Goal: Task Accomplishment & Management: Use online tool/utility

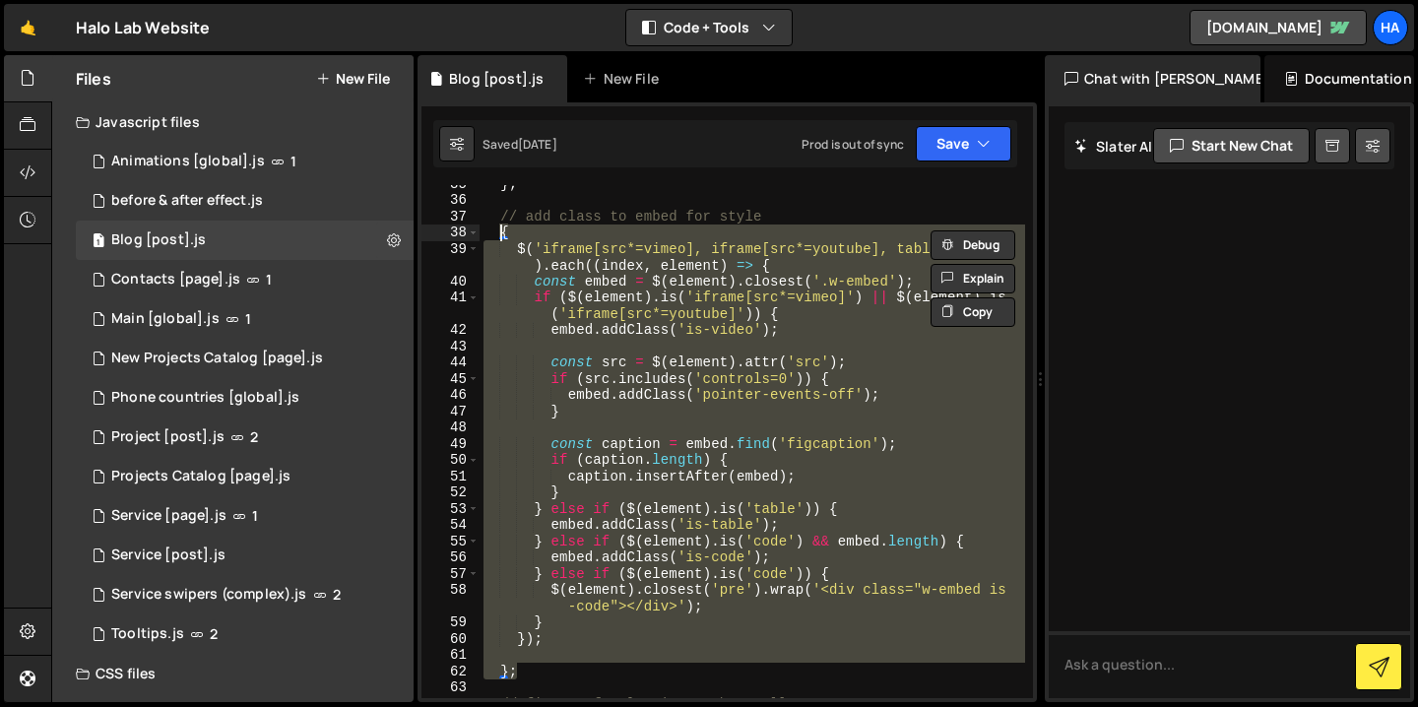
scroll to position [643, 0]
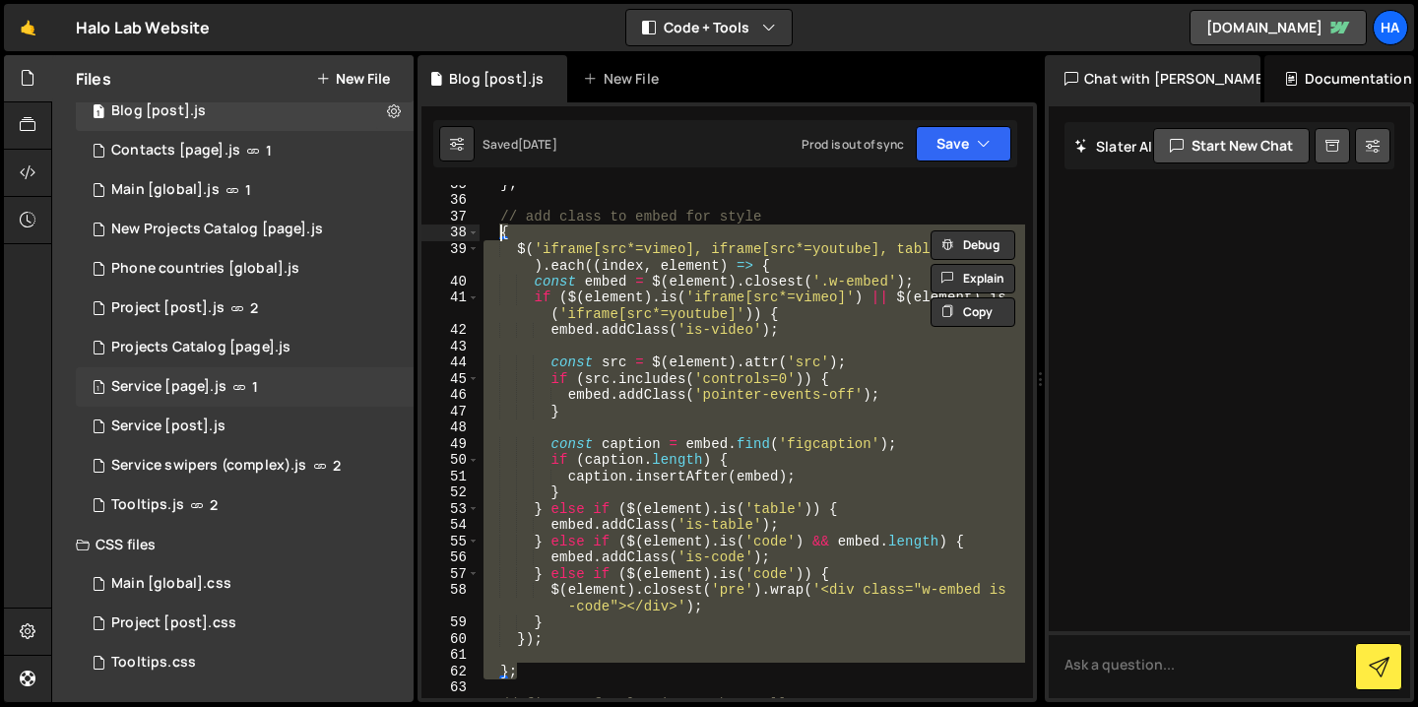
click at [277, 385] on div "1 Service [page].js 1" at bounding box center [245, 386] width 338 height 39
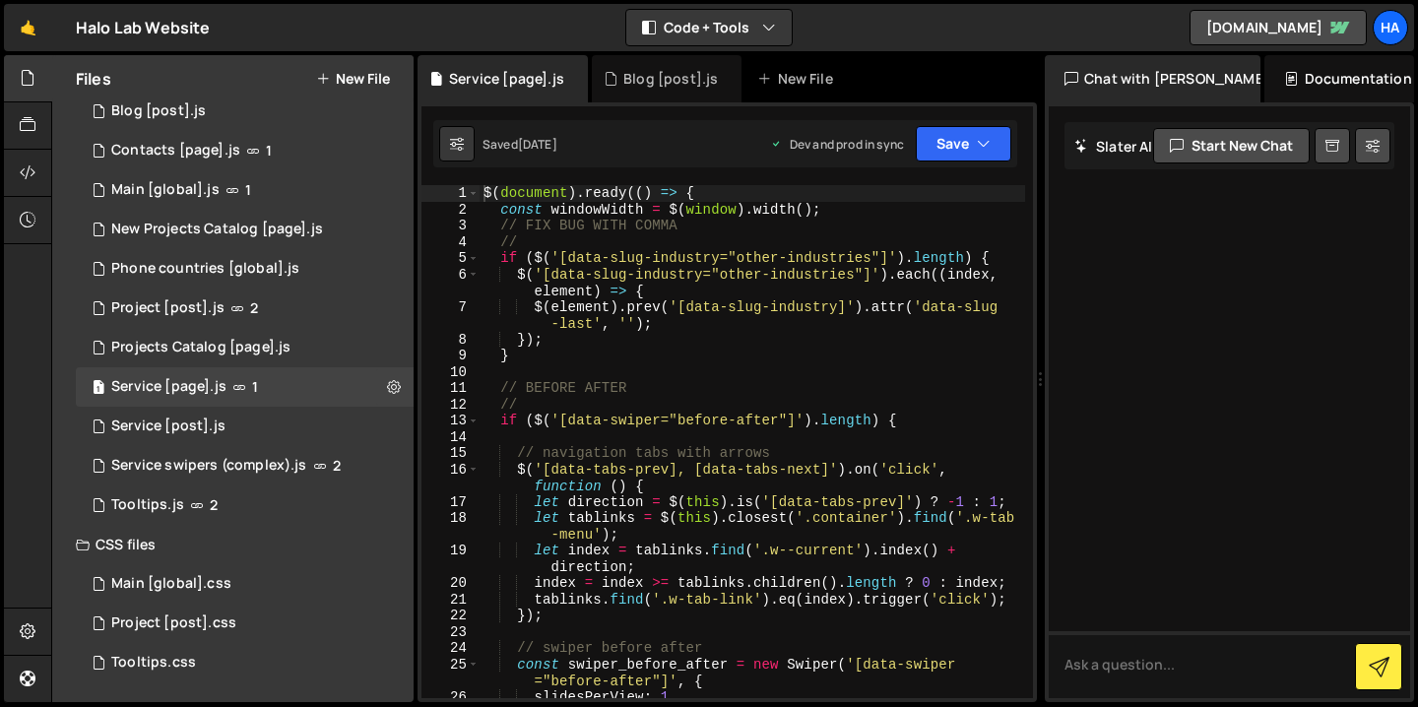
scroll to position [0, 0]
click at [476, 257] on span at bounding box center [473, 258] width 11 height 17
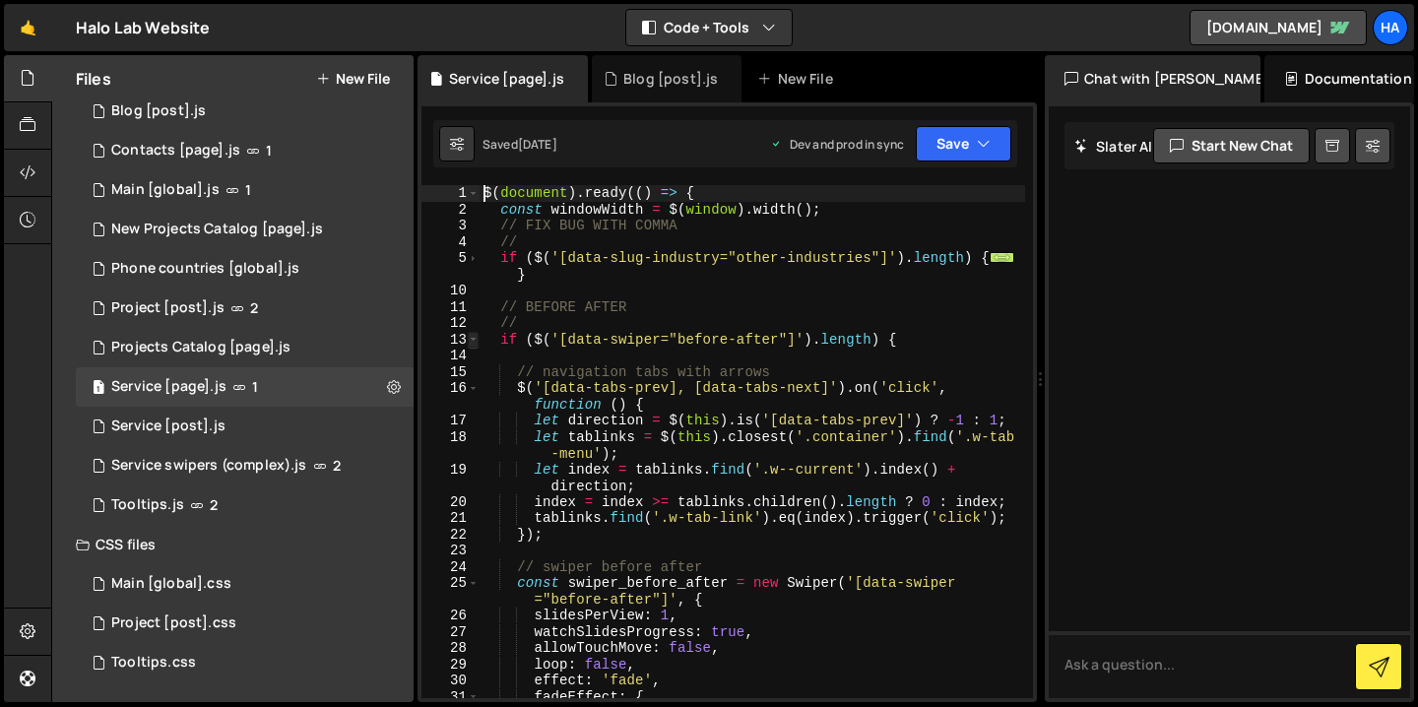
click at [471, 340] on span at bounding box center [473, 340] width 11 height 17
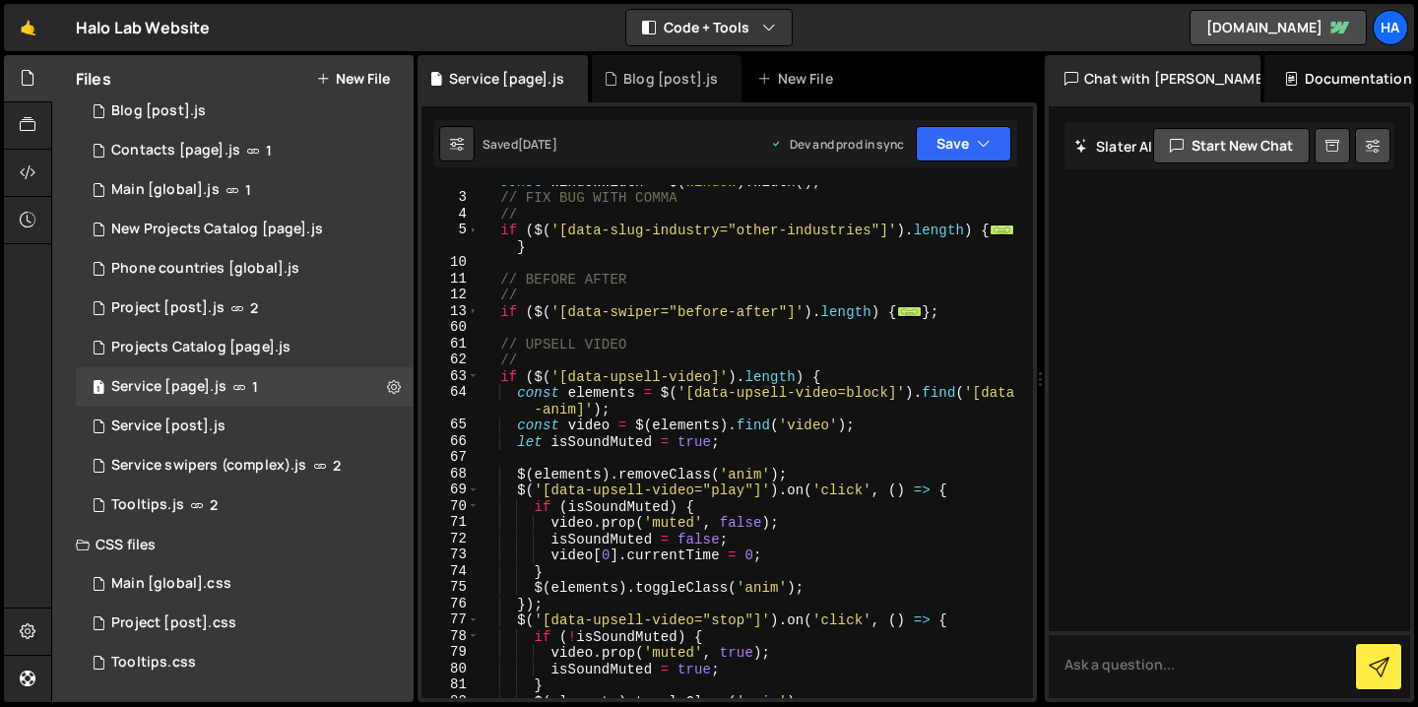
scroll to position [29, 0]
click at [473, 373] on span at bounding box center [473, 376] width 11 height 17
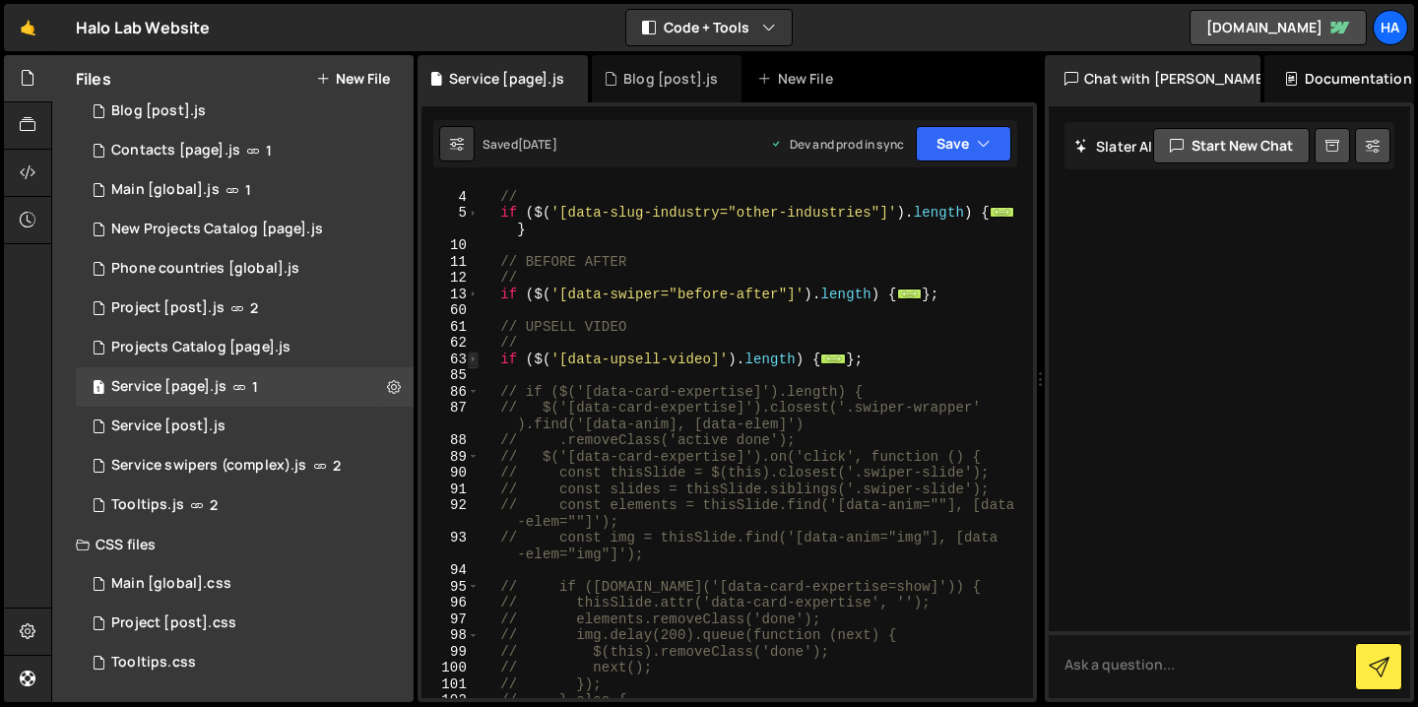
scroll to position [45, 0]
click at [475, 295] on span at bounding box center [473, 295] width 11 height 17
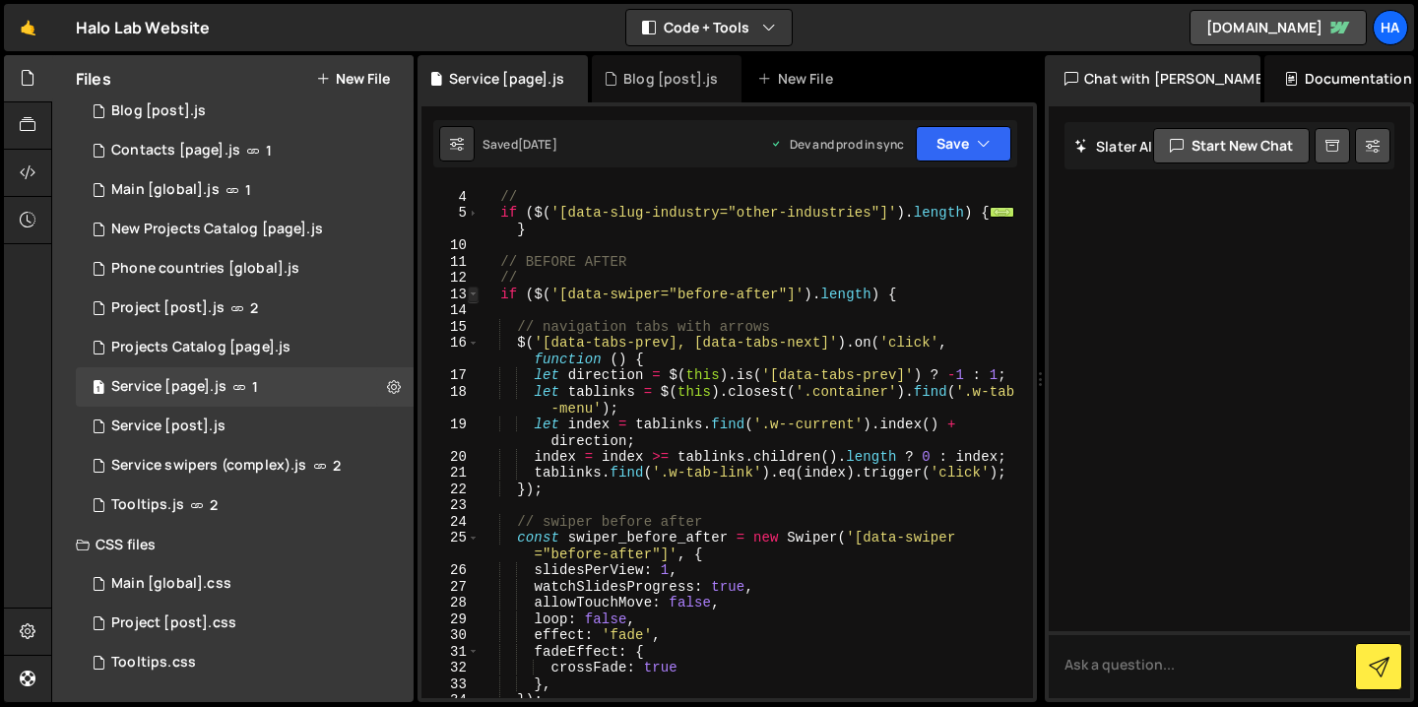
click at [475, 295] on span at bounding box center [473, 295] width 11 height 17
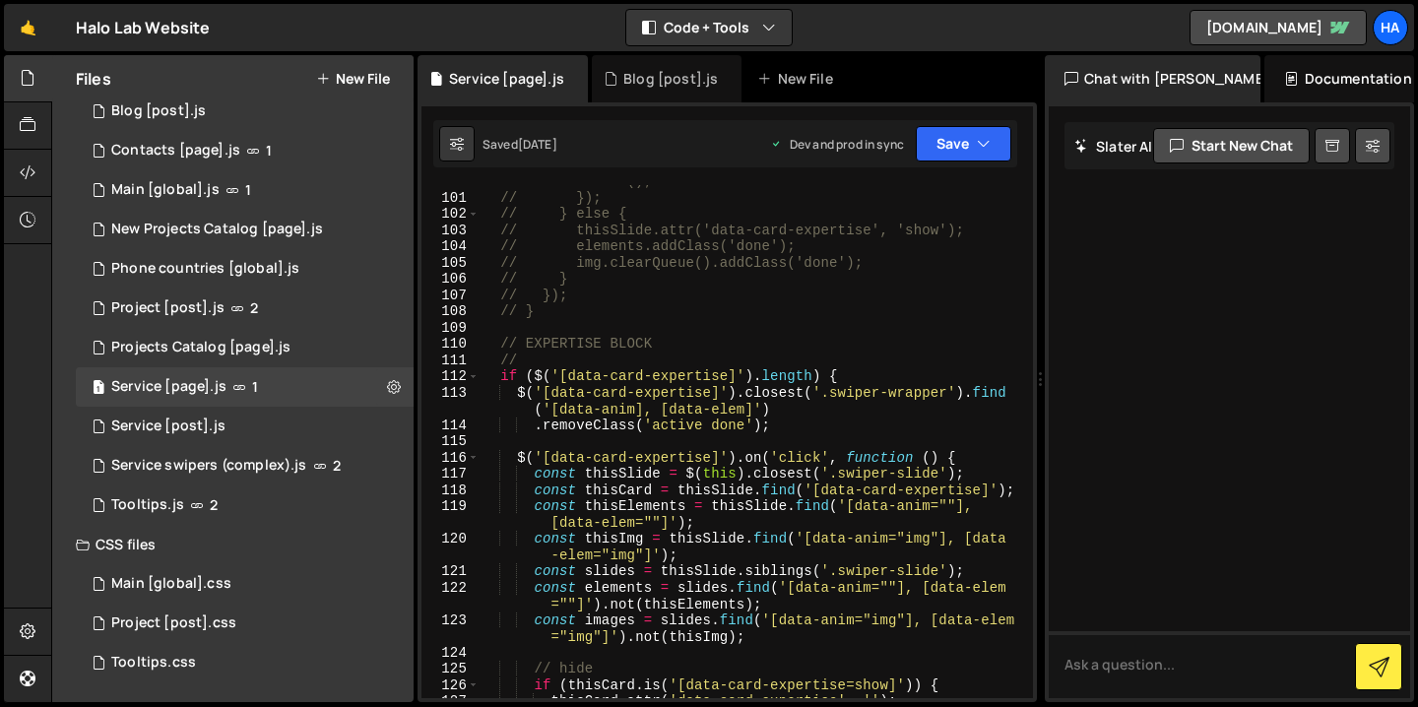
scroll to position [602, 0]
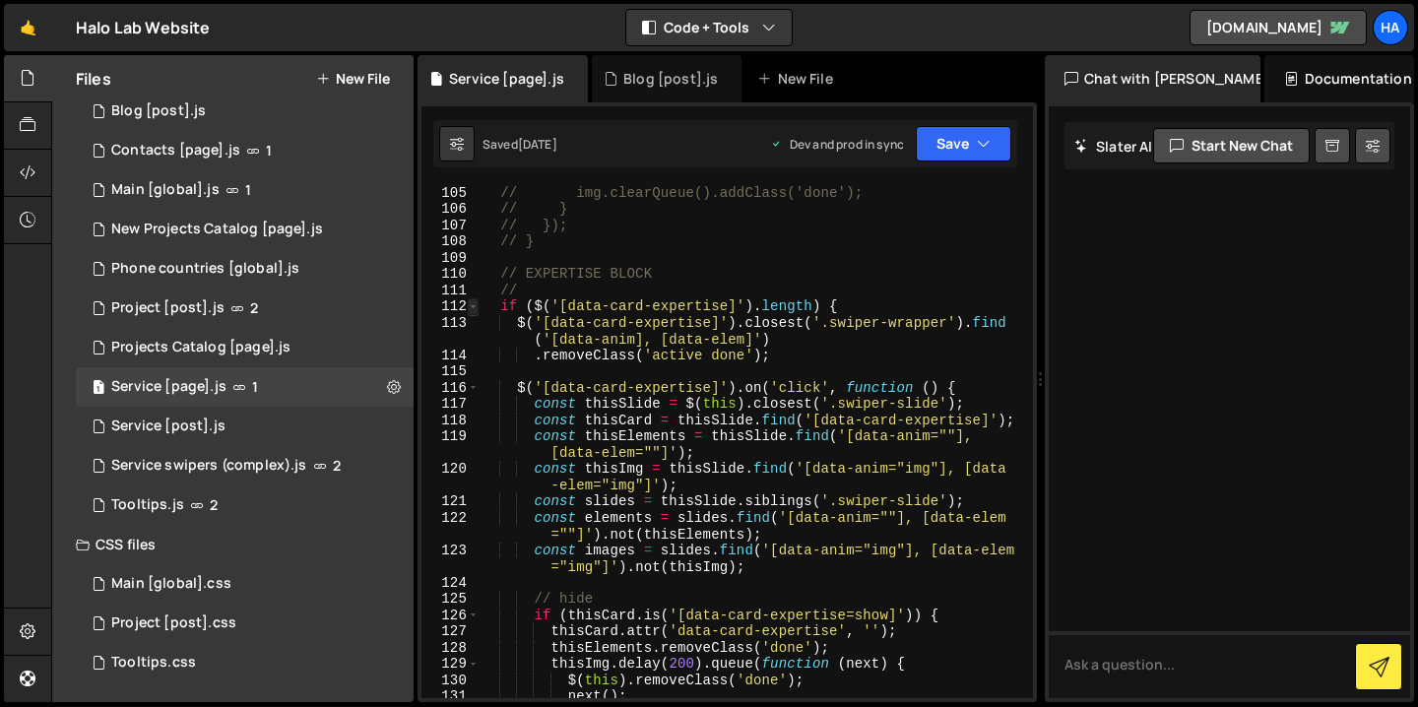
click at [472, 307] on span at bounding box center [473, 306] width 11 height 17
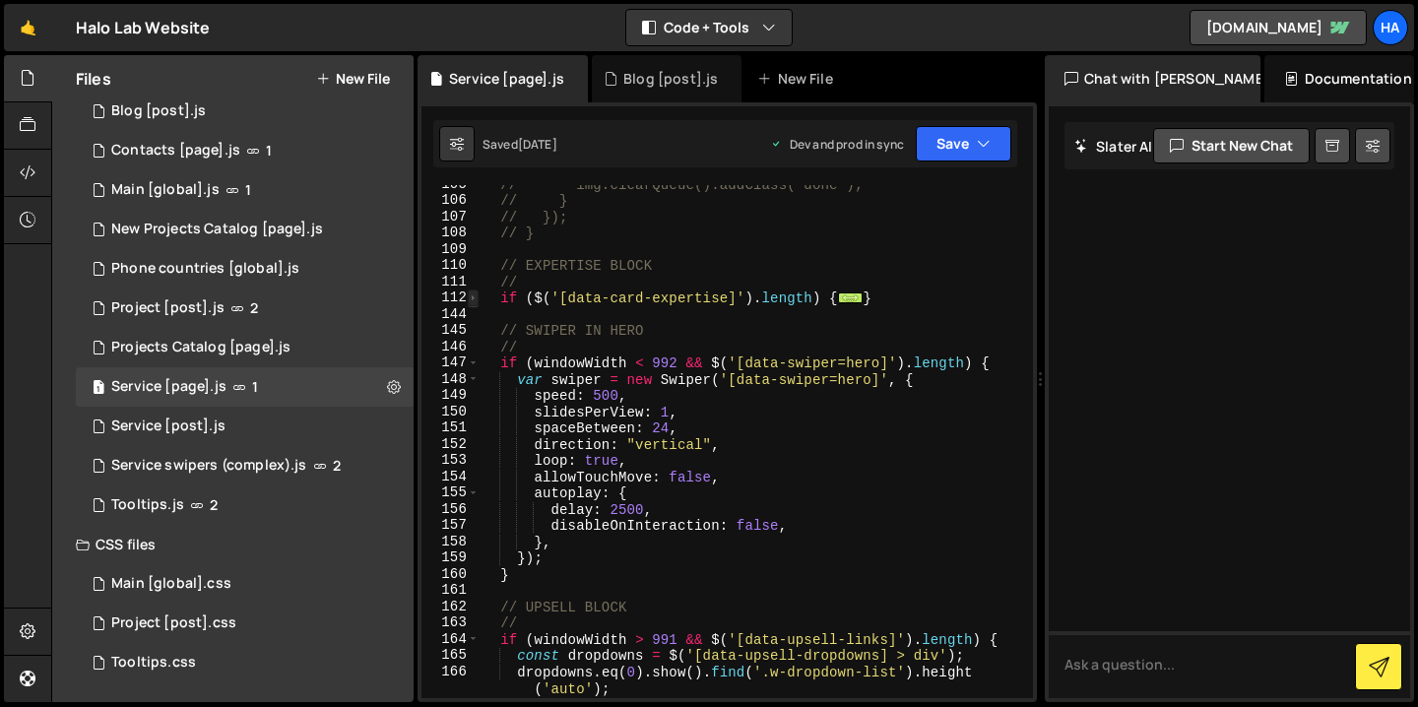
scroll to position [628, 0]
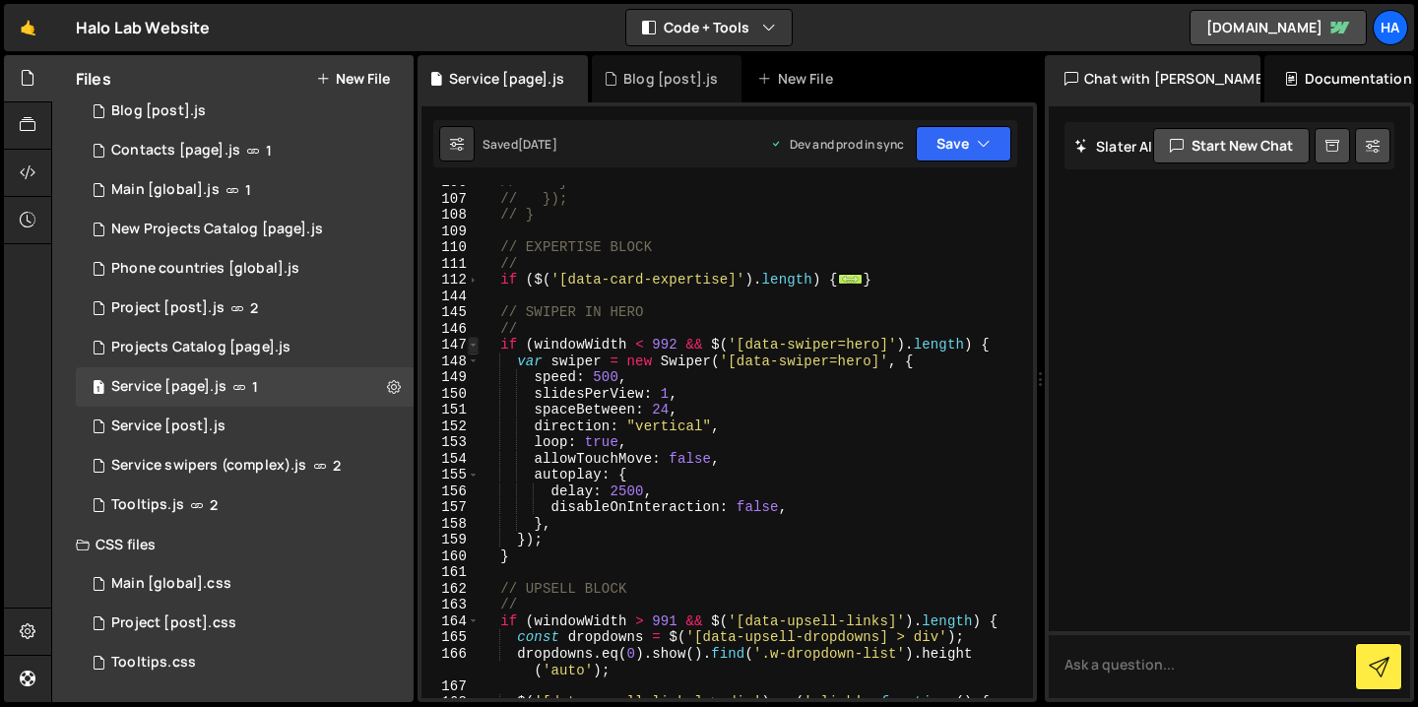
click at [473, 345] on span at bounding box center [473, 345] width 11 height 17
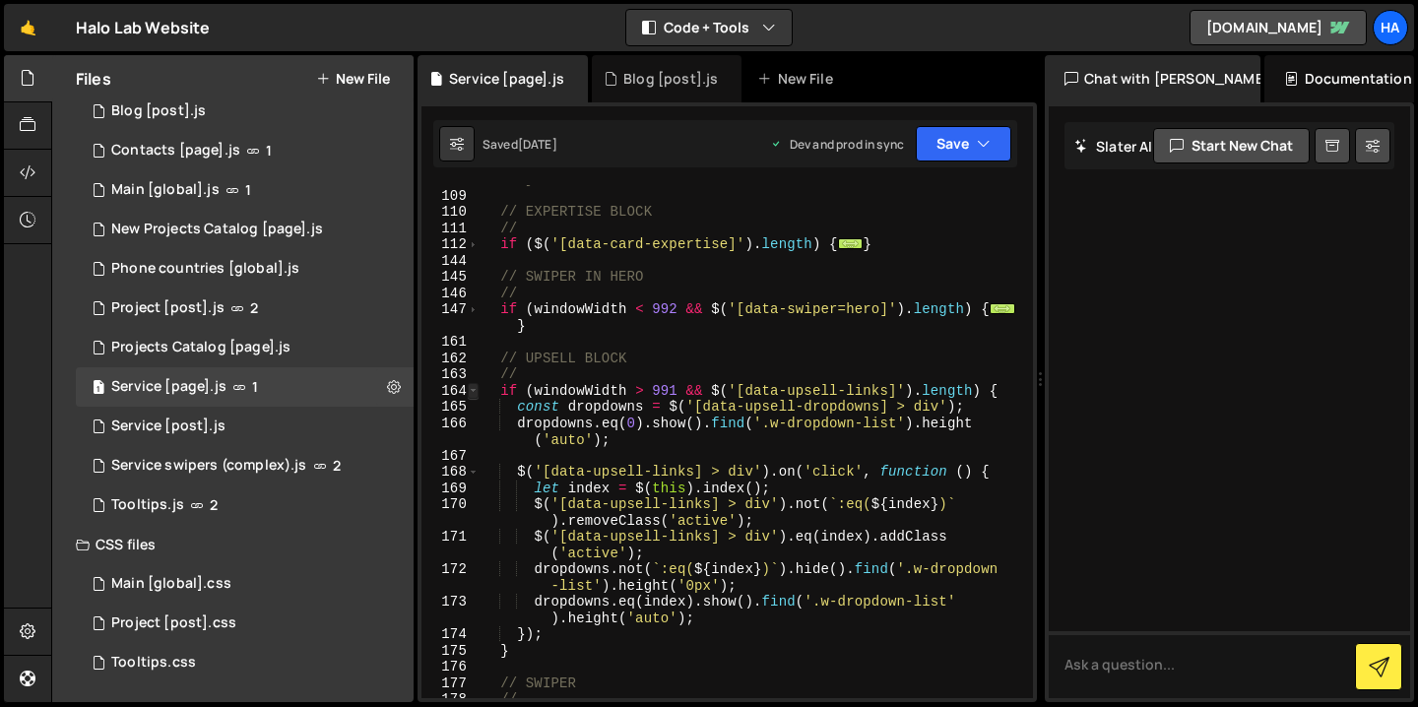
scroll to position [668, 0]
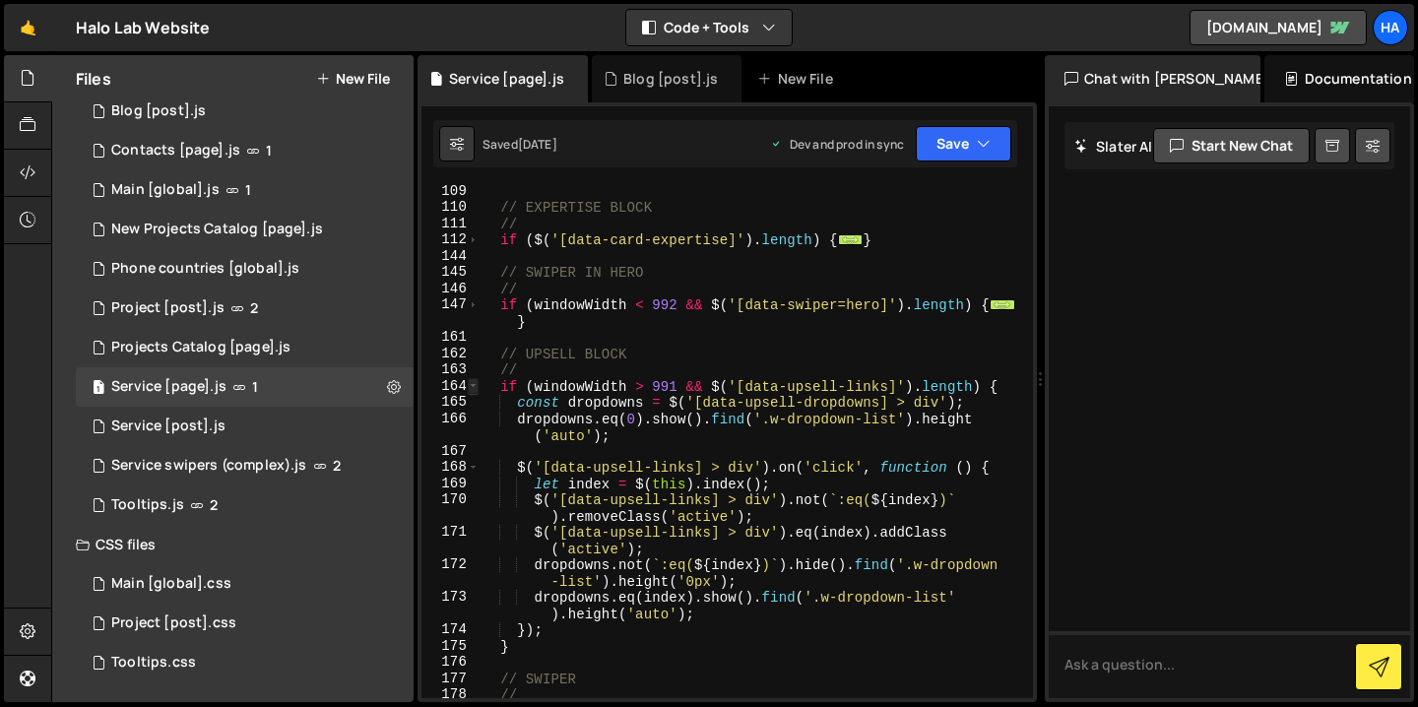
click at [474, 387] on span at bounding box center [473, 386] width 11 height 17
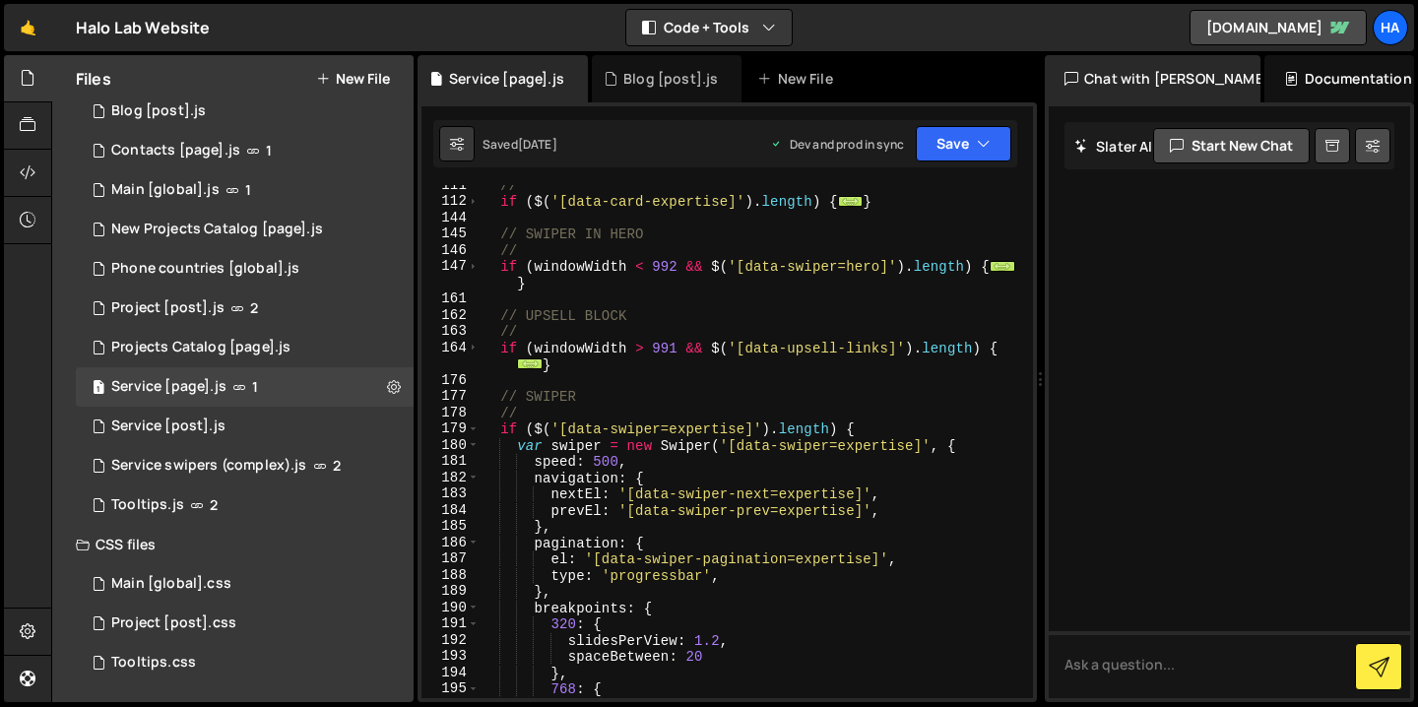
scroll to position [706, 0]
click at [475, 431] on span at bounding box center [473, 428] width 11 height 17
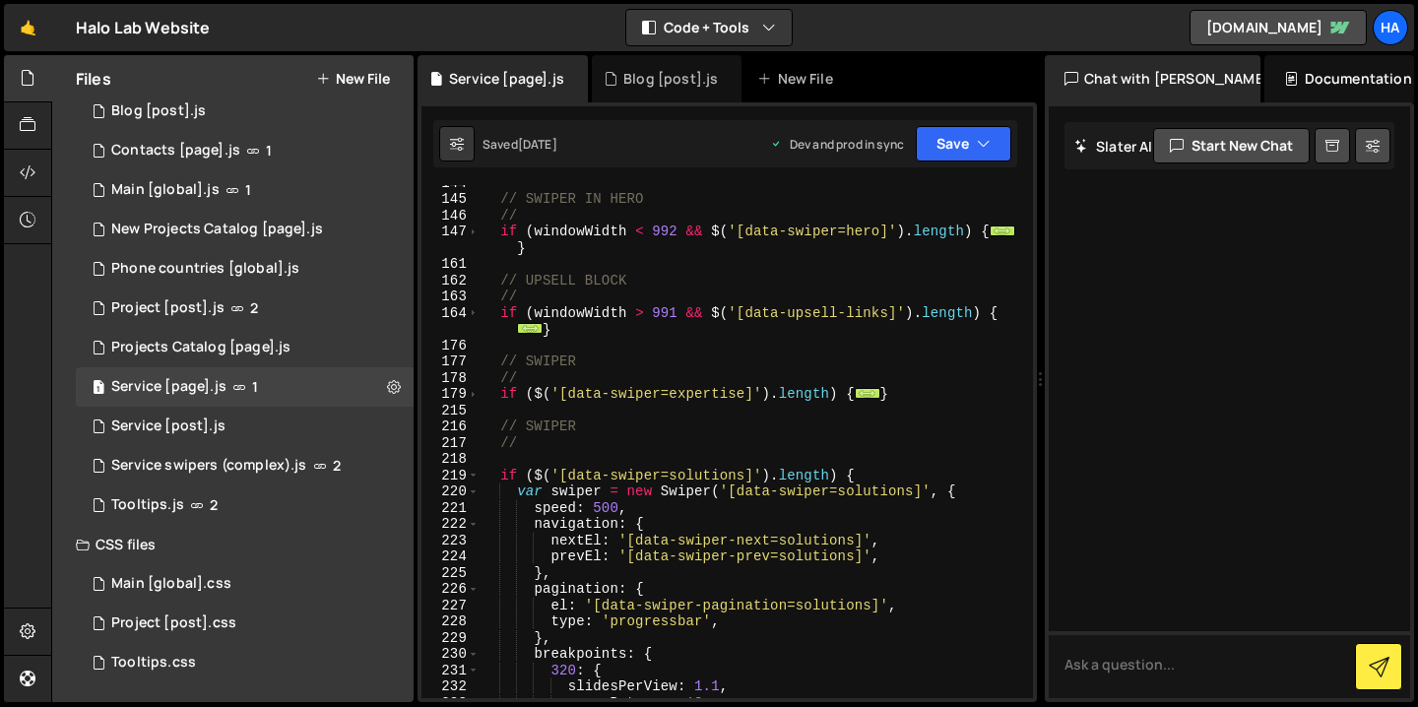
scroll to position [744, 0]
click at [475, 475] on span at bounding box center [473, 473] width 11 height 17
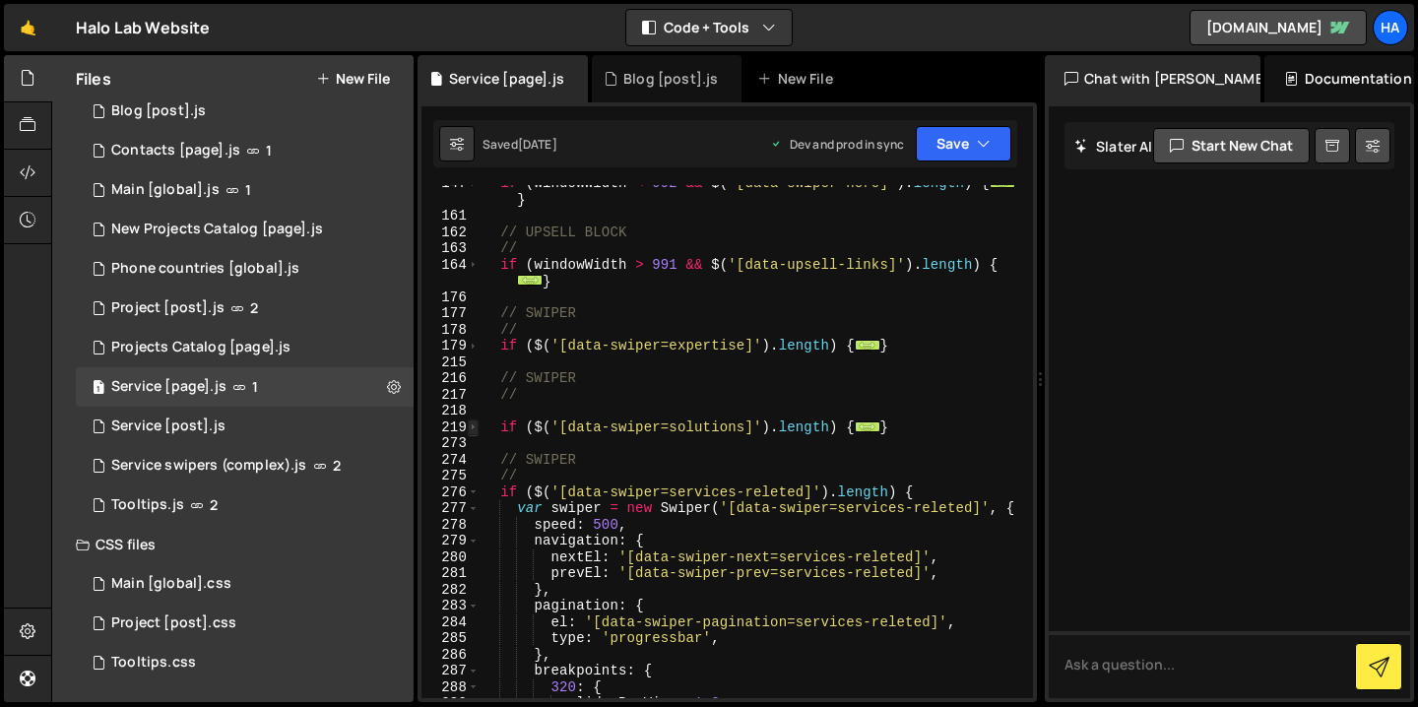
scroll to position [797, 0]
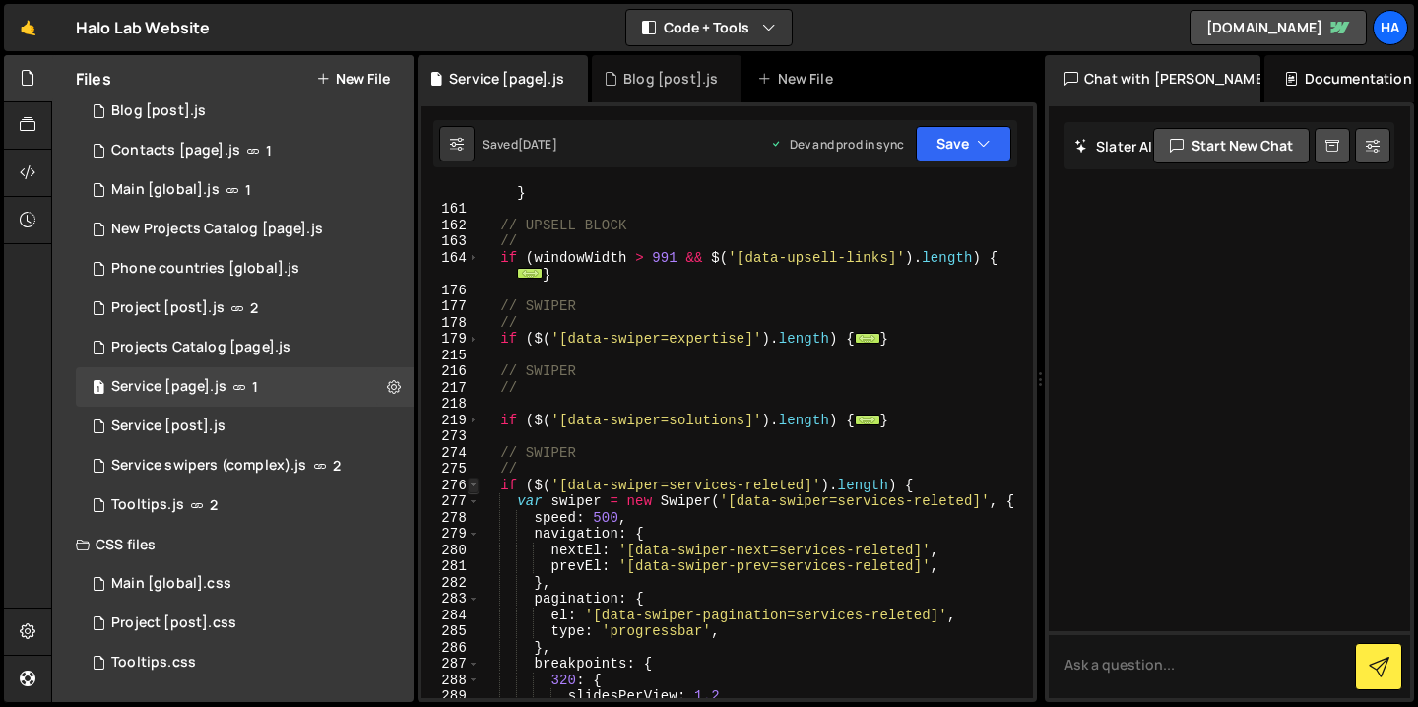
click at [476, 484] on span at bounding box center [473, 486] width 11 height 17
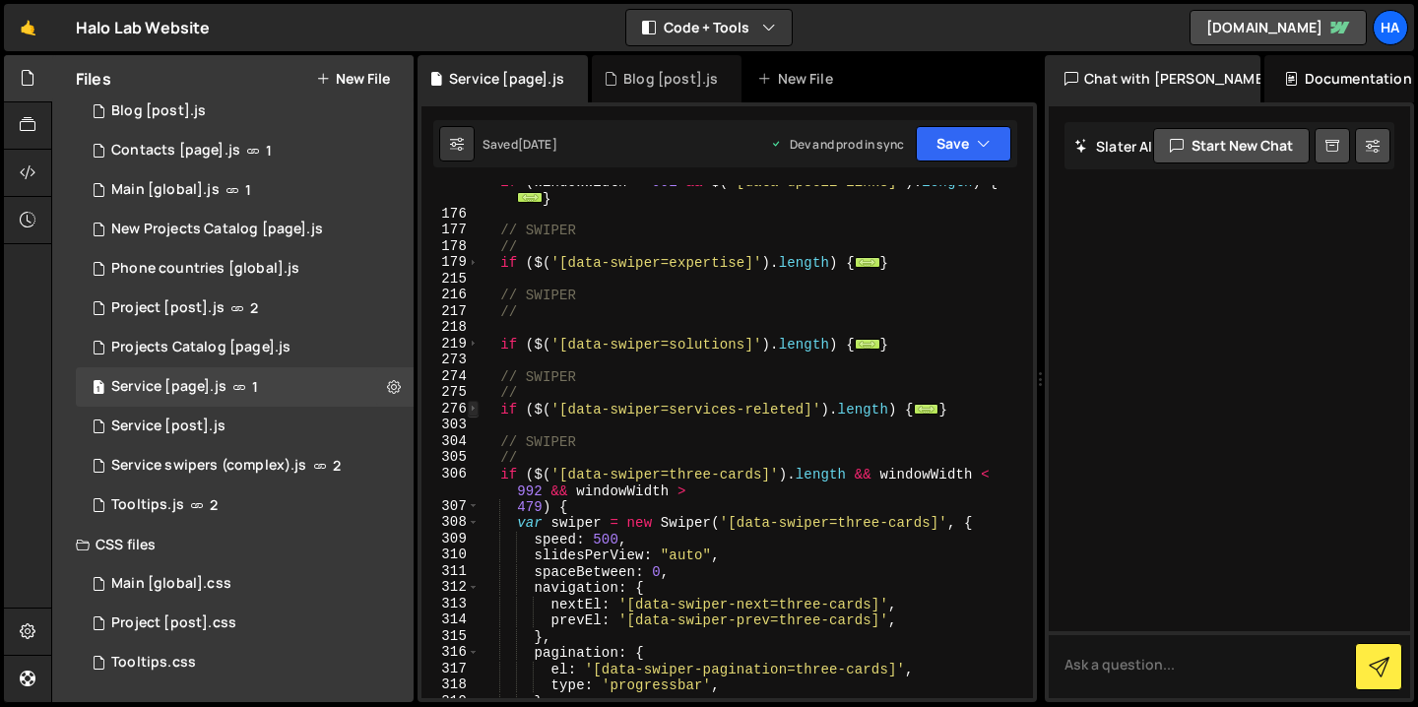
scroll to position [877, 0]
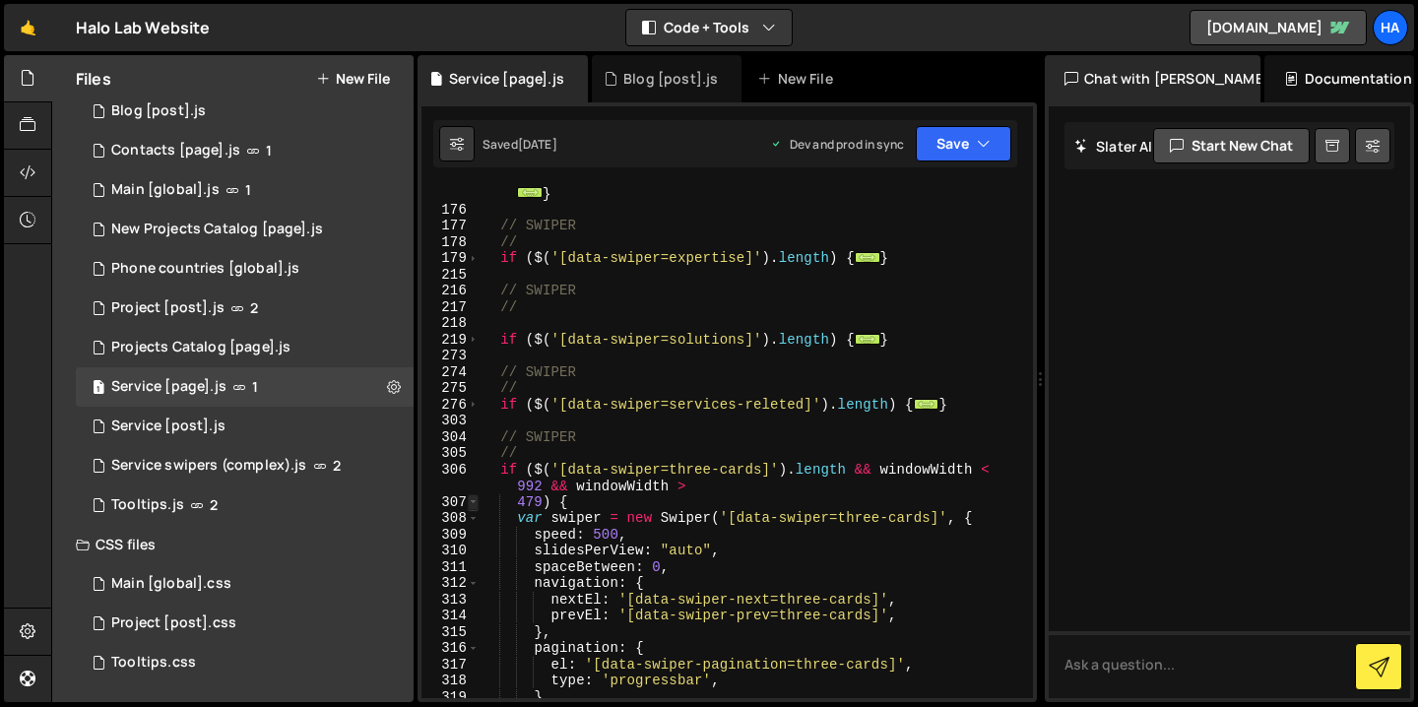
click at [473, 505] on span at bounding box center [473, 502] width 11 height 17
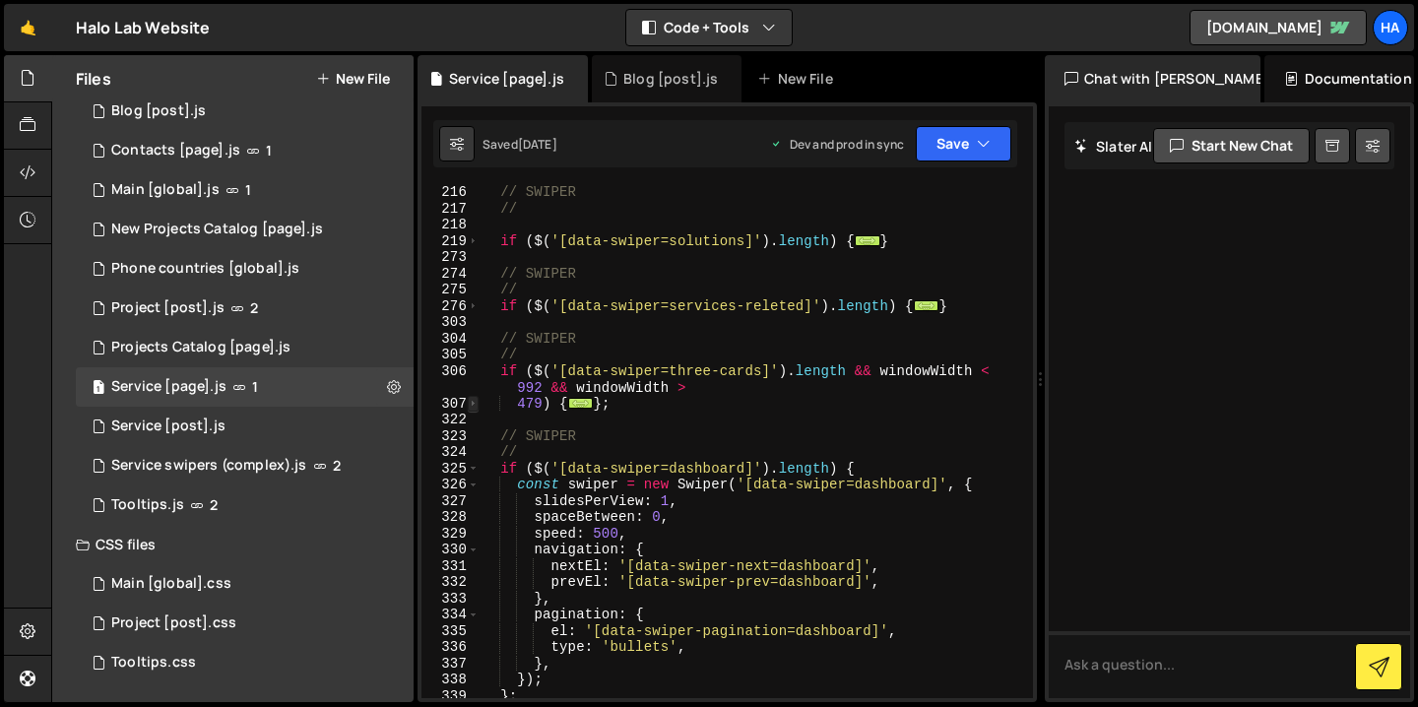
scroll to position [996, 0]
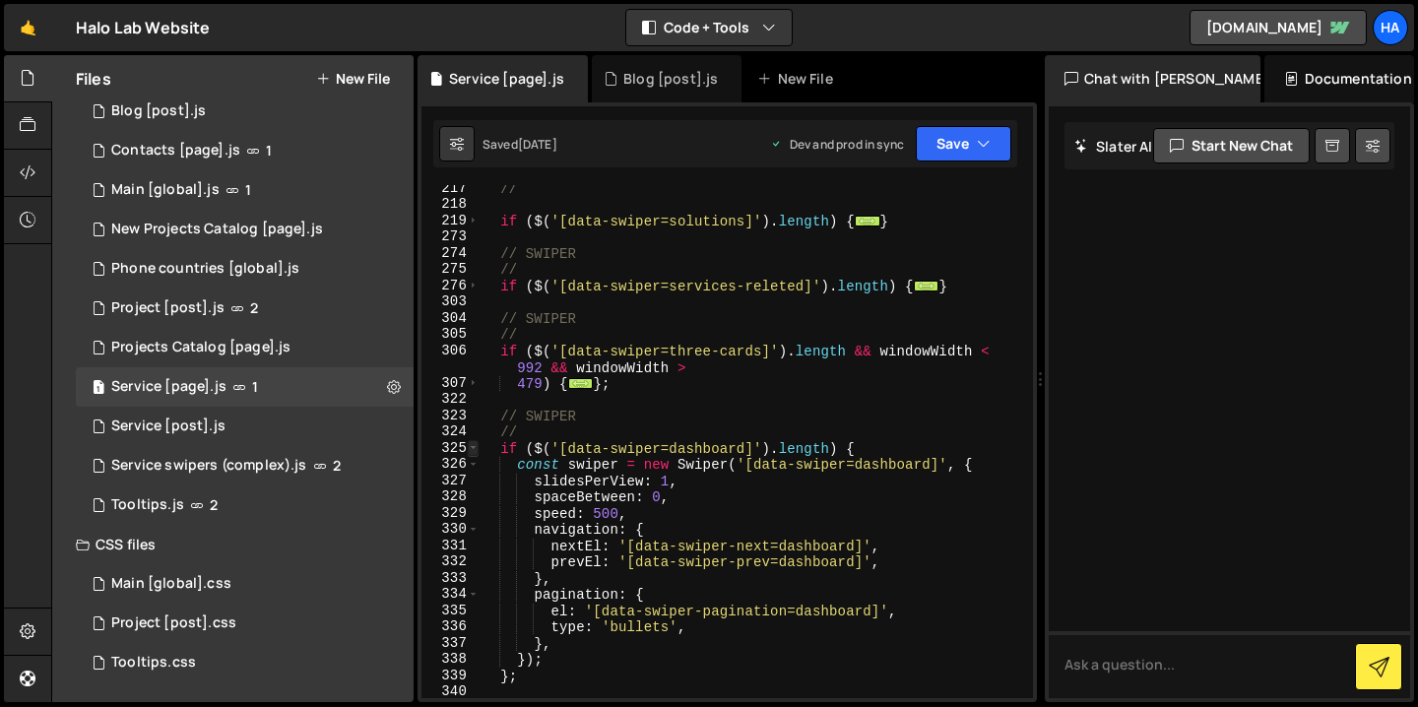
click at [476, 447] on span at bounding box center [473, 448] width 11 height 17
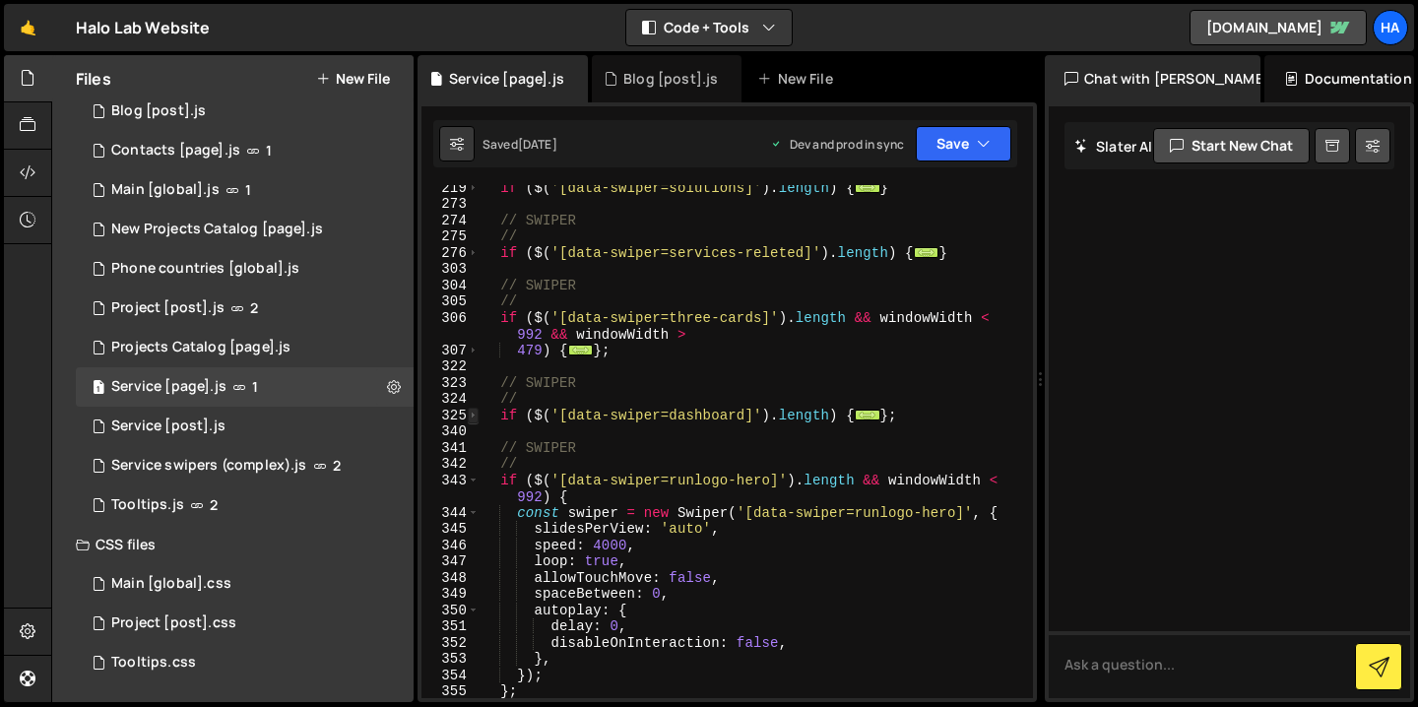
scroll to position [1037, 0]
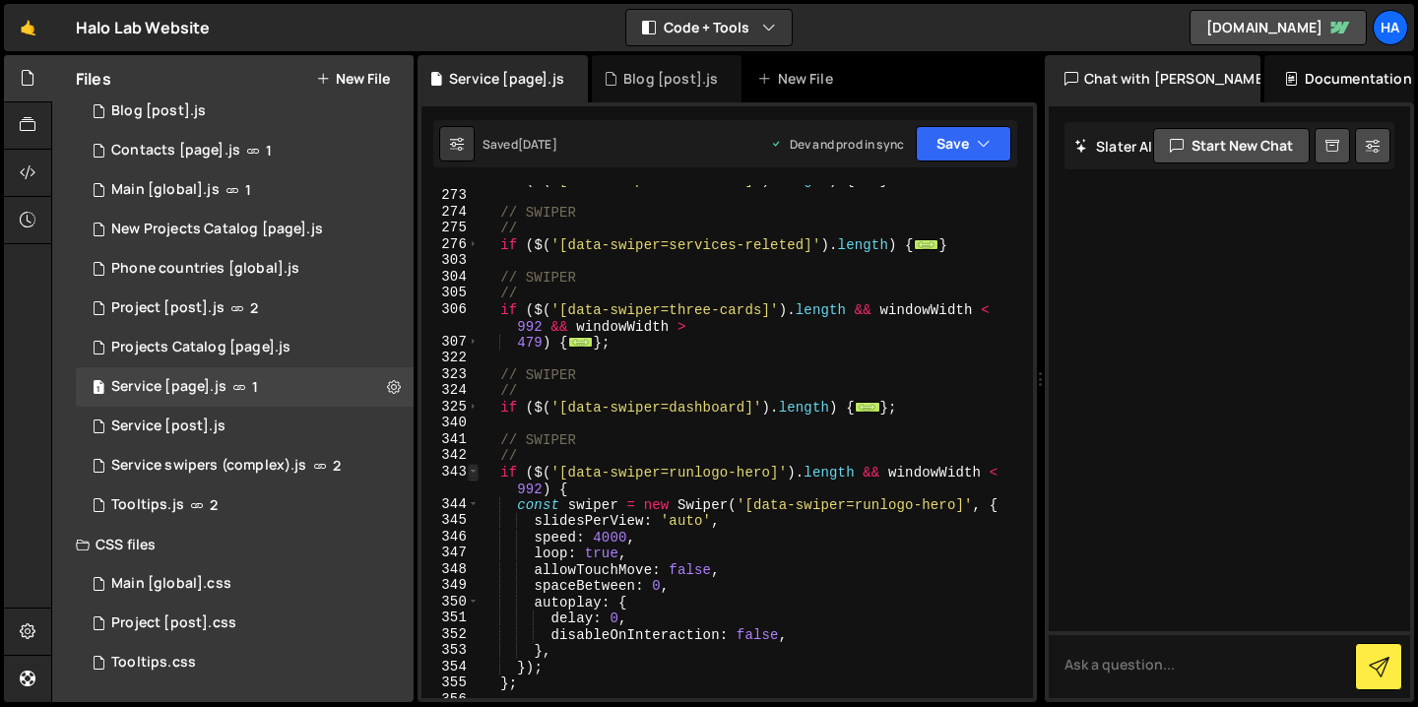
click at [472, 470] on span at bounding box center [473, 472] width 11 height 17
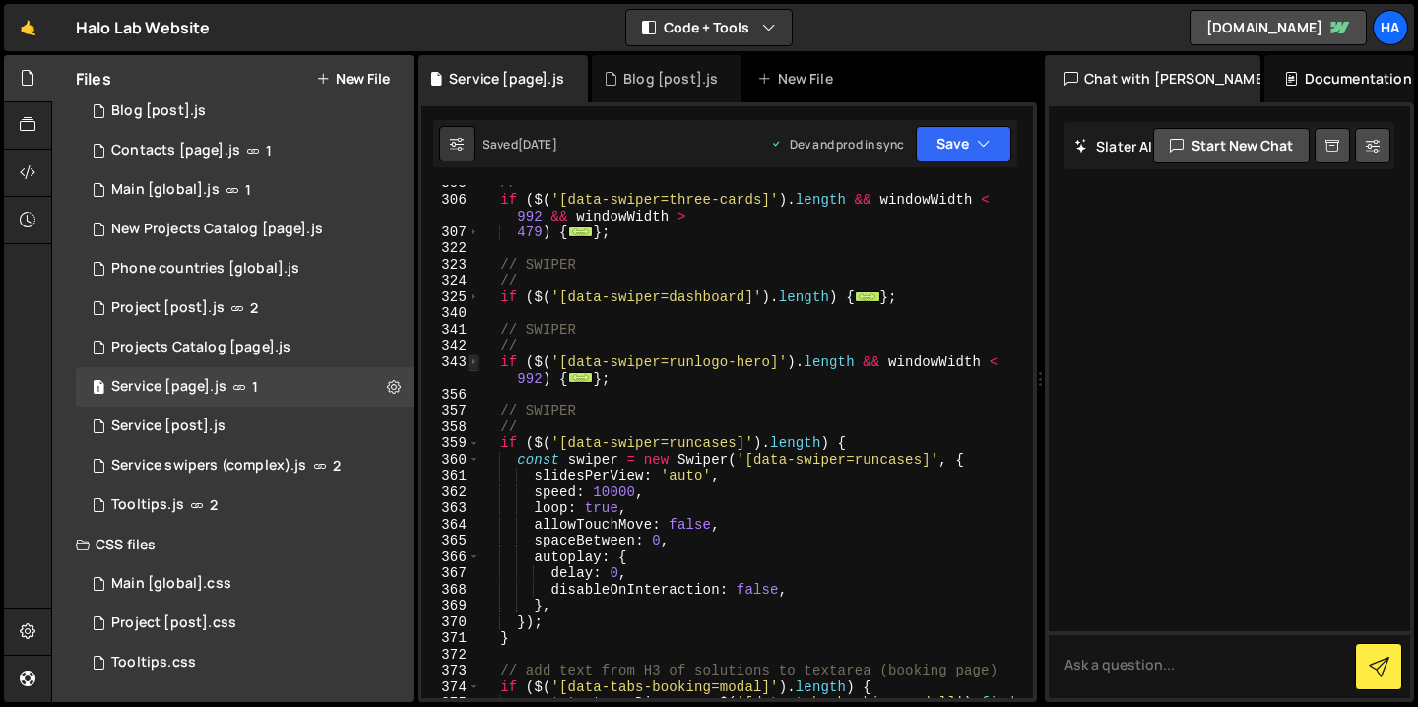
scroll to position [1147, 0]
click at [472, 446] on span at bounding box center [473, 443] width 11 height 17
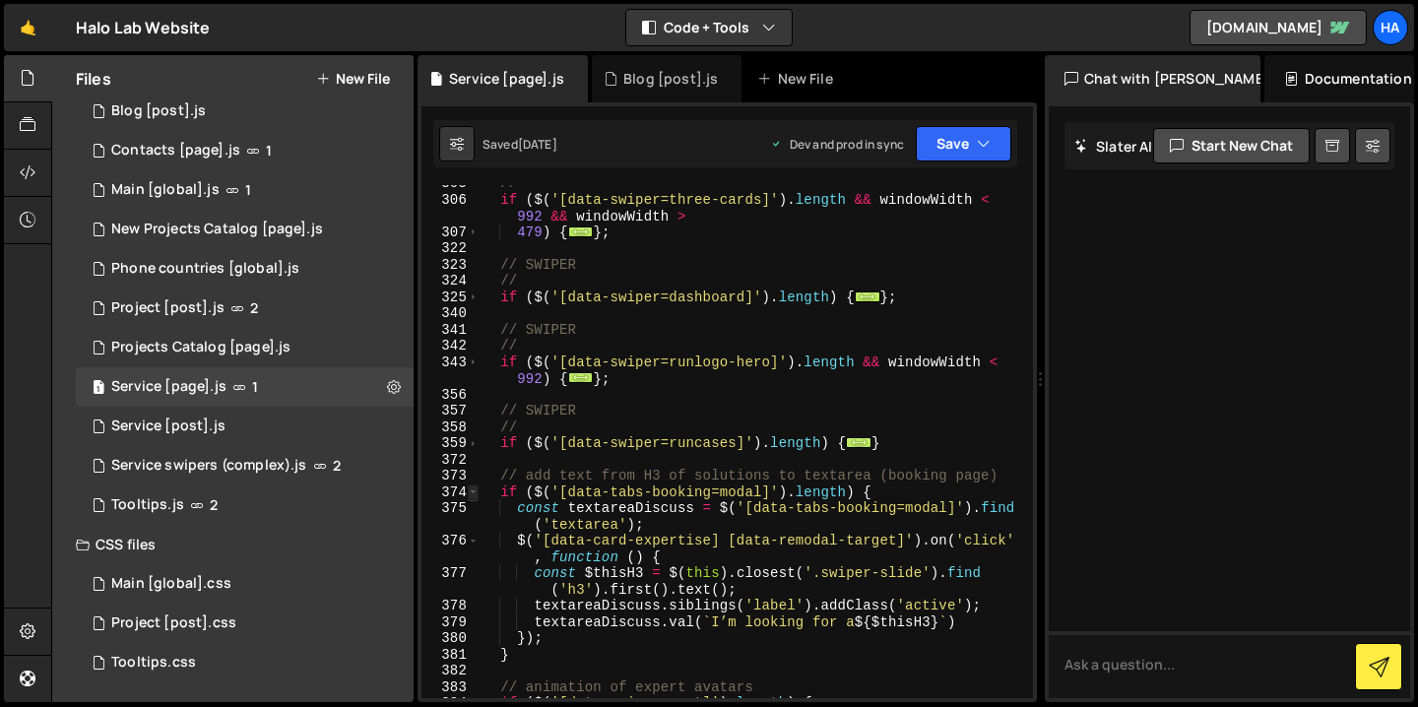
click at [475, 492] on span at bounding box center [473, 493] width 11 height 17
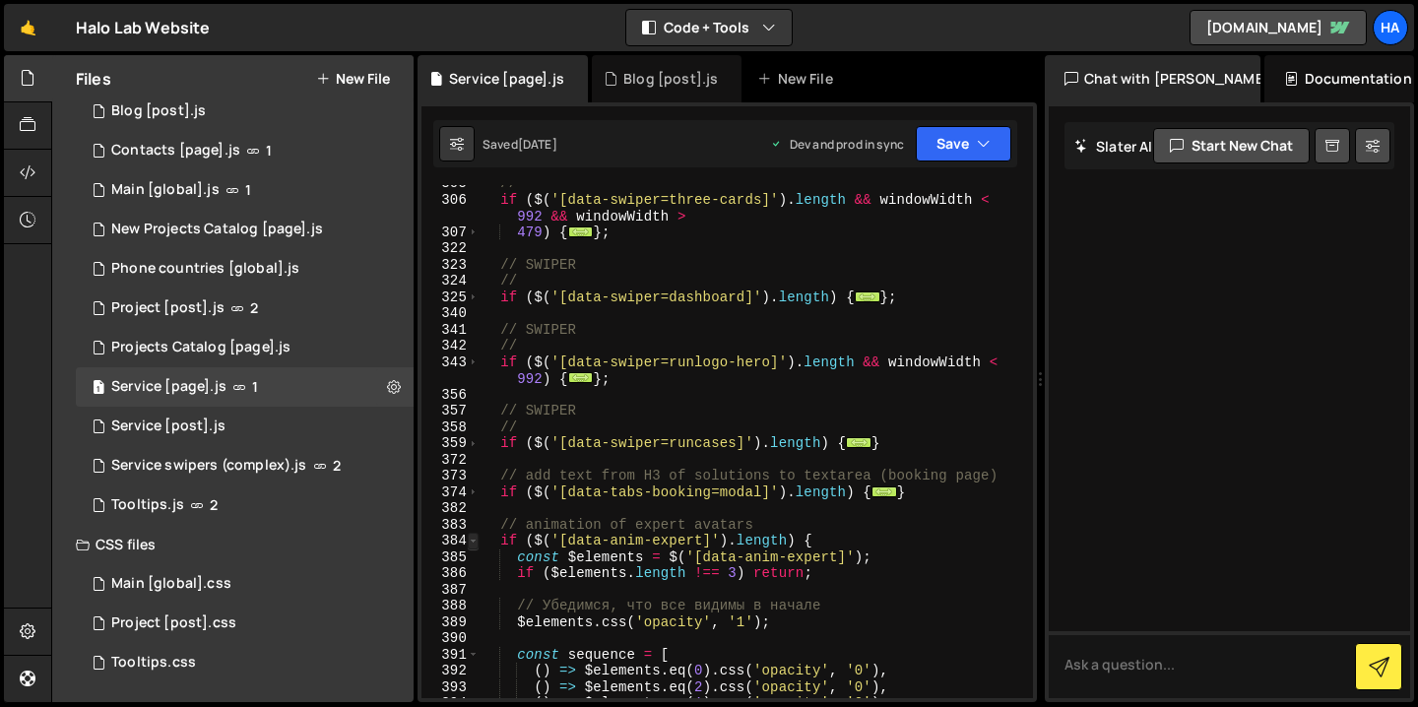
click at [476, 539] on span at bounding box center [473, 541] width 11 height 17
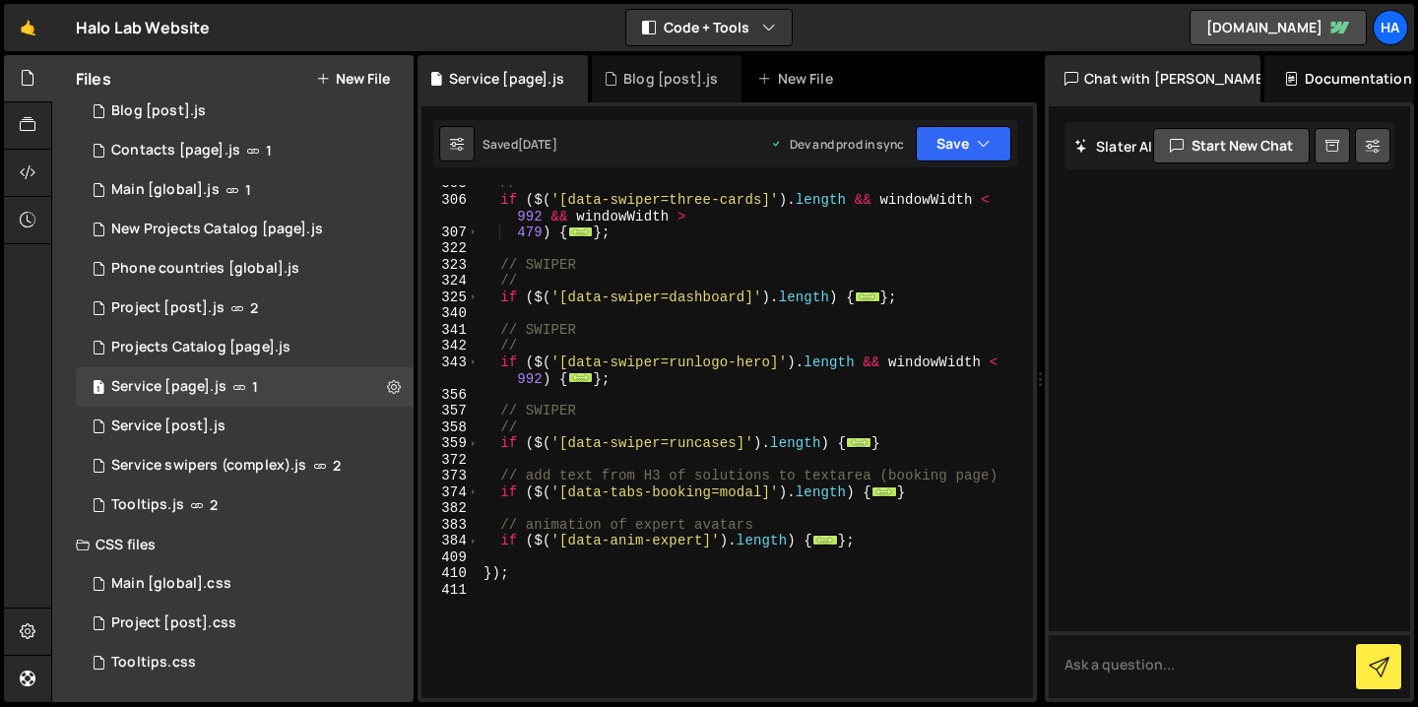
click at [485, 575] on div "// if ( $ ( '[data-swiper=three-cards]' ) . length && windowWidth < 992 && wind…" at bounding box center [753, 448] width 546 height 546
type textarea "});"
paste textarea "});"
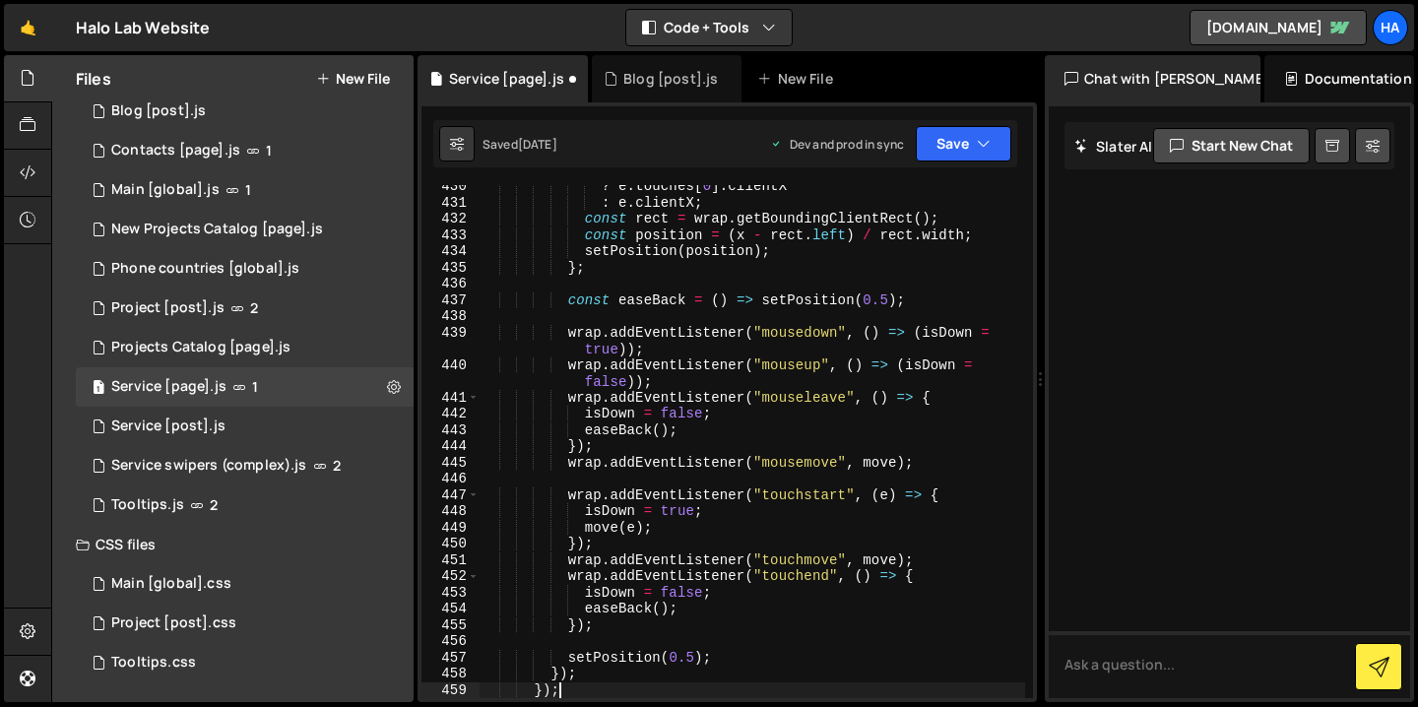
scroll to position [7172, 0]
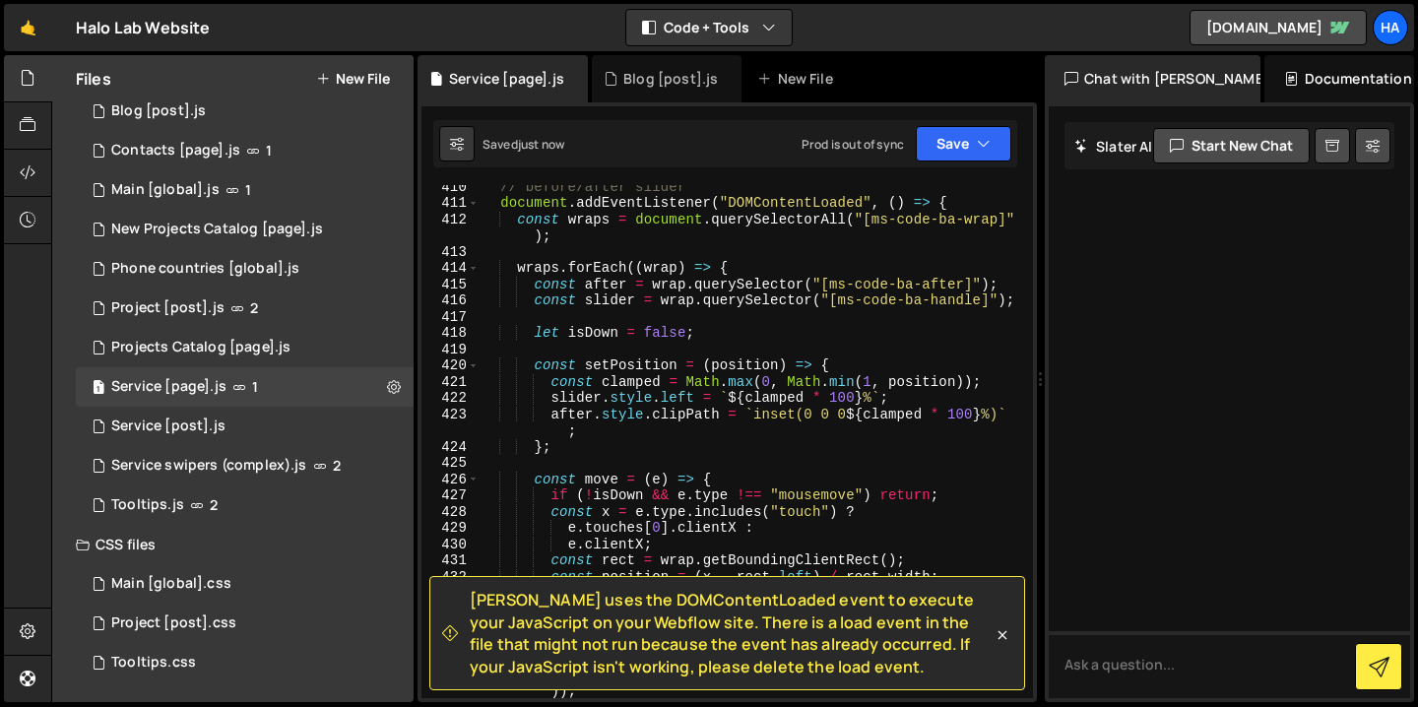
drag, startPoint x: 877, startPoint y: 675, endPoint x: 462, endPoint y: 607, distance: 421.1
click at [462, 607] on div "[PERSON_NAME] uses the DOMContentLoaded event to execute your JavaScript on you…" at bounding box center [717, 633] width 550 height 89
copy span "[PERSON_NAME] uses the DOMContentLoaded event to execute your JavaScript on you…"
click at [1000, 629] on icon at bounding box center [1003, 635] width 20 height 20
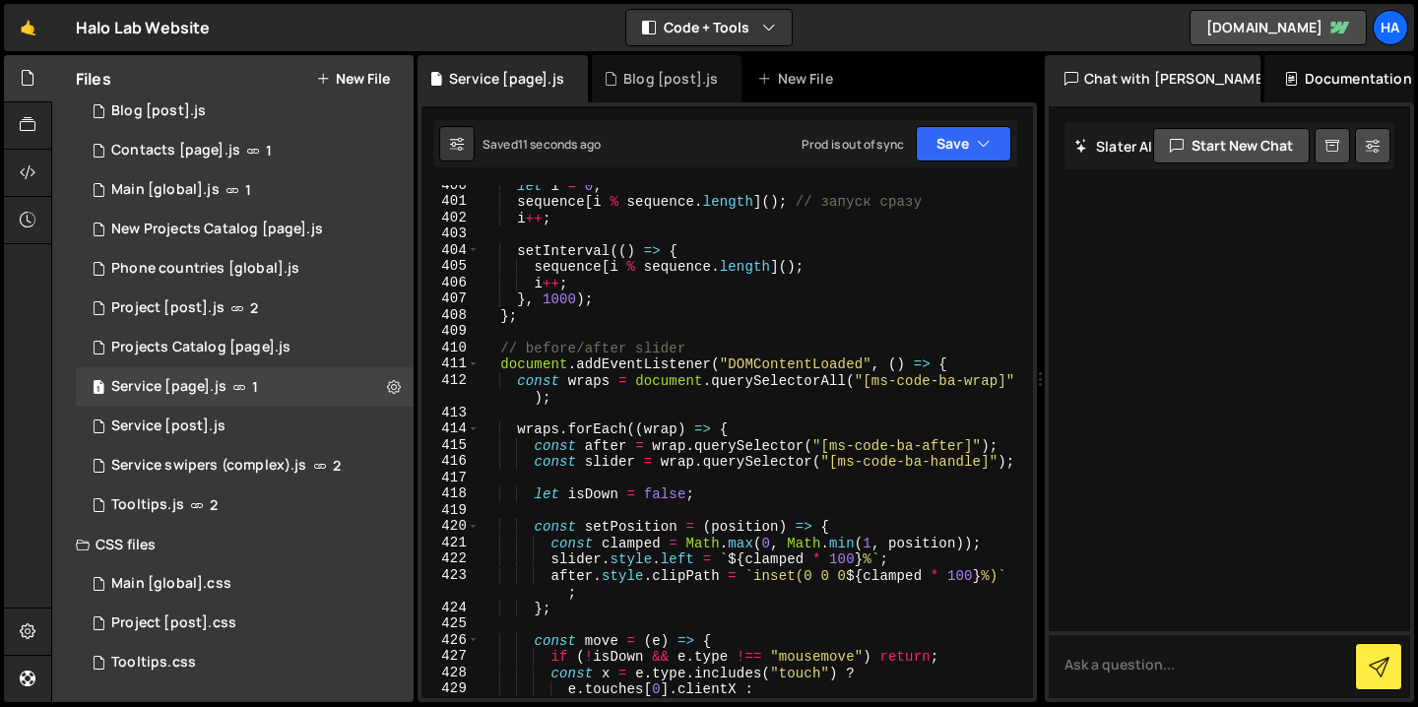
scroll to position [7004, 0]
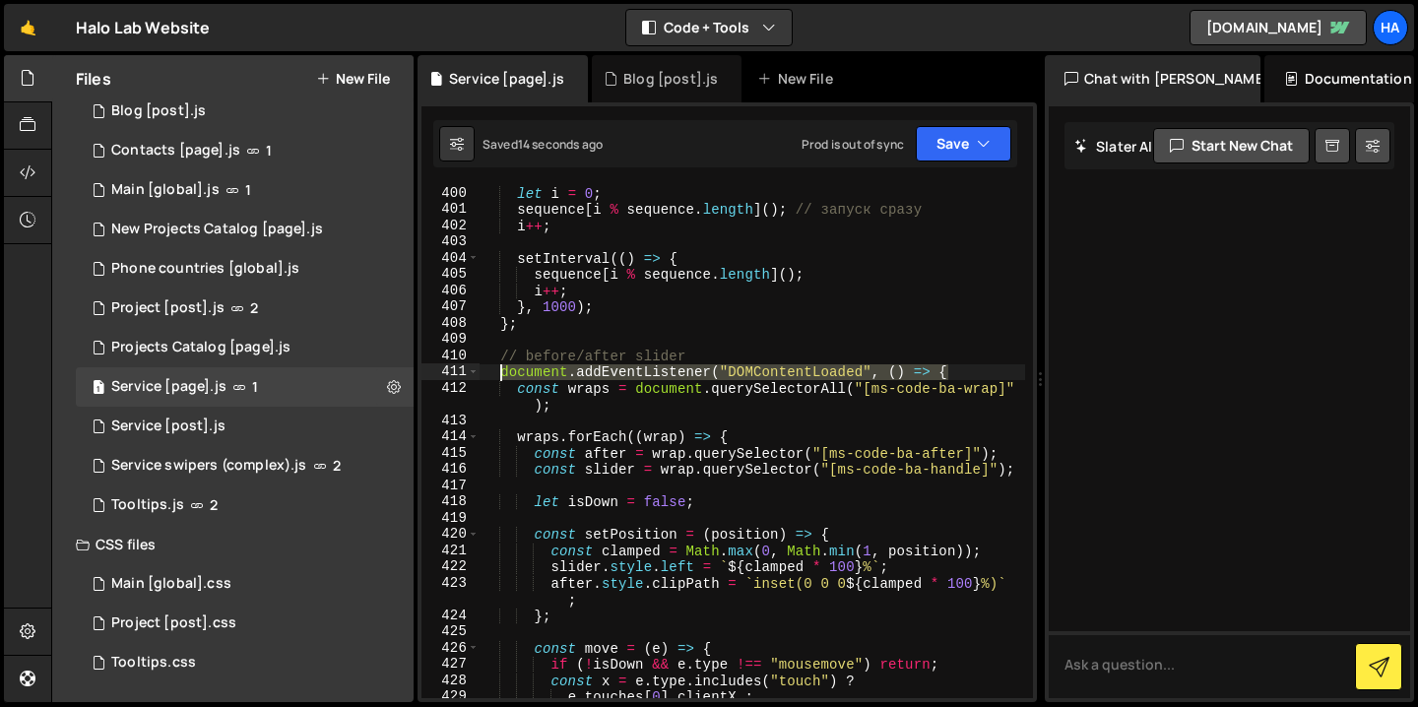
drag, startPoint x: 954, startPoint y: 370, endPoint x: 498, endPoint y: 377, distance: 456.0
click at [498, 377] on div "let i = 0 ; sequence [ i % sequence . length ] ( ) ; // запуск сразу i ++ ; set…" at bounding box center [753, 458] width 546 height 546
type textarea "});"
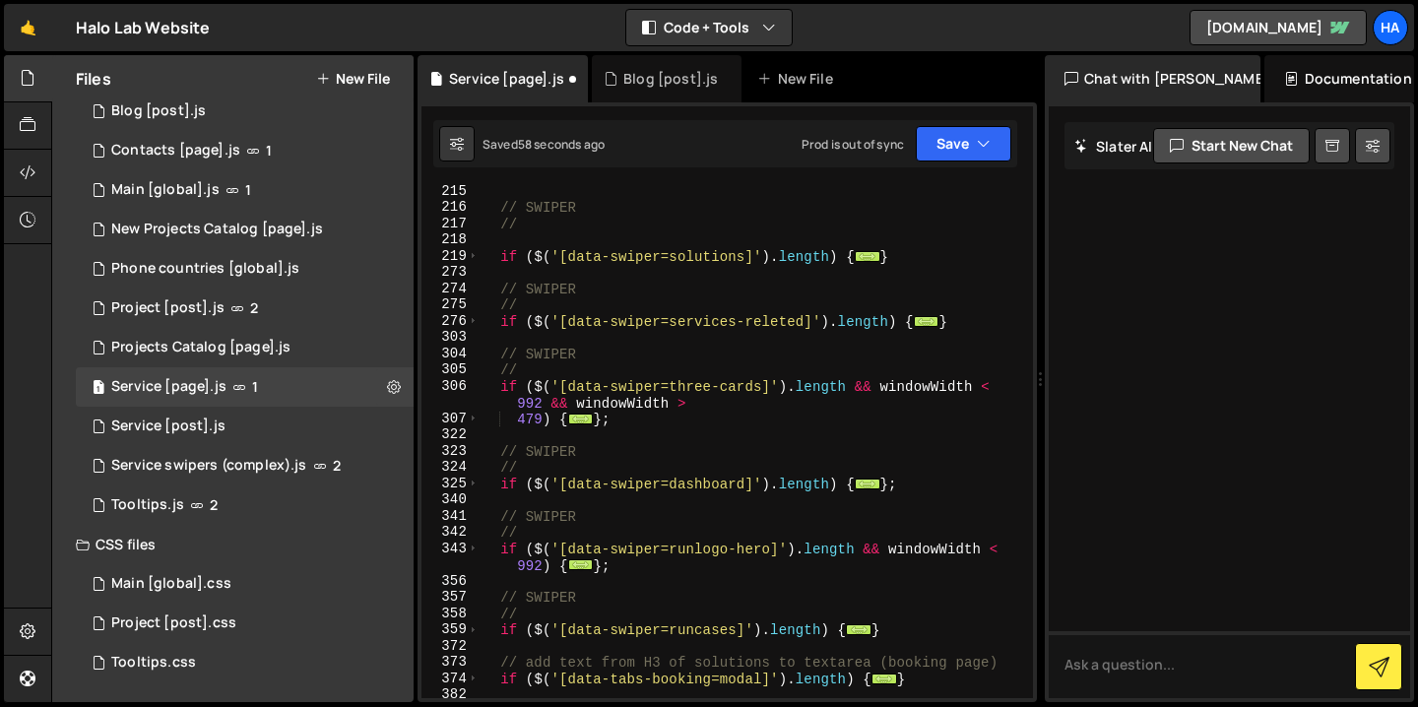
scroll to position [961, 0]
click at [477, 253] on span at bounding box center [473, 256] width 11 height 17
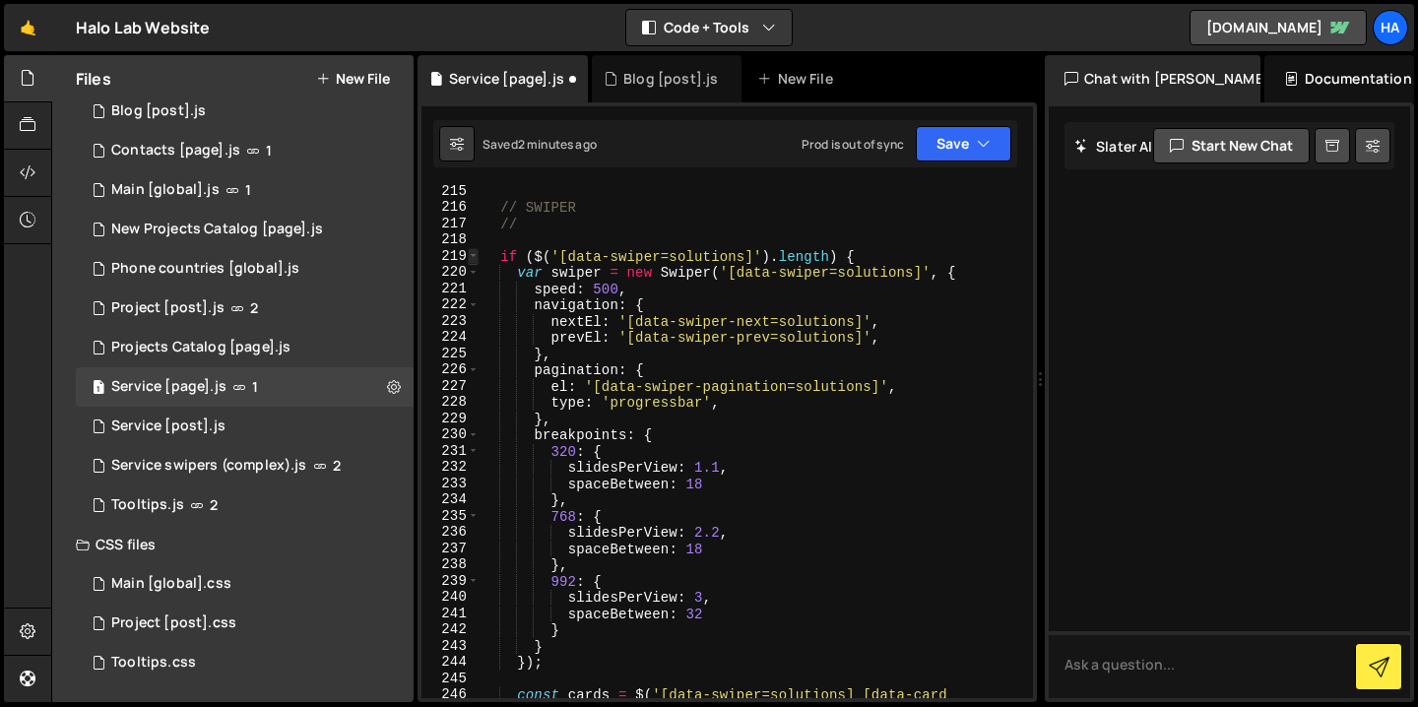
click at [477, 253] on span at bounding box center [473, 256] width 11 height 17
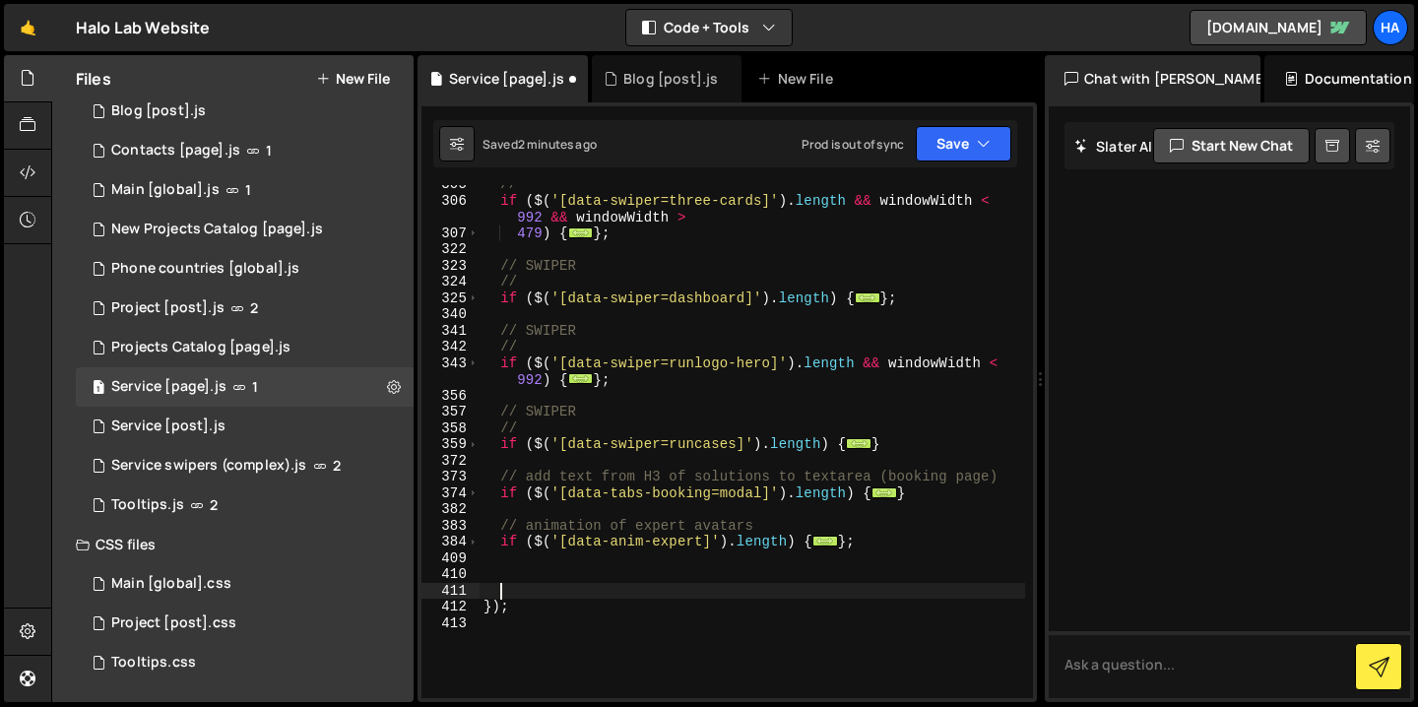
scroll to position [1156, 0]
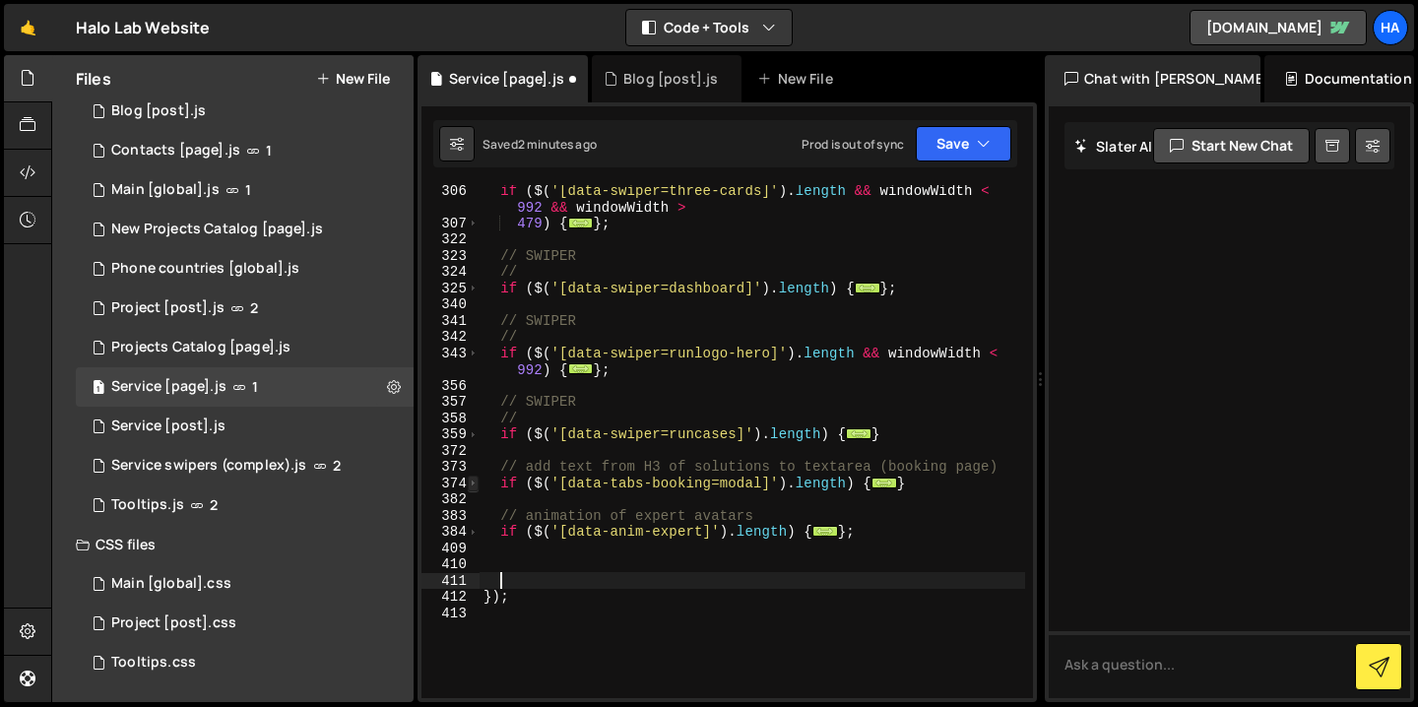
click at [473, 484] on span at bounding box center [473, 484] width 11 height 17
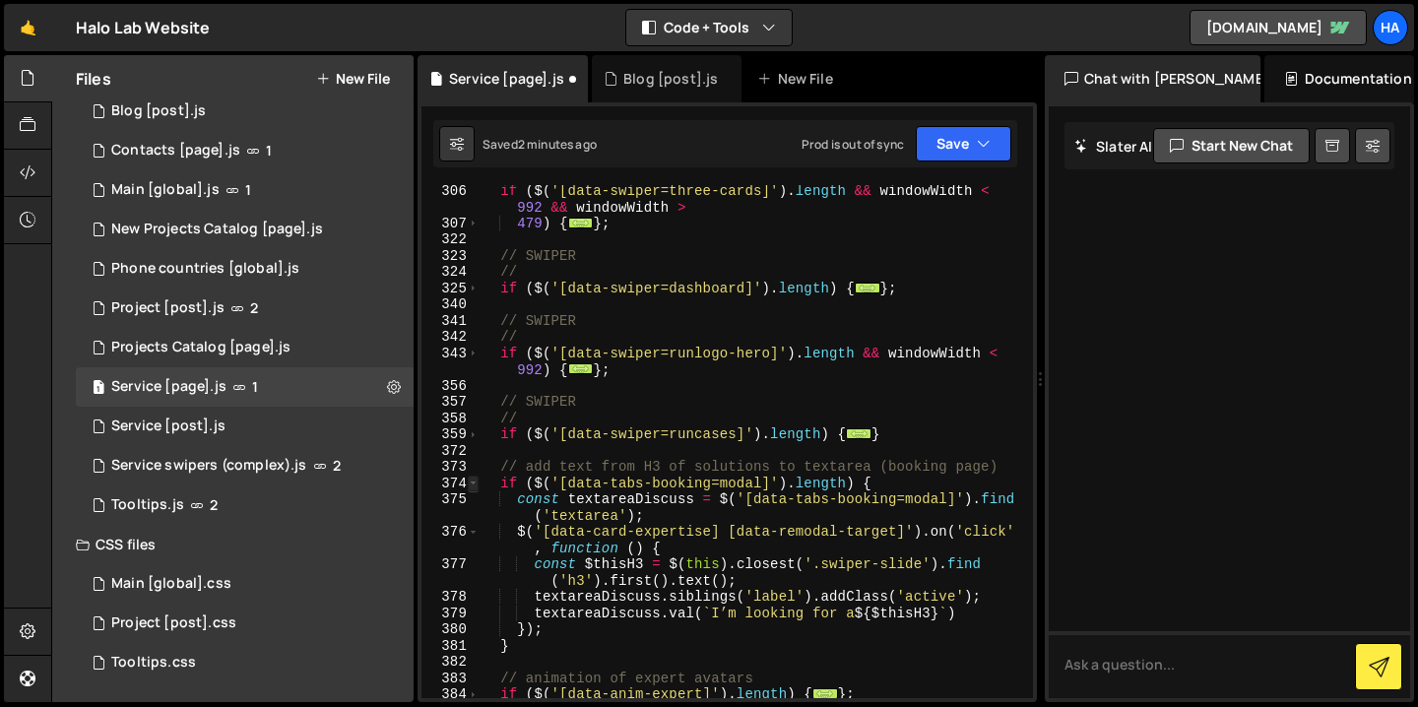
click at [473, 484] on span at bounding box center [473, 484] width 11 height 17
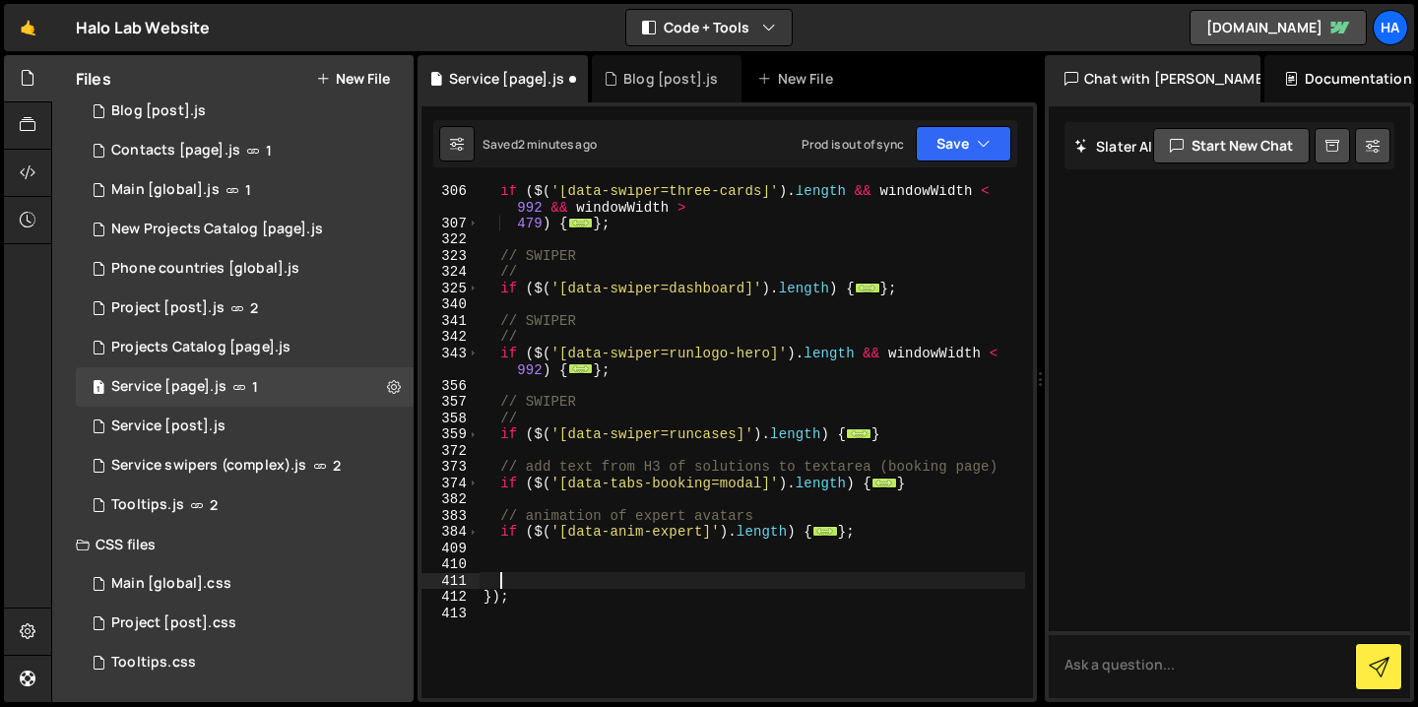
type textarea "ш"
paste textarea "// before/after slider"
type textarea "// before/after slider"
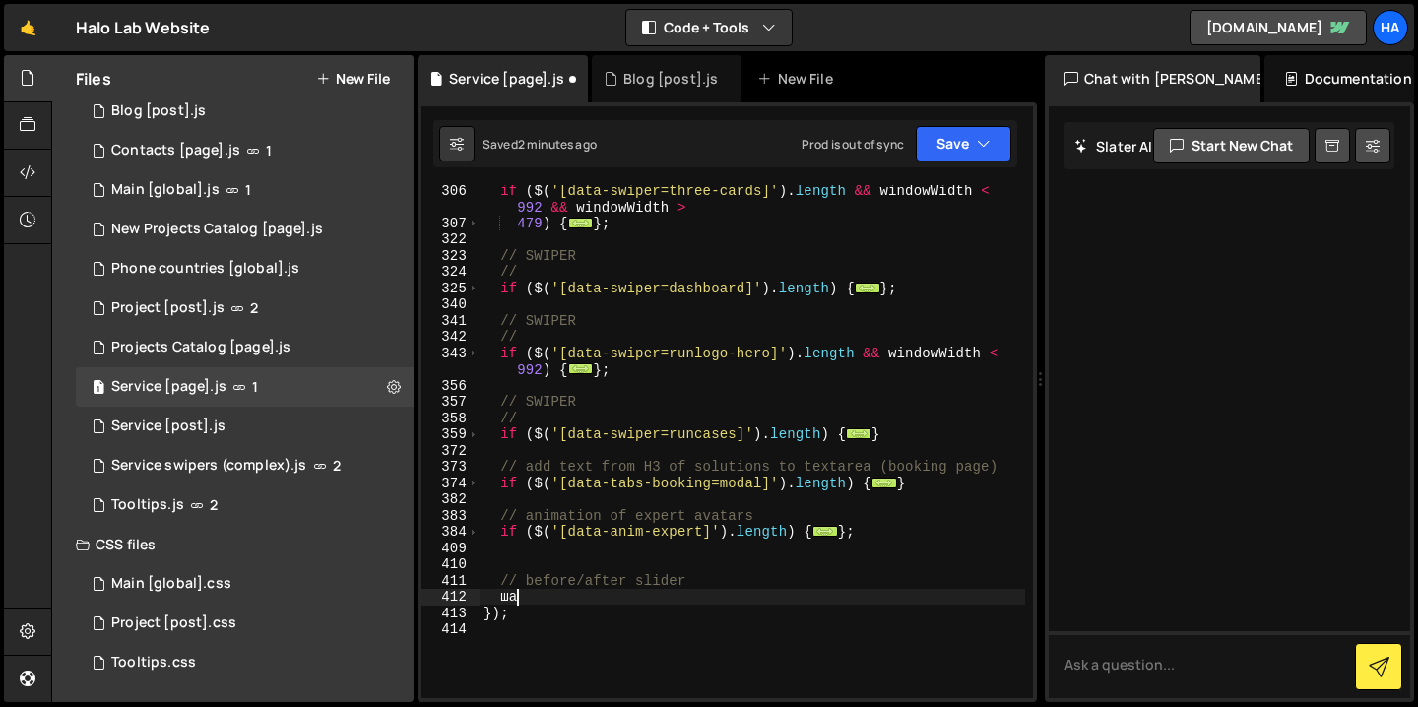
type textarea "ш"
paste textarea "[data-slider-ba-wrap]"
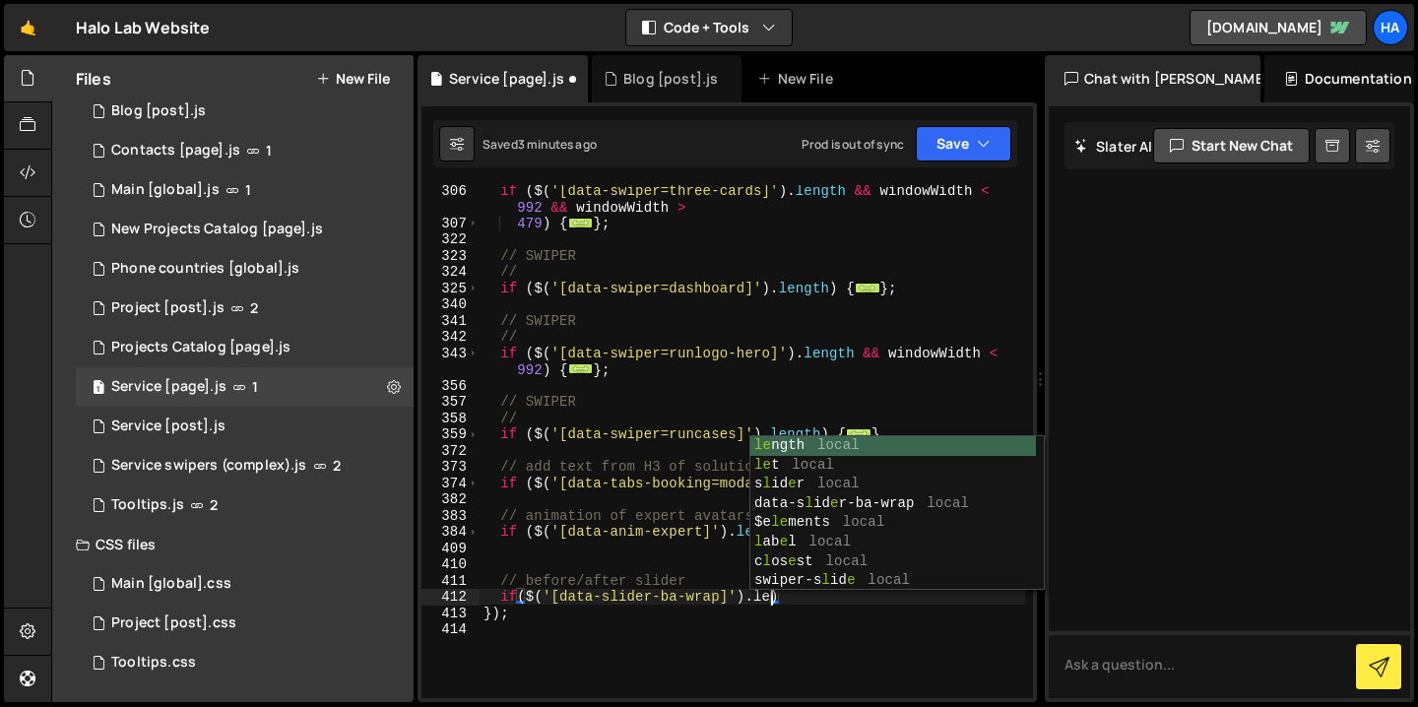
scroll to position [0, 20]
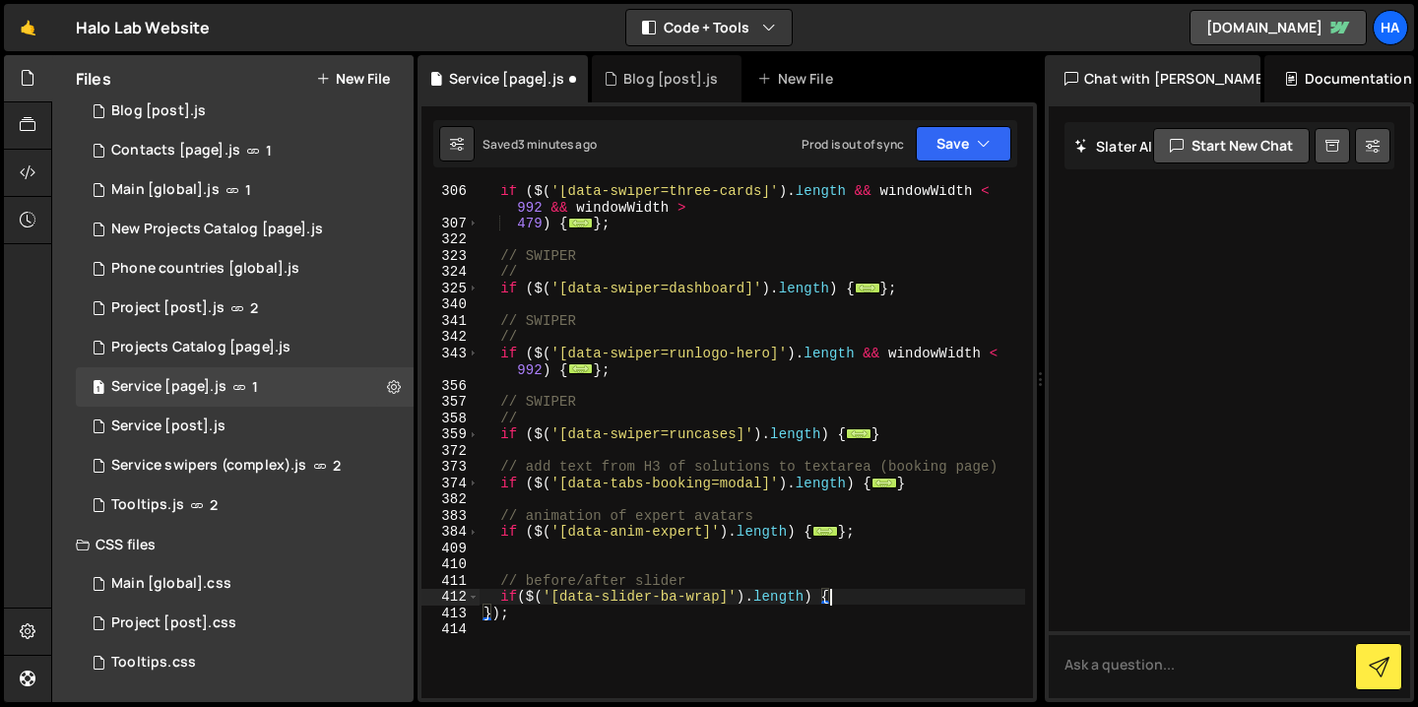
type textarea "if($('[data-slider-ba-wrap]').length) {}"
paste textarea "});"
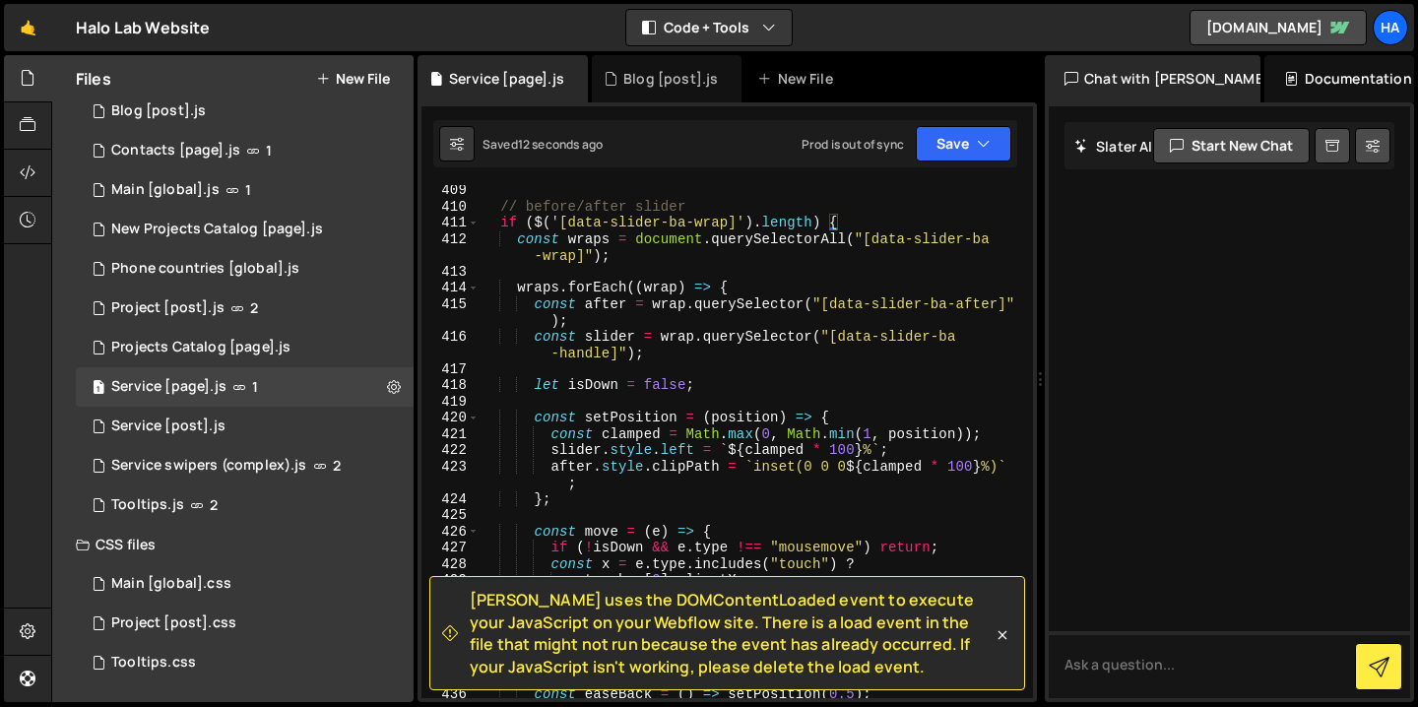
scroll to position [7152, 0]
drag, startPoint x: 887, startPoint y: 664, endPoint x: 466, endPoint y: 599, distance: 426.5
click at [466, 599] on div "[PERSON_NAME] uses the DOMContentLoaded event to execute your JavaScript on you…" at bounding box center [717, 633] width 550 height 89
copy span "[PERSON_NAME] uses the DOMContentLoaded event to execute your JavaScript on you…"
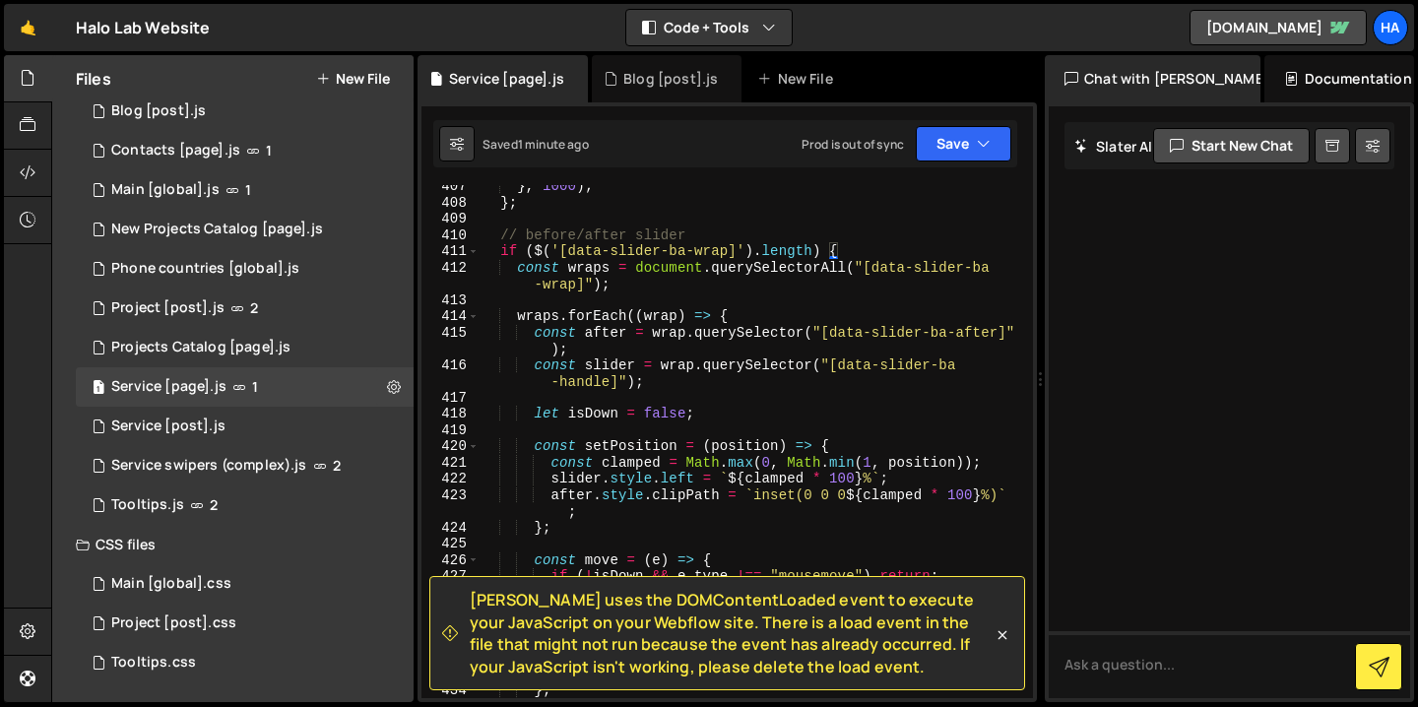
scroll to position [7124, 0]
type textarea "const slider = wrap.querySelector("[data-slider-ba-handle]");"
click at [689, 384] on div "} , 1000 ) ; } ; // before/after slider if ( $ ( '[data-slider-ba-wrap]' ) . le…" at bounding box center [753, 450] width 546 height 546
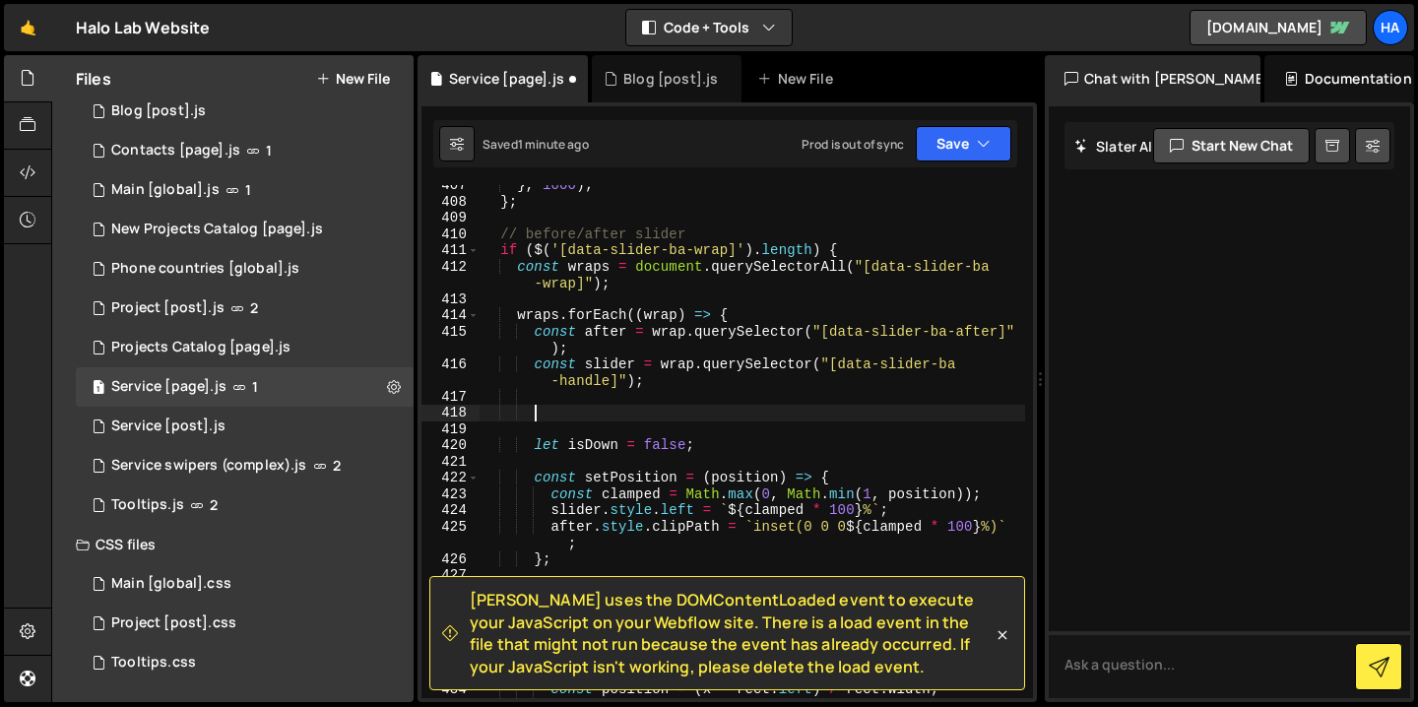
paste textarea "if (!after || !slider) return;"
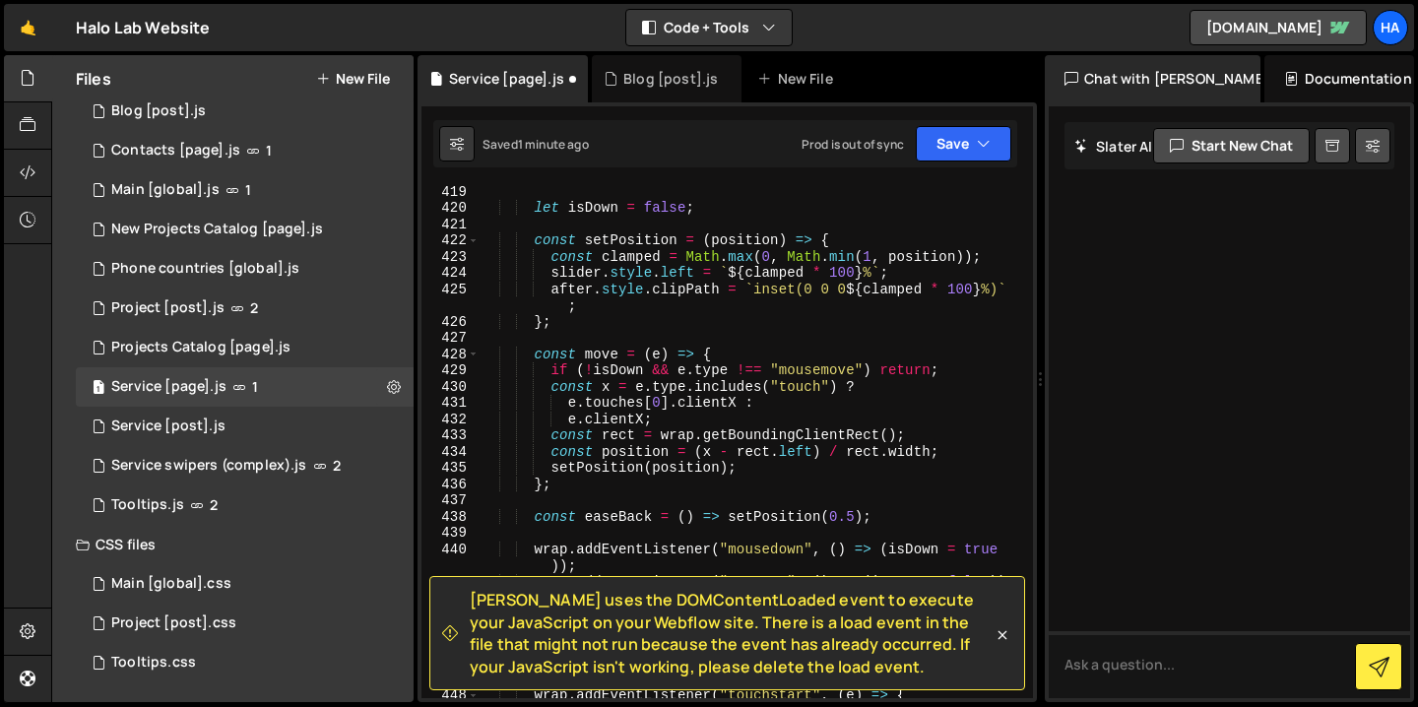
scroll to position [7366, 0]
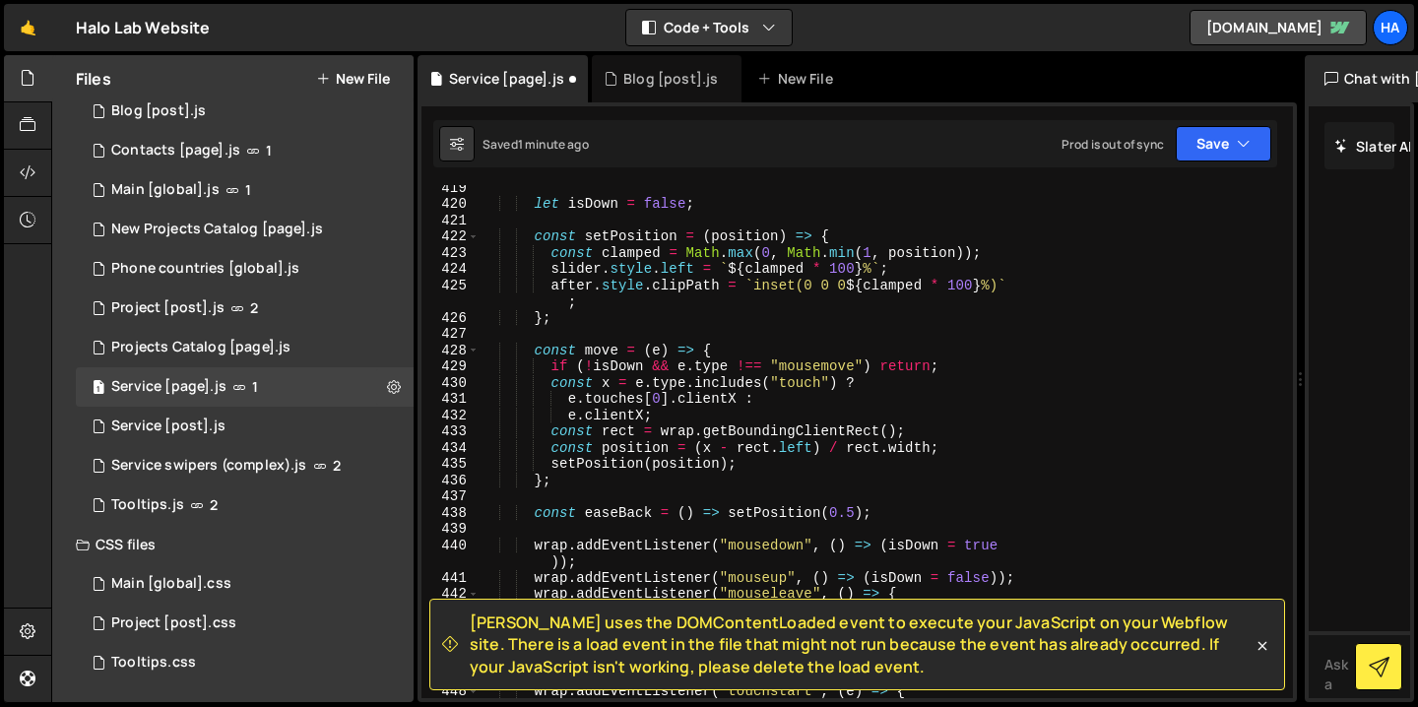
drag, startPoint x: 1042, startPoint y: 373, endPoint x: 1298, endPoint y: 311, distance: 263.4
click at [1298, 311] on div "Files New File Javascript files 1 Animations [global].js 1 0 before & after eff…" at bounding box center [734, 379] width 1367 height 648
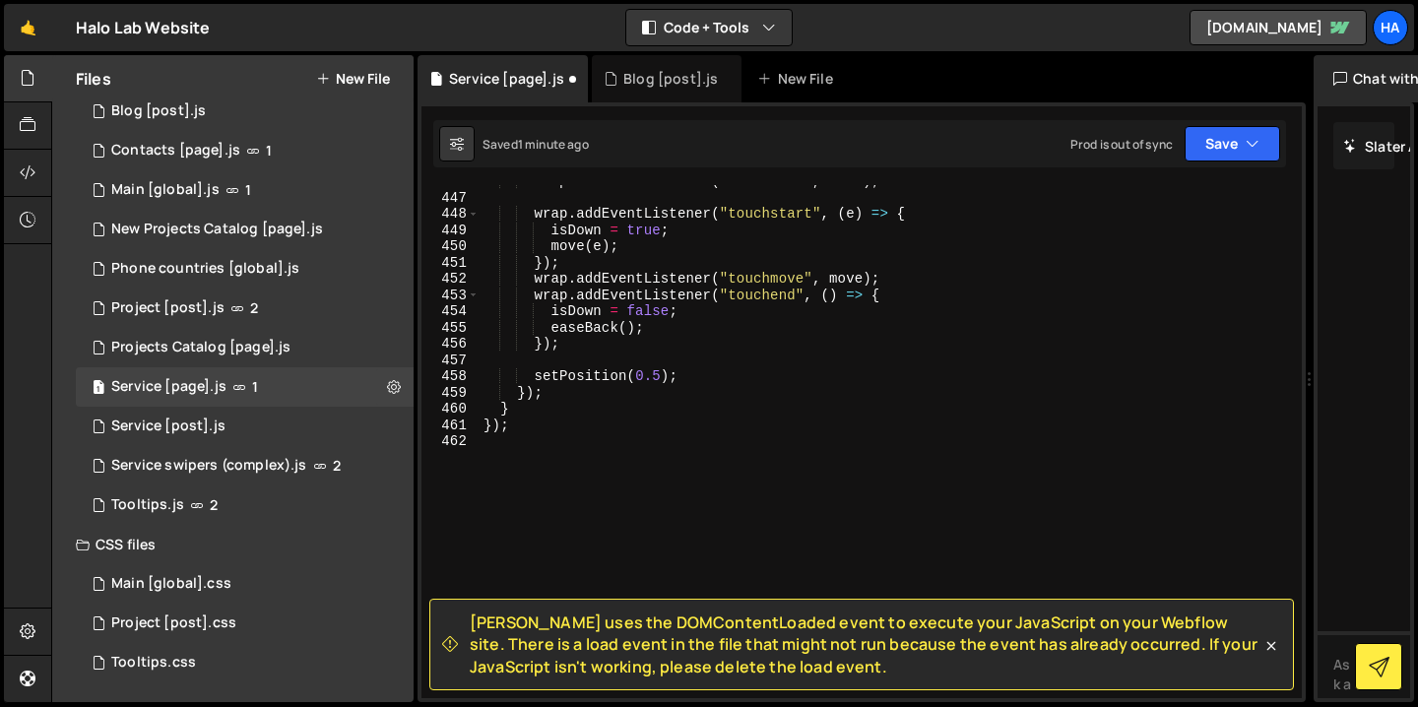
scroll to position [7259, 0]
click at [1277, 647] on icon at bounding box center [1271, 646] width 20 height 20
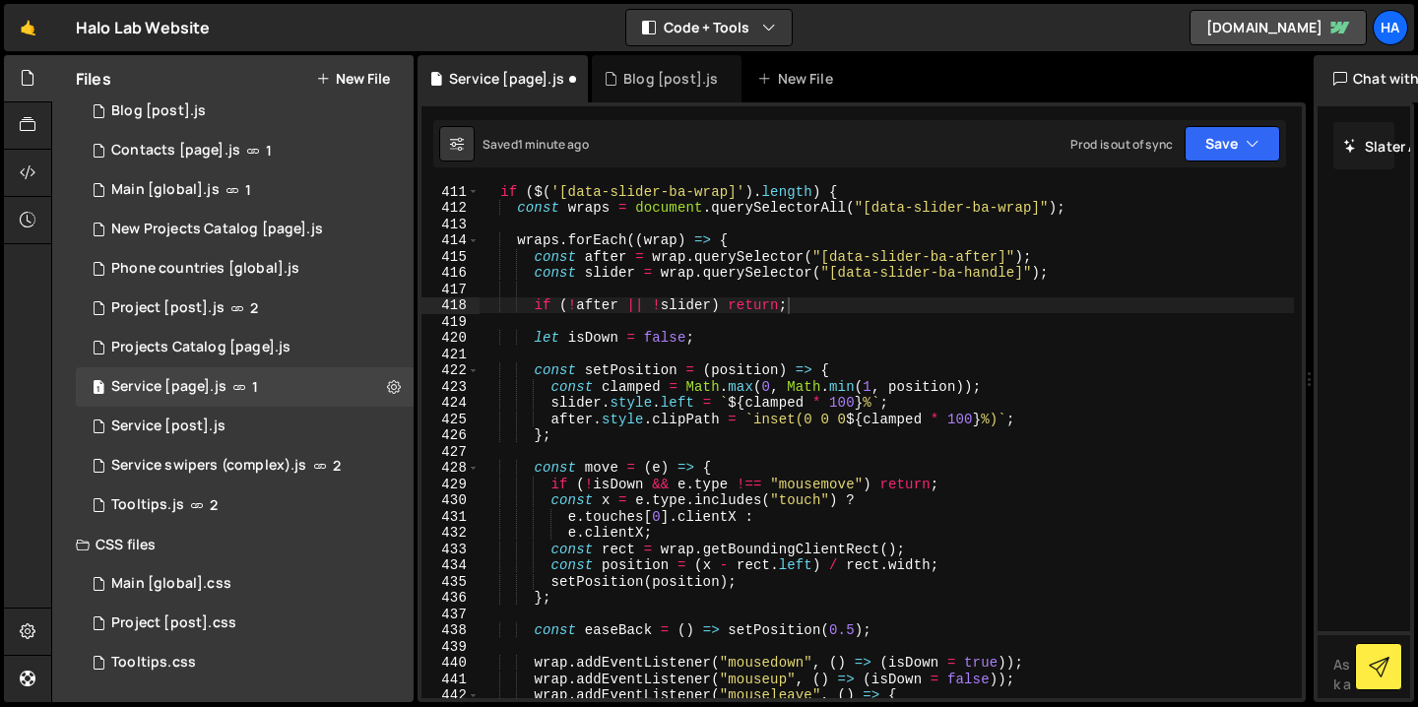
scroll to position [6672, 0]
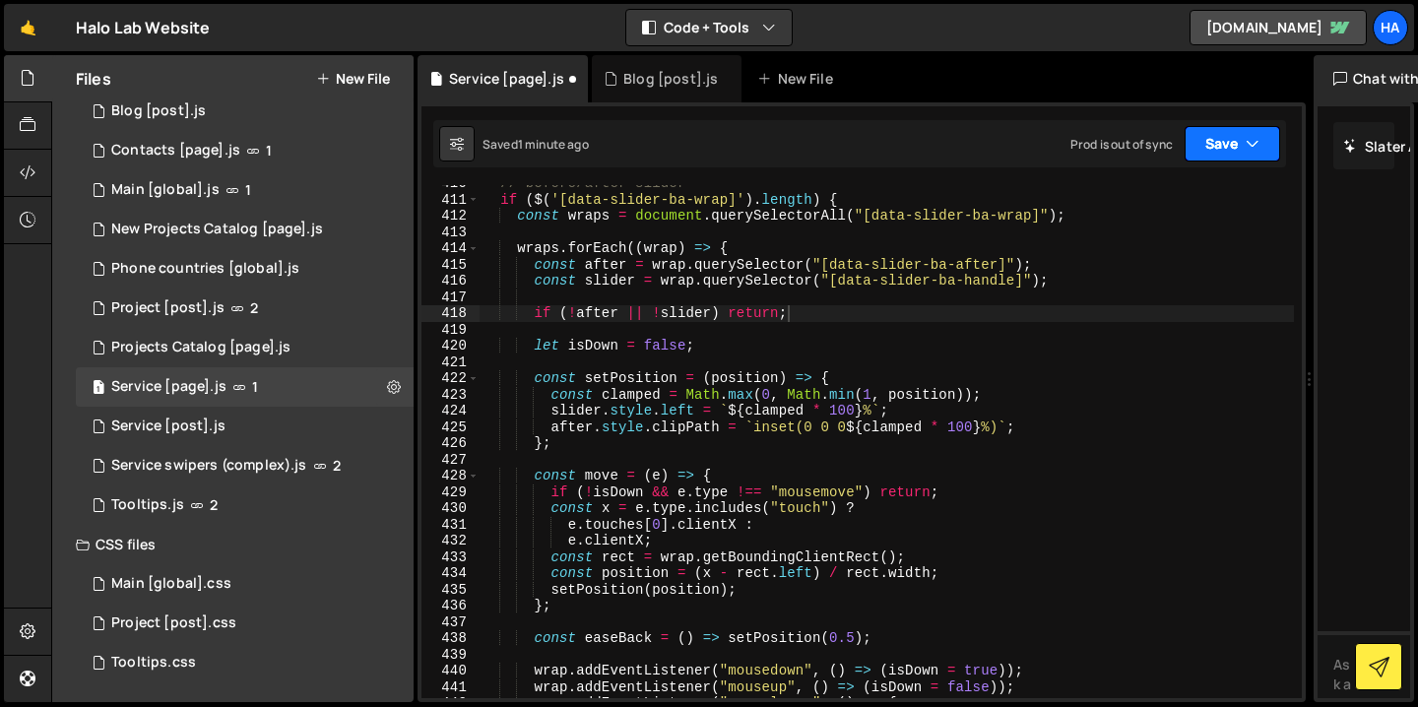
click at [1258, 148] on icon "button" at bounding box center [1253, 144] width 14 height 20
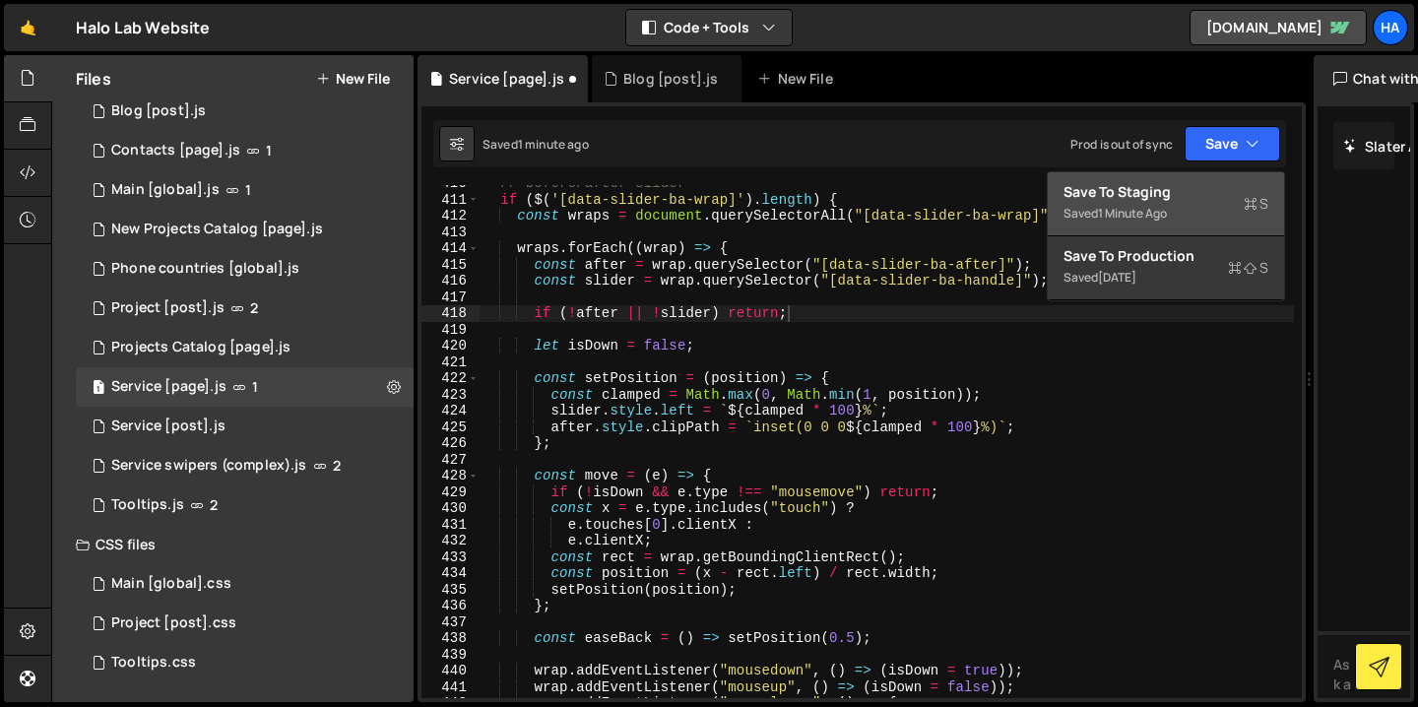
click at [1211, 199] on div "Save to Staging S" at bounding box center [1166, 192] width 205 height 20
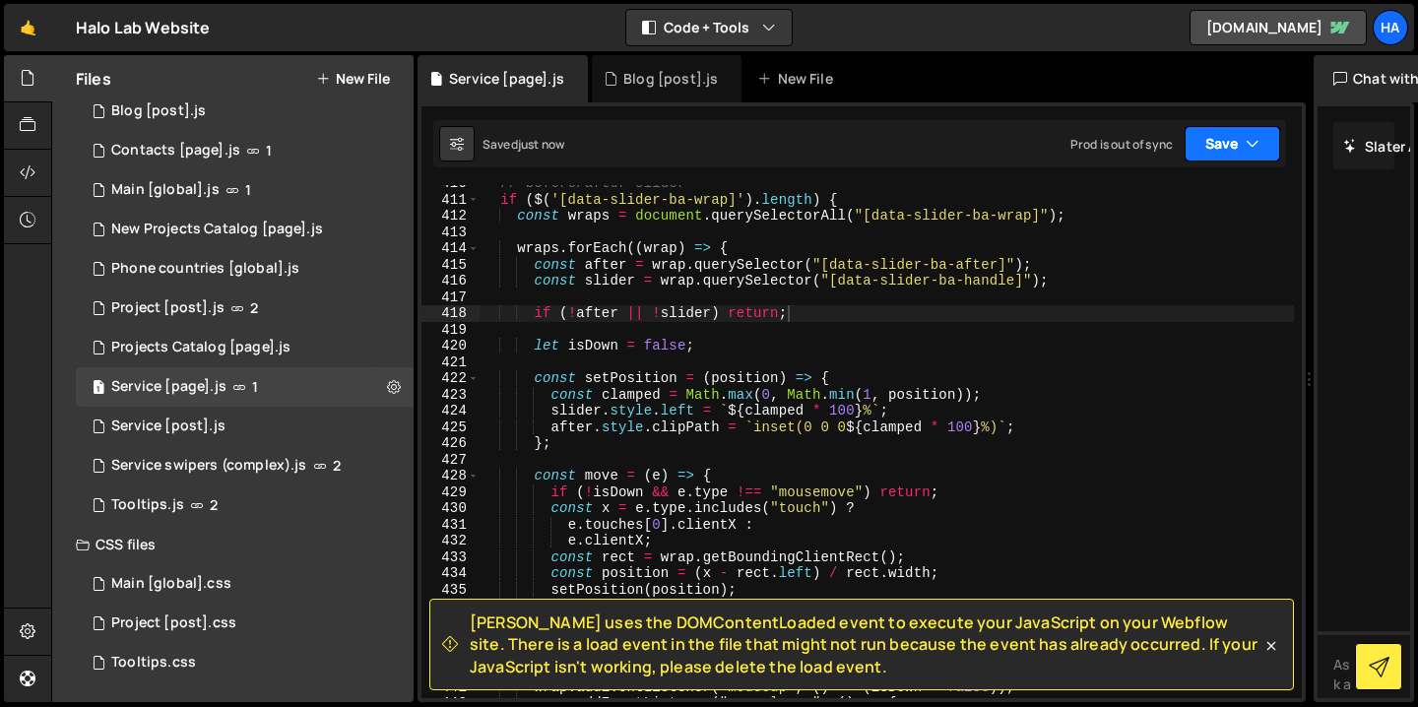
click at [1251, 144] on icon "button" at bounding box center [1253, 144] width 14 height 20
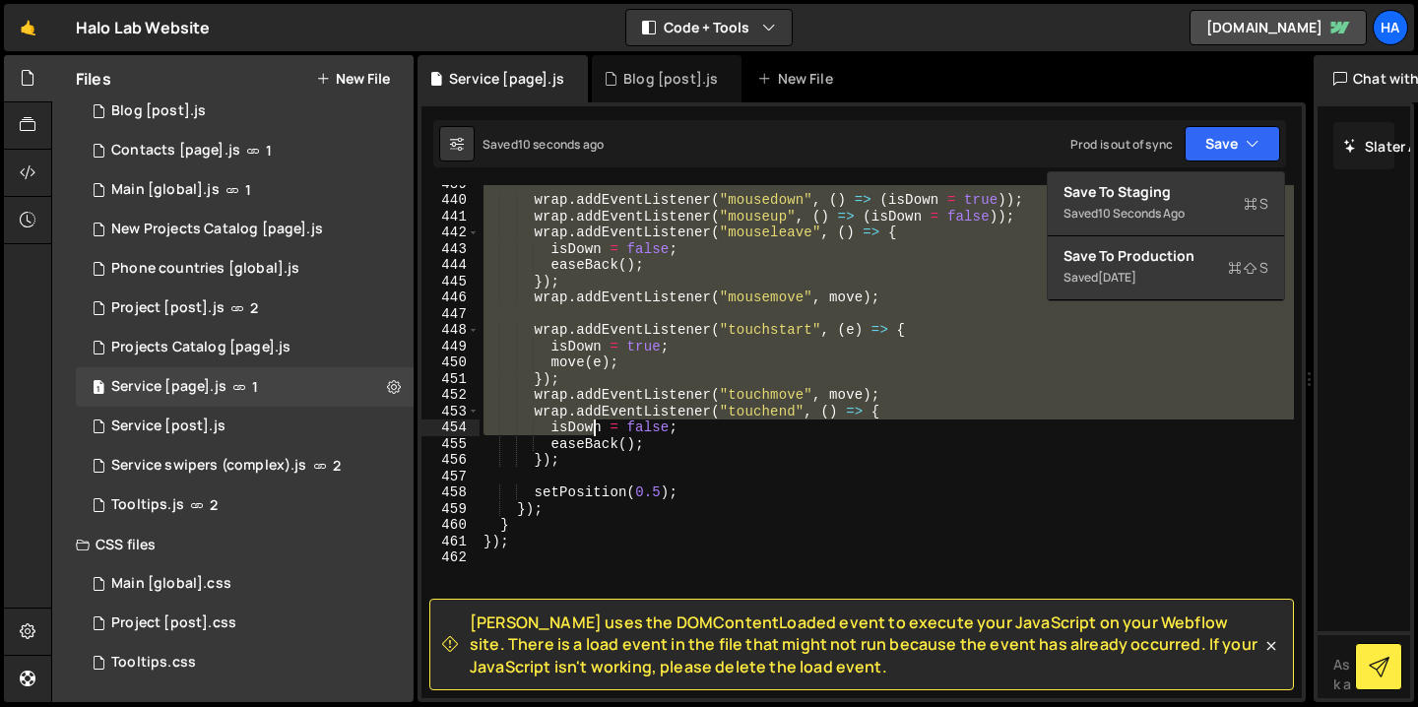
scroll to position [7146, 0]
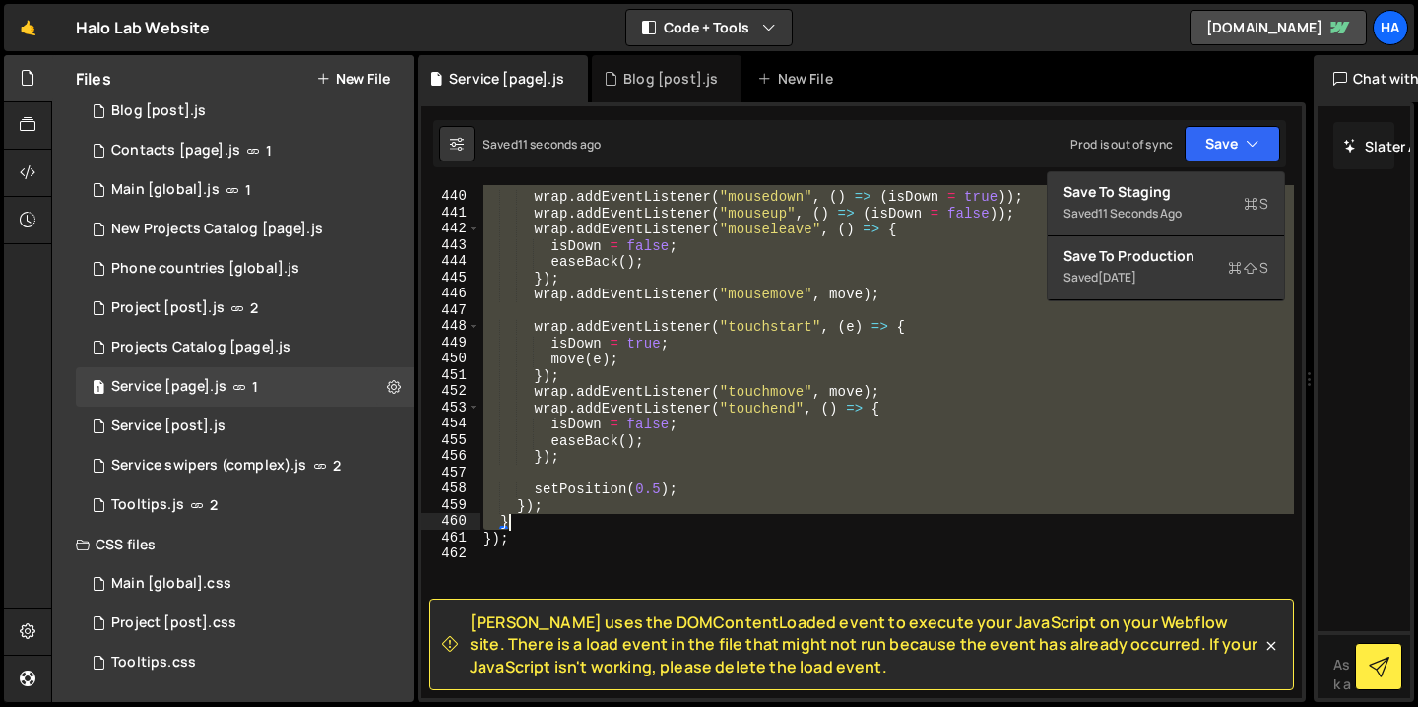
drag, startPoint x: 498, startPoint y: 251, endPoint x: 548, endPoint y: 517, distance: 270.4
click at [548, 517] on div "wrap . addEventListener ( "mousedown" , ( ) => ( isDown = true )) ; wrap . addE…" at bounding box center [887, 445] width 814 height 546
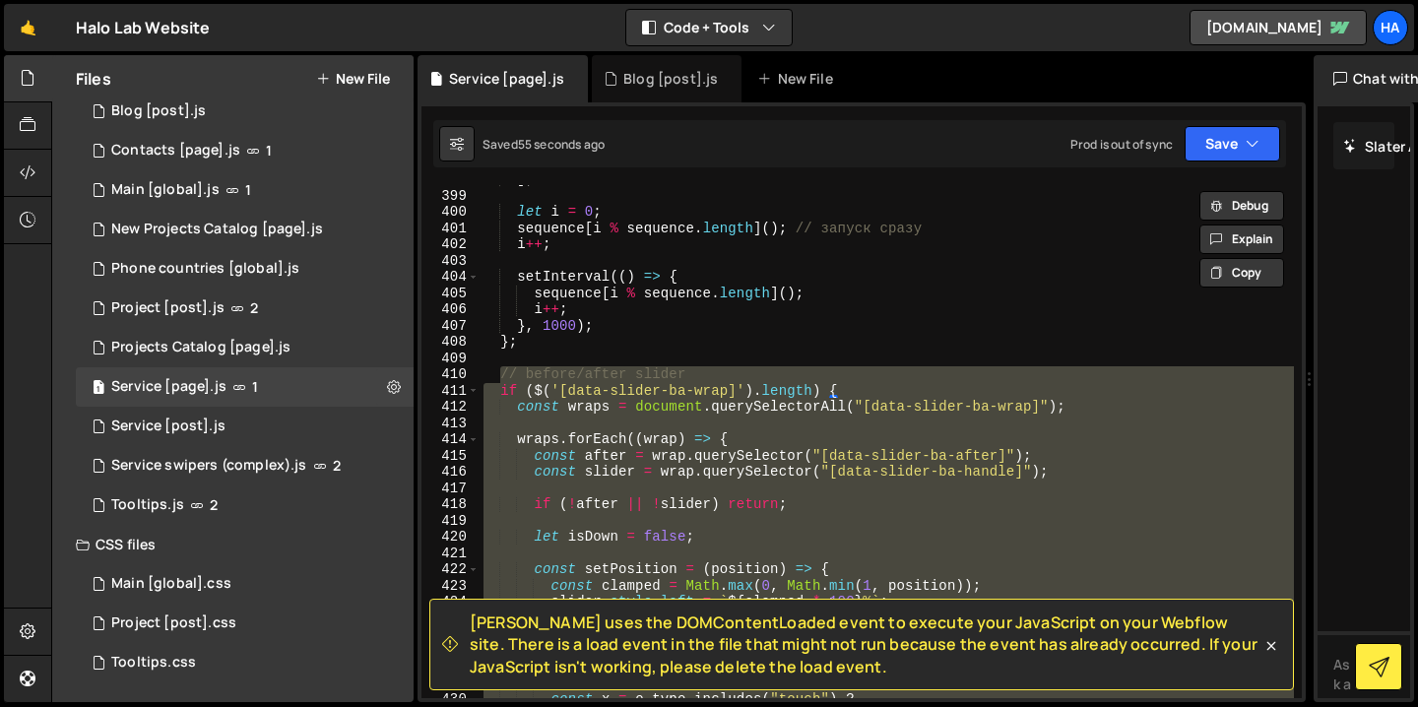
scroll to position [6489, 0]
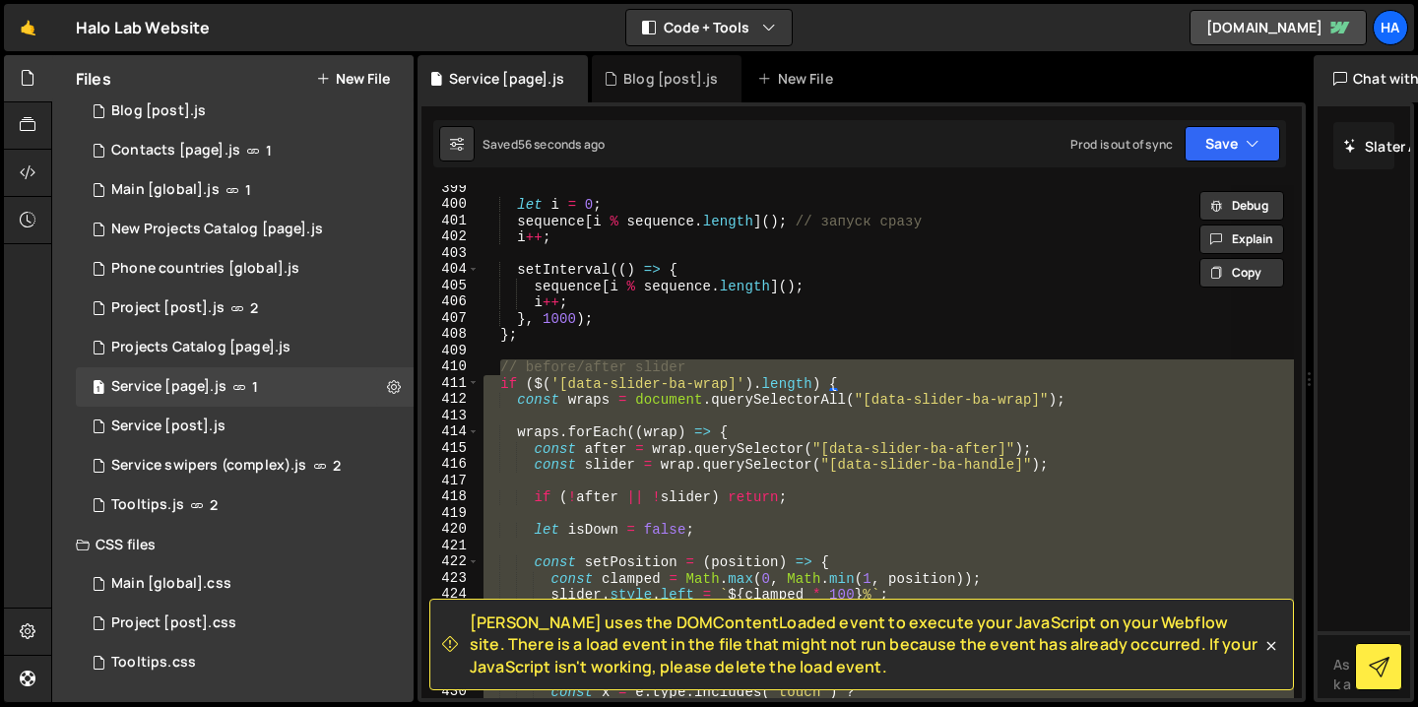
click at [875, 368] on div "let i = 0 ; sequence [ i % sequence . length ] ( ) ; // запуск сразу i ++ ; set…" at bounding box center [887, 441] width 814 height 513
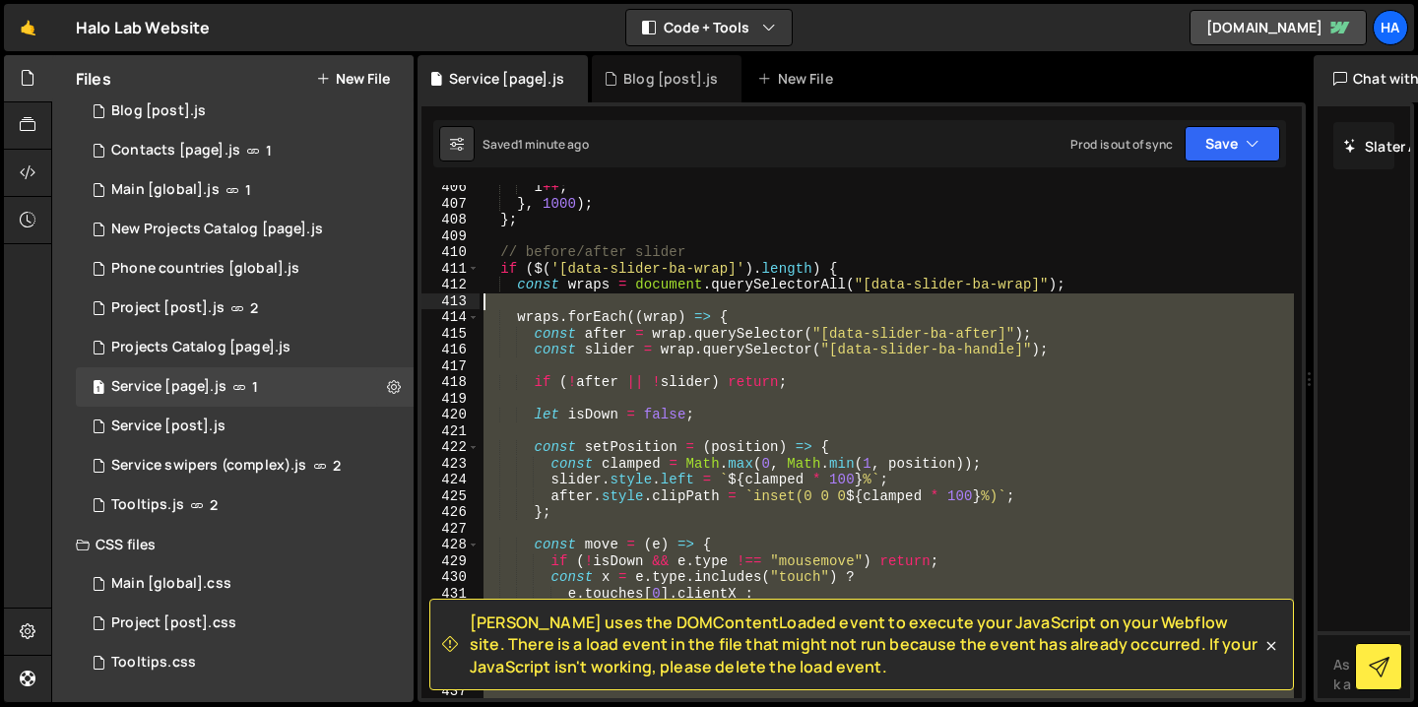
scroll to position [6603, 0]
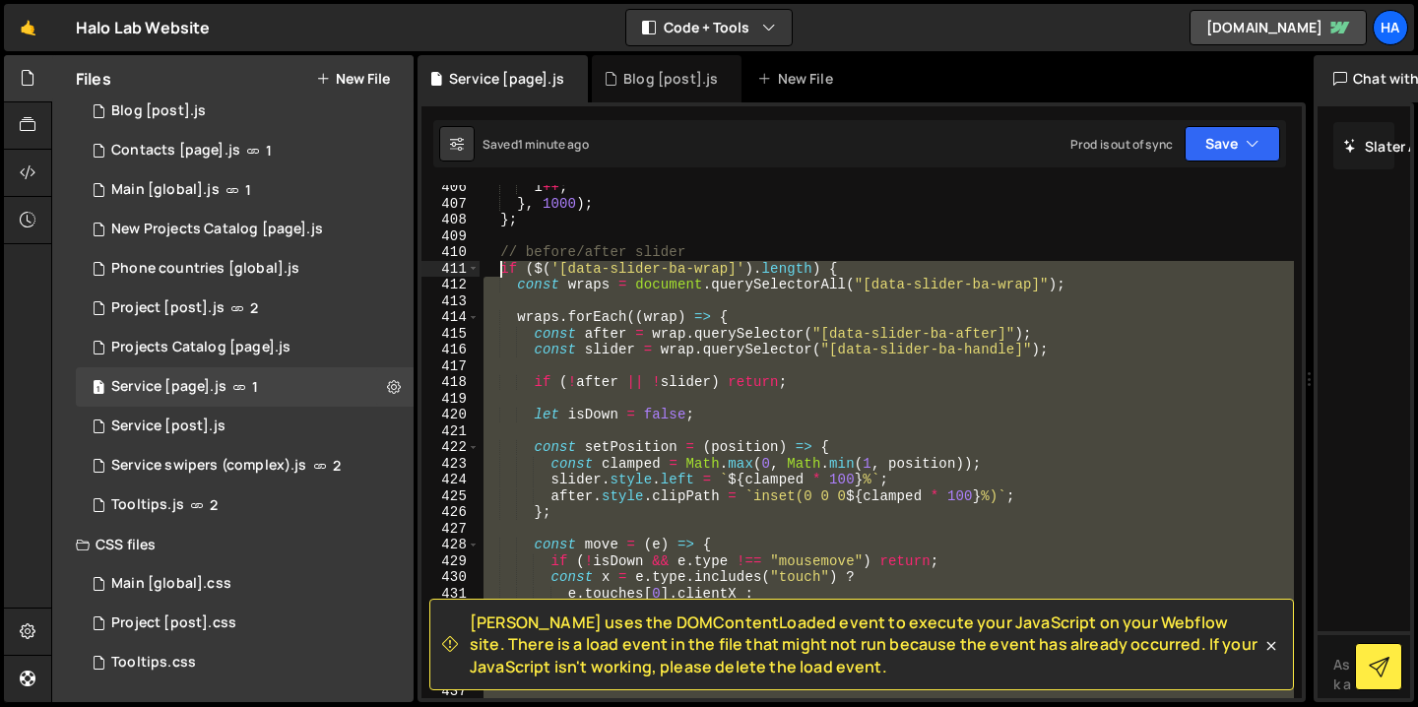
drag, startPoint x: 519, startPoint y: 405, endPoint x: 498, endPoint y: 270, distance: 136.5
click at [498, 270] on div "i ++ ; } , 1000 ) ; } ; // before/after slider if ( $ ( '[data-slider-ba-wrap]'…" at bounding box center [887, 452] width 814 height 546
type textarea "if ($('[data-slider-ba-wrap]').length) { const wraps = document.querySelectorAl…"
paste textarea
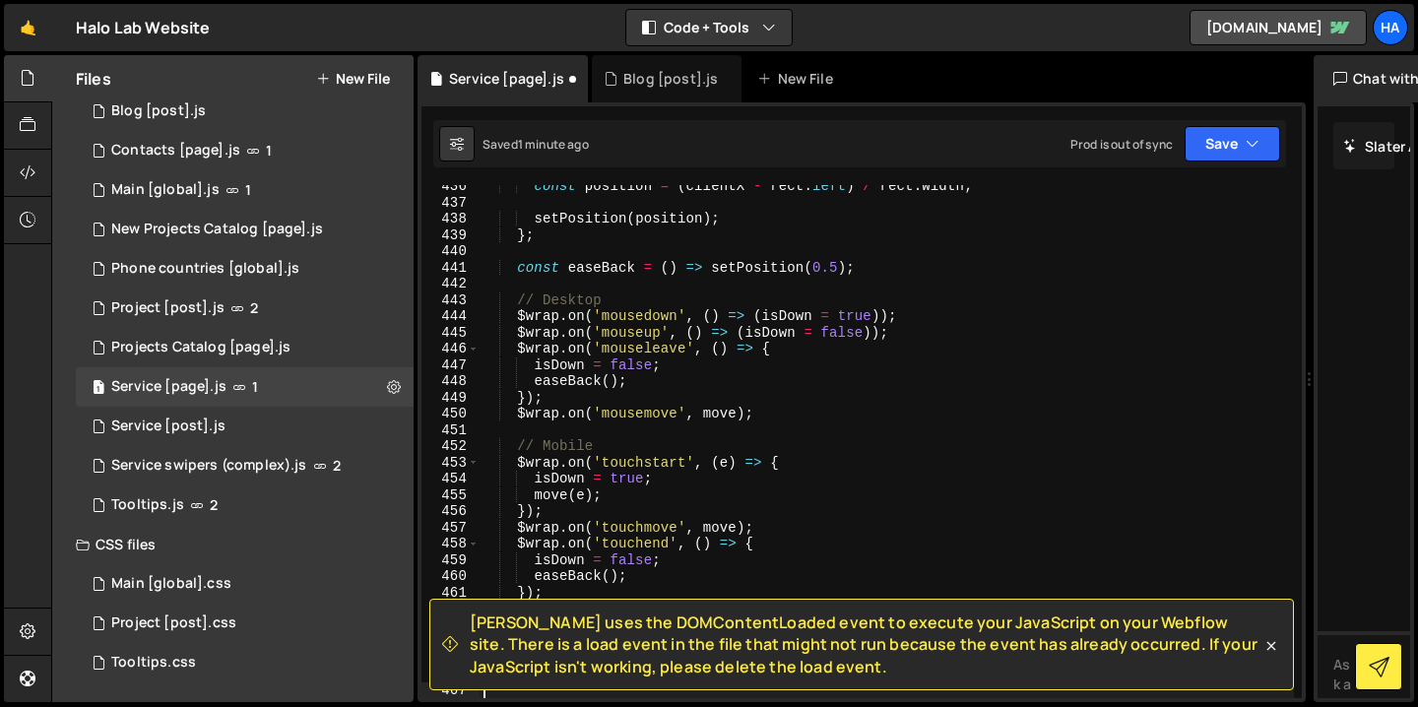
scroll to position [7091, 0]
click at [1250, 147] on icon "button" at bounding box center [1253, 144] width 14 height 20
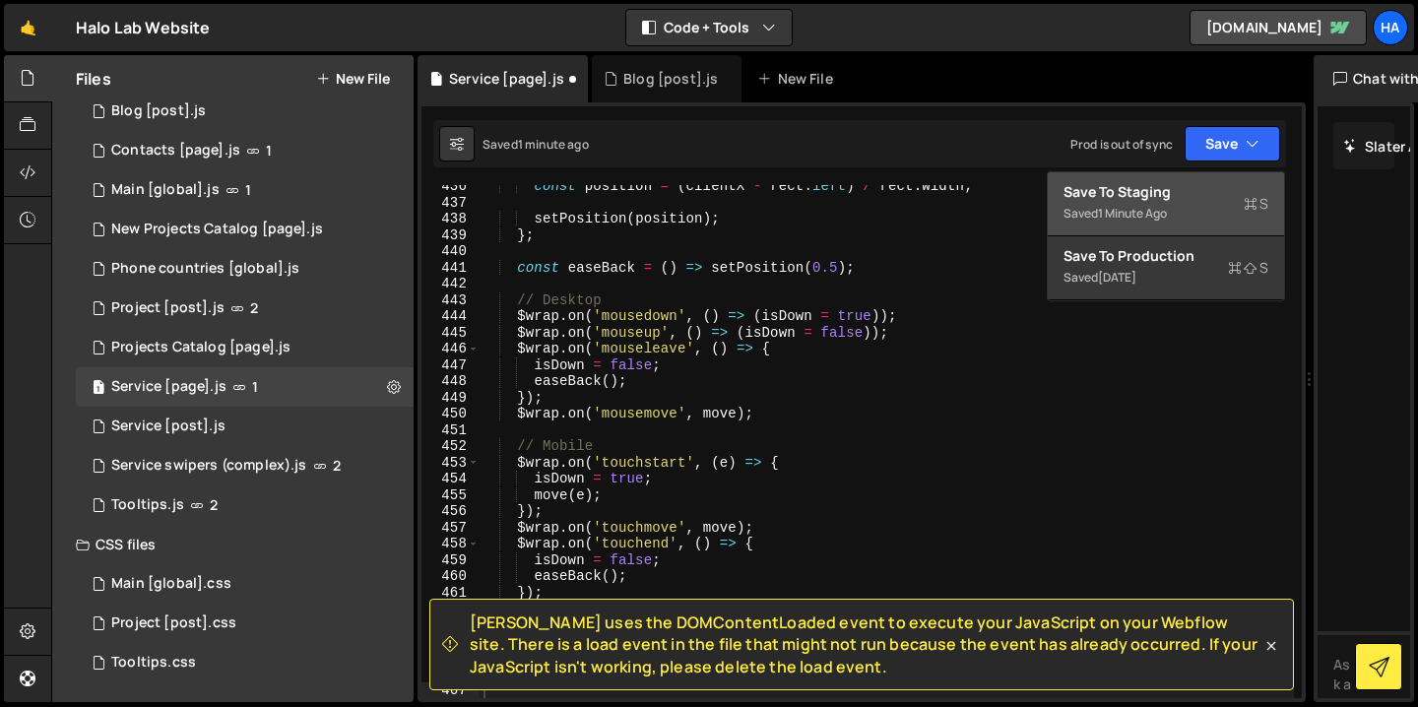
click at [1164, 203] on div "Saved 1 minute ago" at bounding box center [1166, 214] width 205 height 24
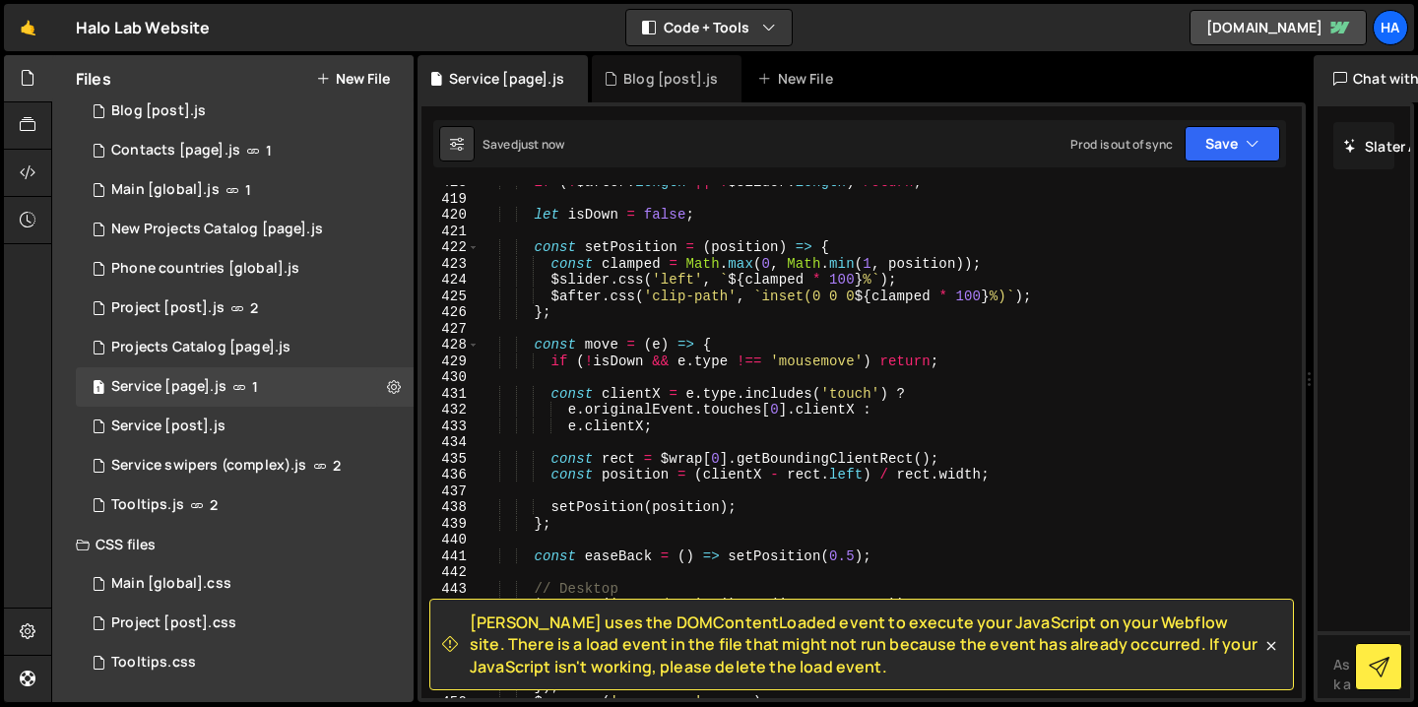
scroll to position [6694, 0]
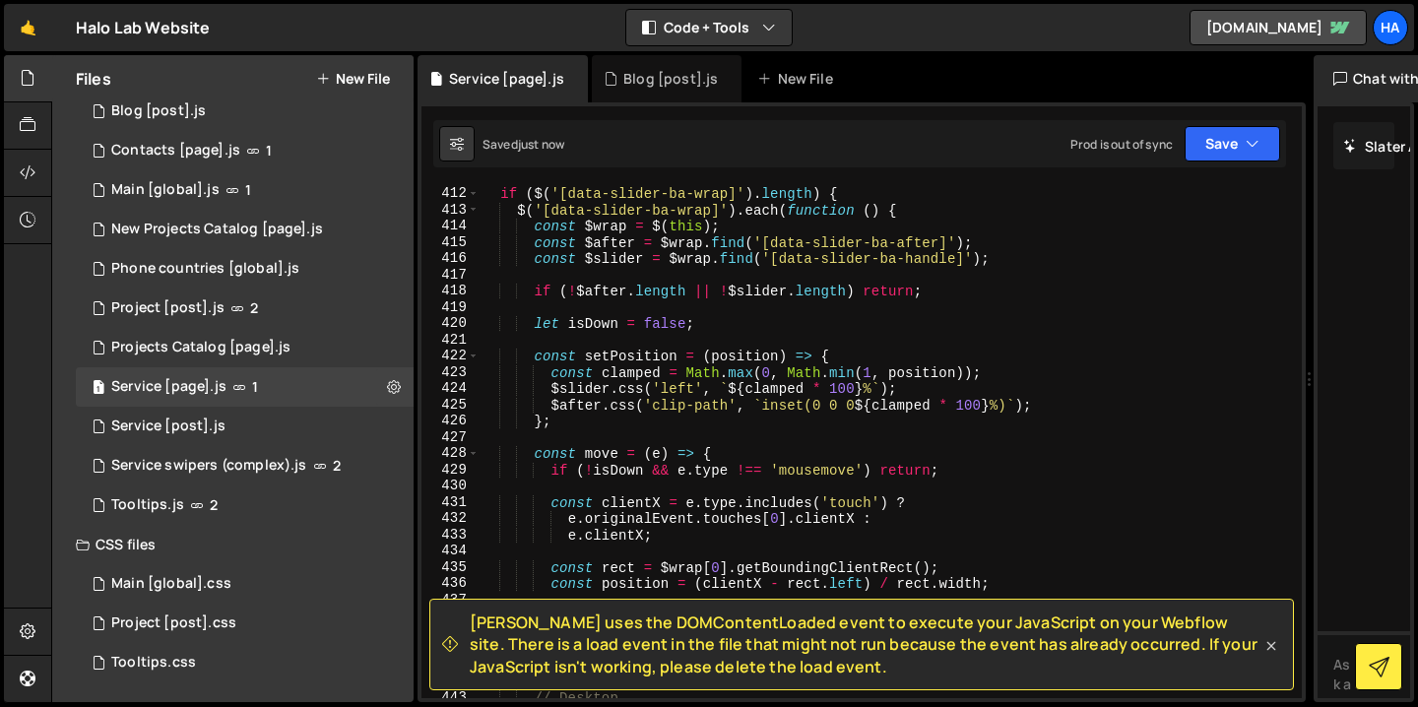
click at [1272, 641] on icon at bounding box center [1271, 646] width 20 height 20
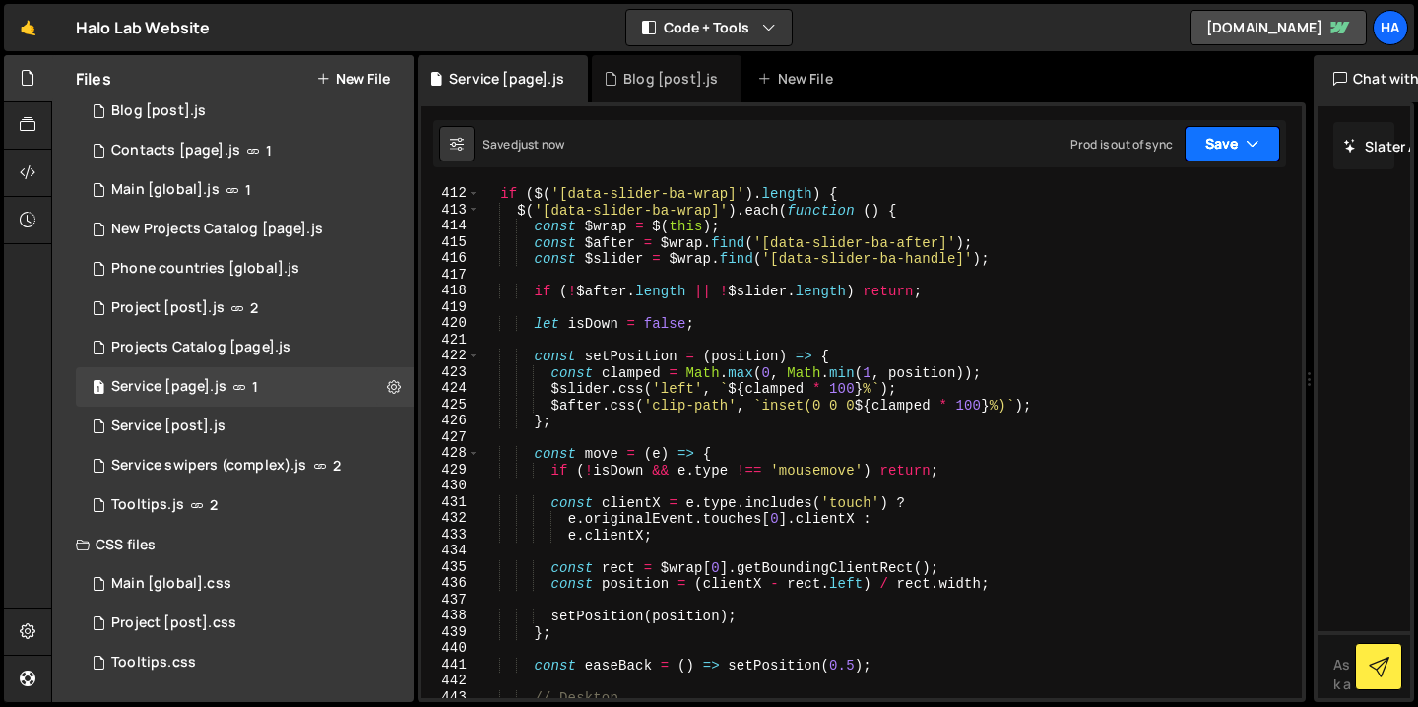
click at [1258, 150] on icon "button" at bounding box center [1253, 144] width 14 height 20
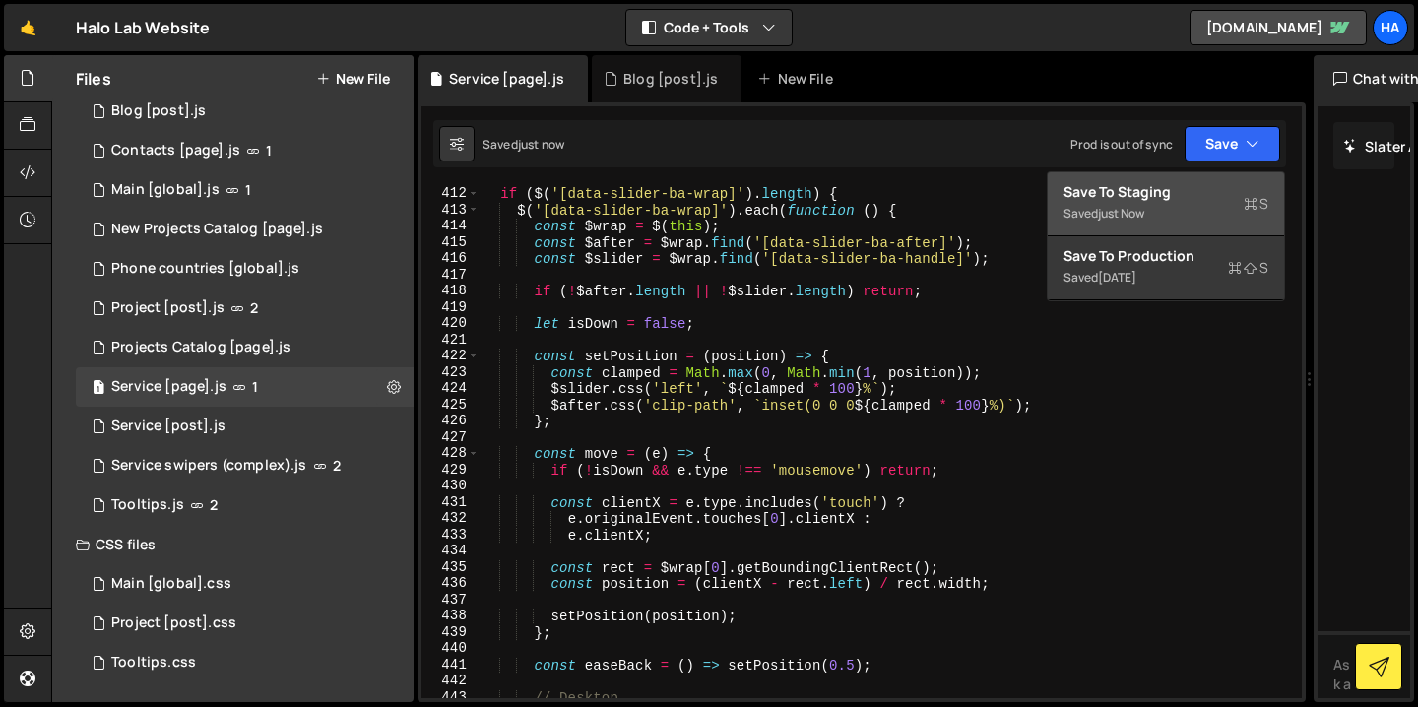
click at [1170, 199] on div "Save to Staging S" at bounding box center [1166, 192] width 205 height 20
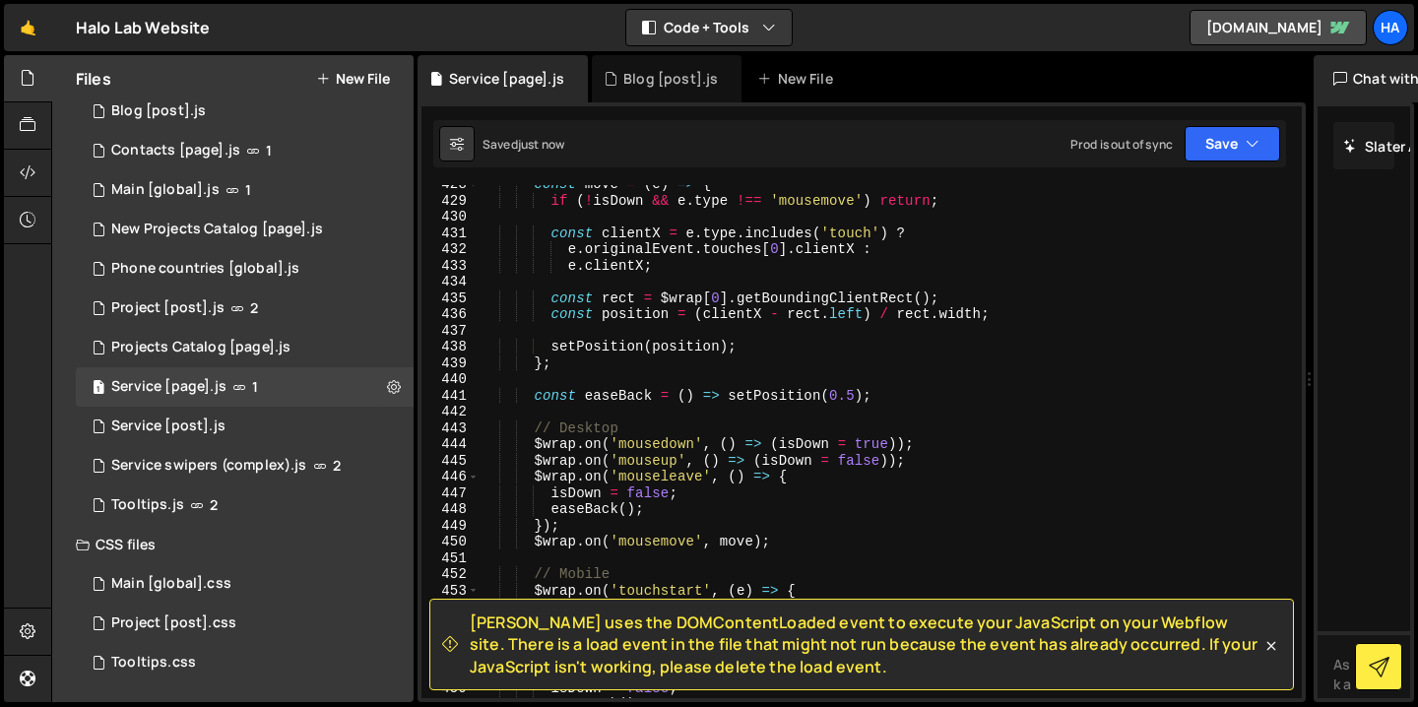
scroll to position [6927, 0]
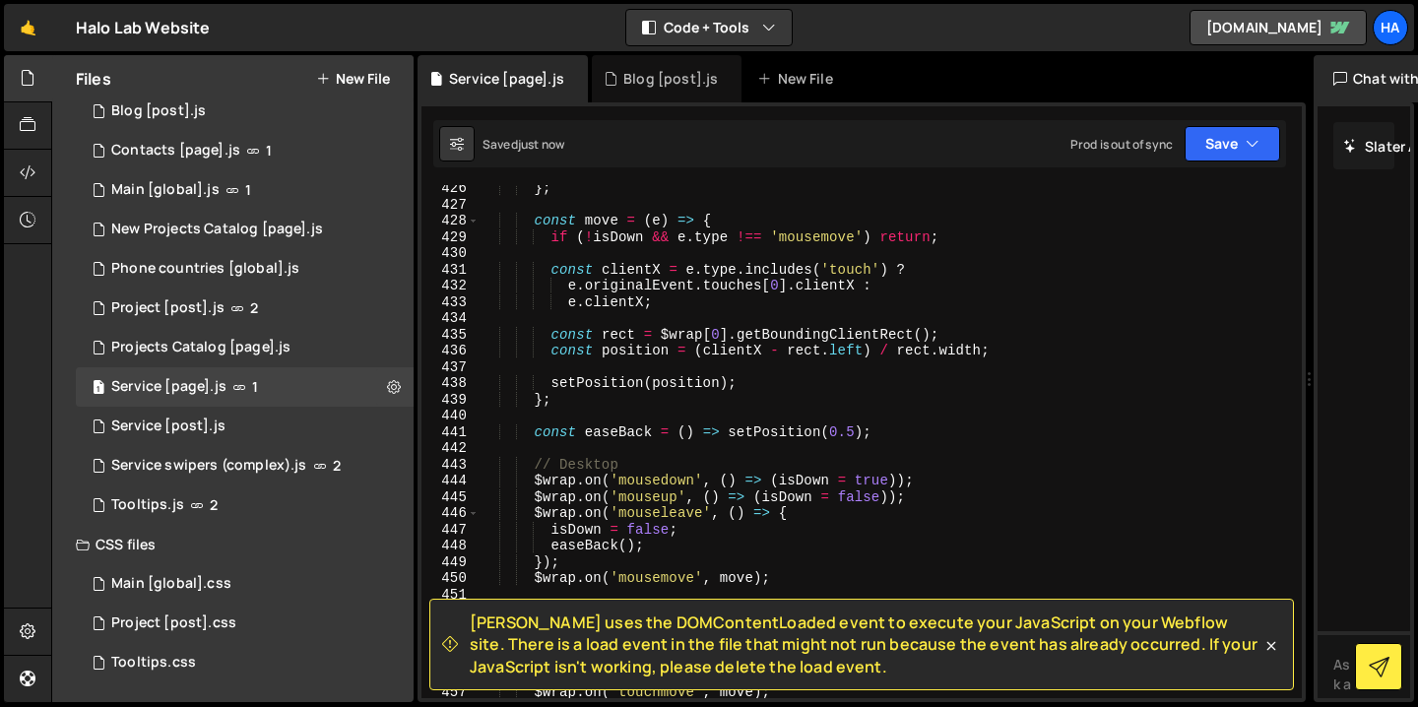
drag, startPoint x: 768, startPoint y: 667, endPoint x: 466, endPoint y: 624, distance: 305.3
click at [466, 624] on div "[PERSON_NAME] uses the DOMContentLoaded event to execute your JavaScript on you…" at bounding box center [851, 645] width 819 height 66
copy span "[PERSON_NAME] uses the DOMContentLoaded event to execute your JavaScript on you…"
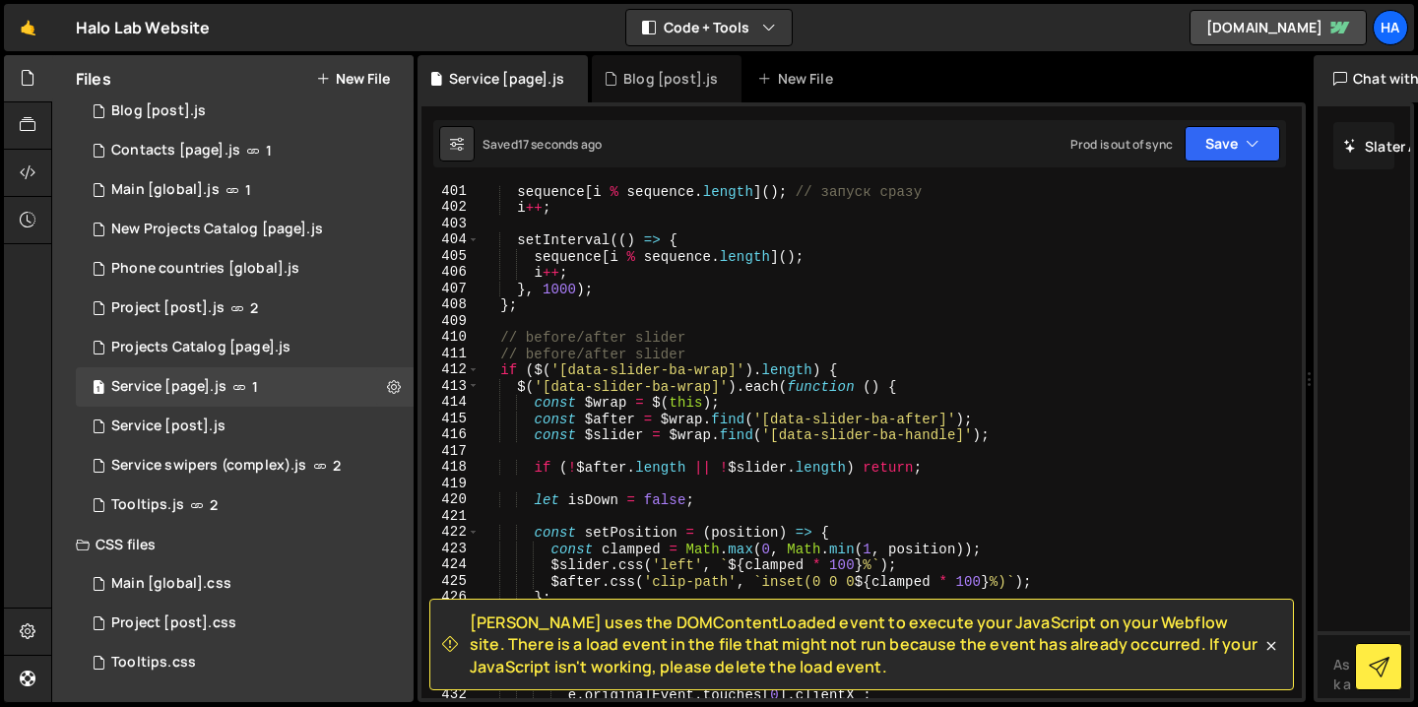
scroll to position [6503, 0]
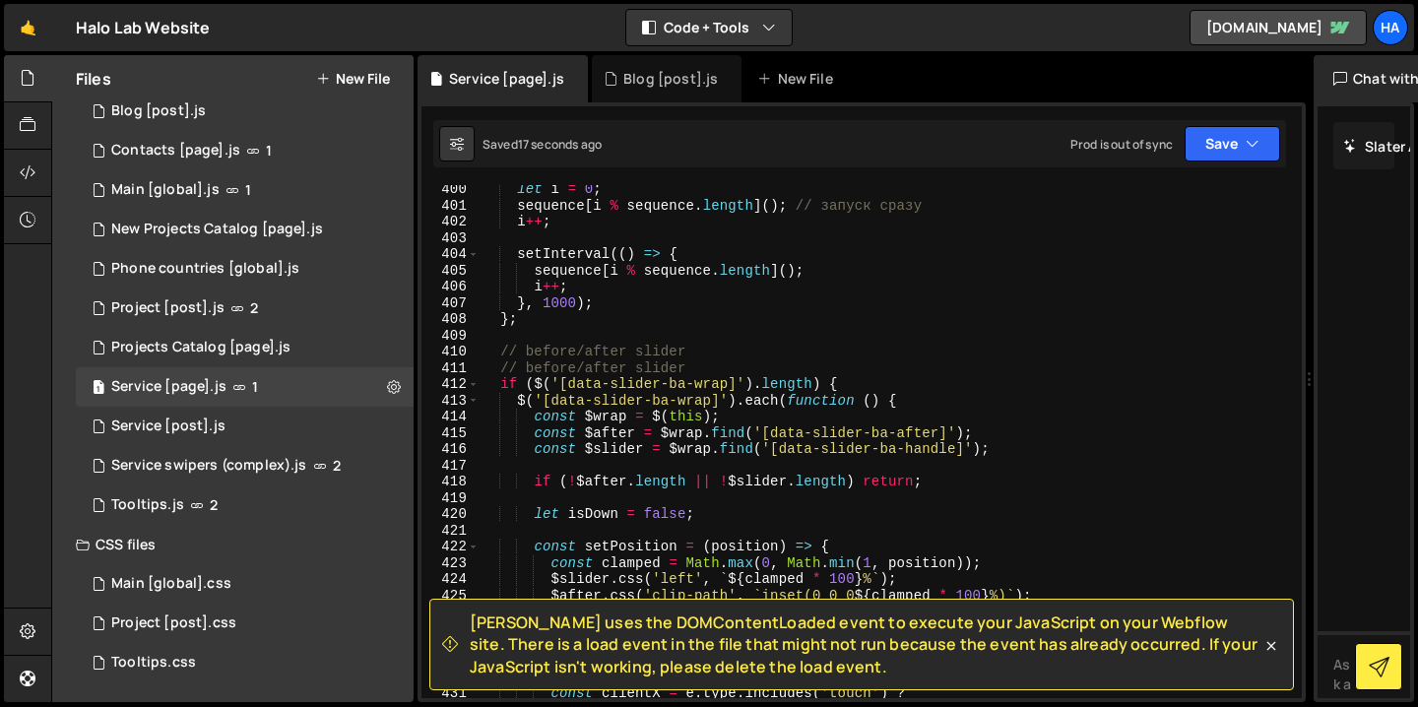
type textarea "// before/after slider"
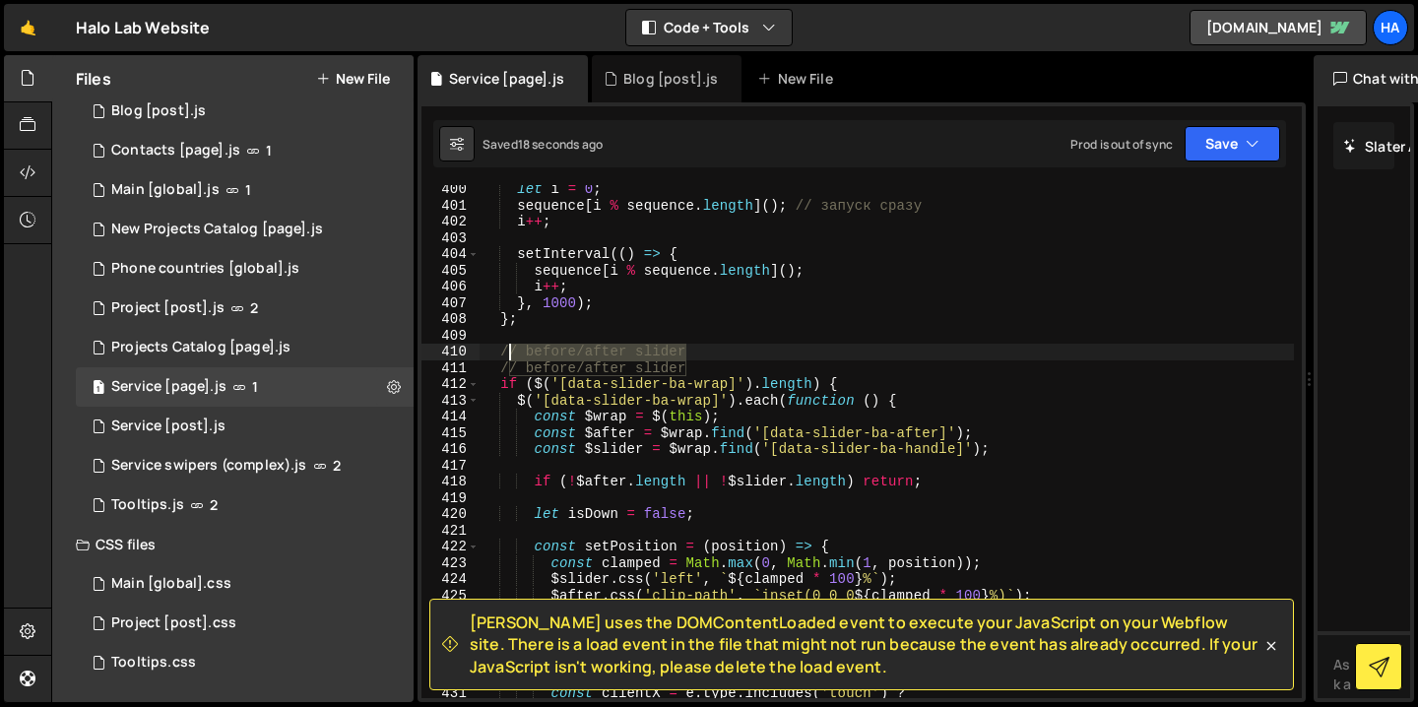
drag, startPoint x: 709, startPoint y: 345, endPoint x: 498, endPoint y: 346, distance: 210.7
click at [498, 346] on div "let i = 0 ; sequence [ i % sequence . length ] ( ) ; // запуск сразу i ++ ; set…" at bounding box center [887, 454] width 814 height 546
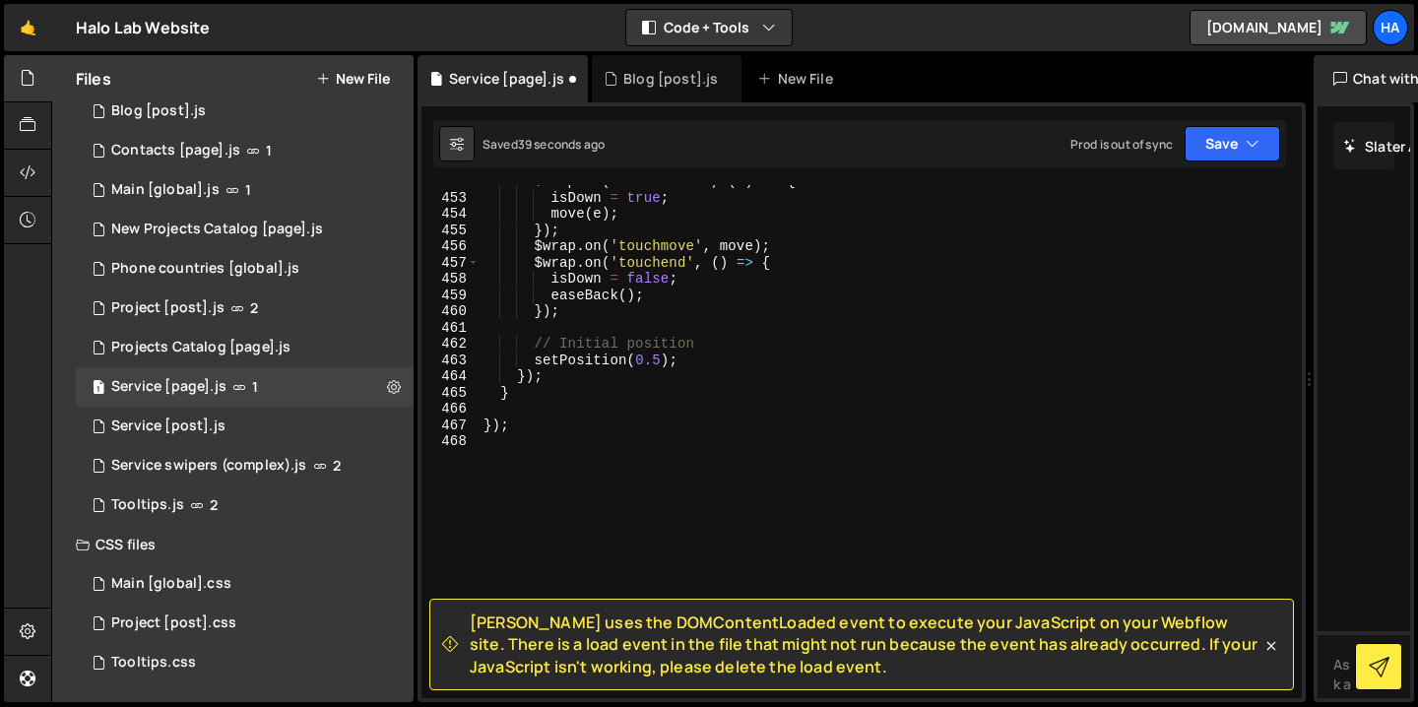
scroll to position [7356, 0]
click at [1258, 145] on icon "button" at bounding box center [1253, 144] width 14 height 20
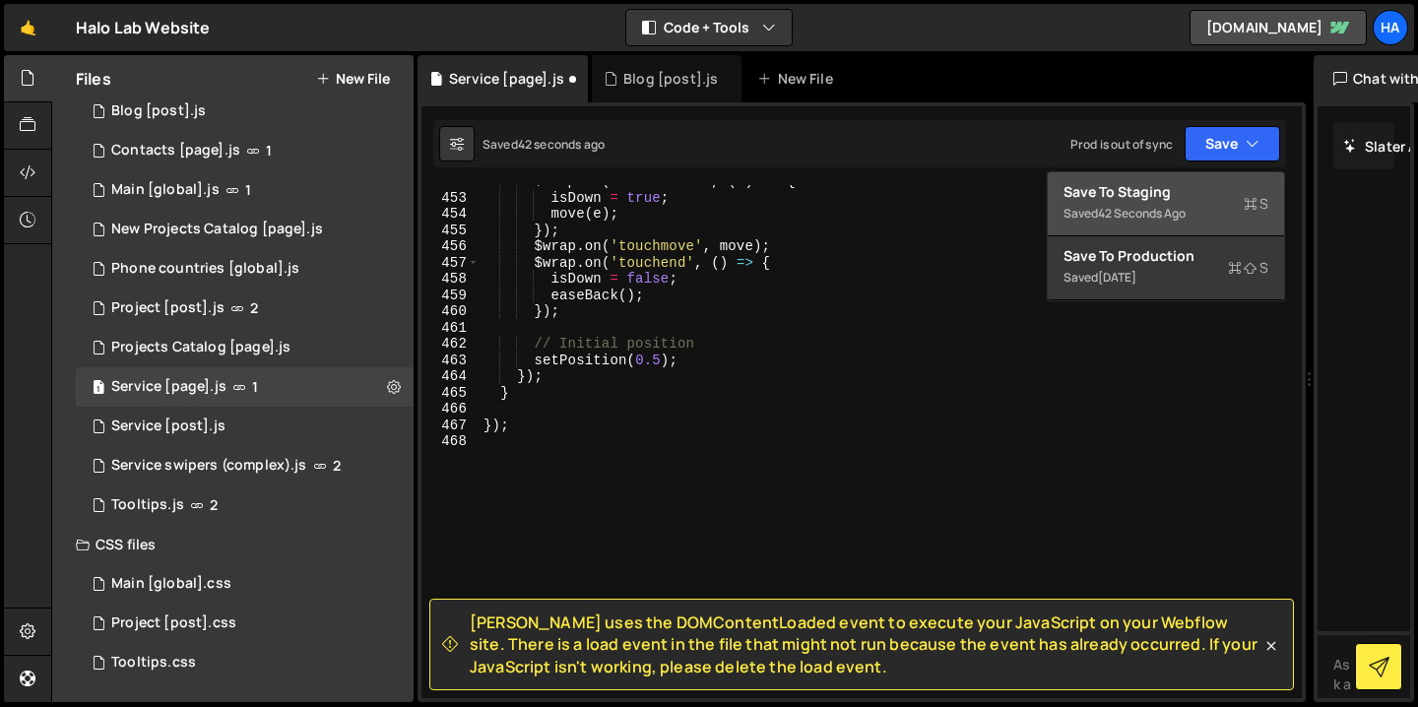
click at [1155, 199] on div "Save to Staging S" at bounding box center [1166, 192] width 205 height 20
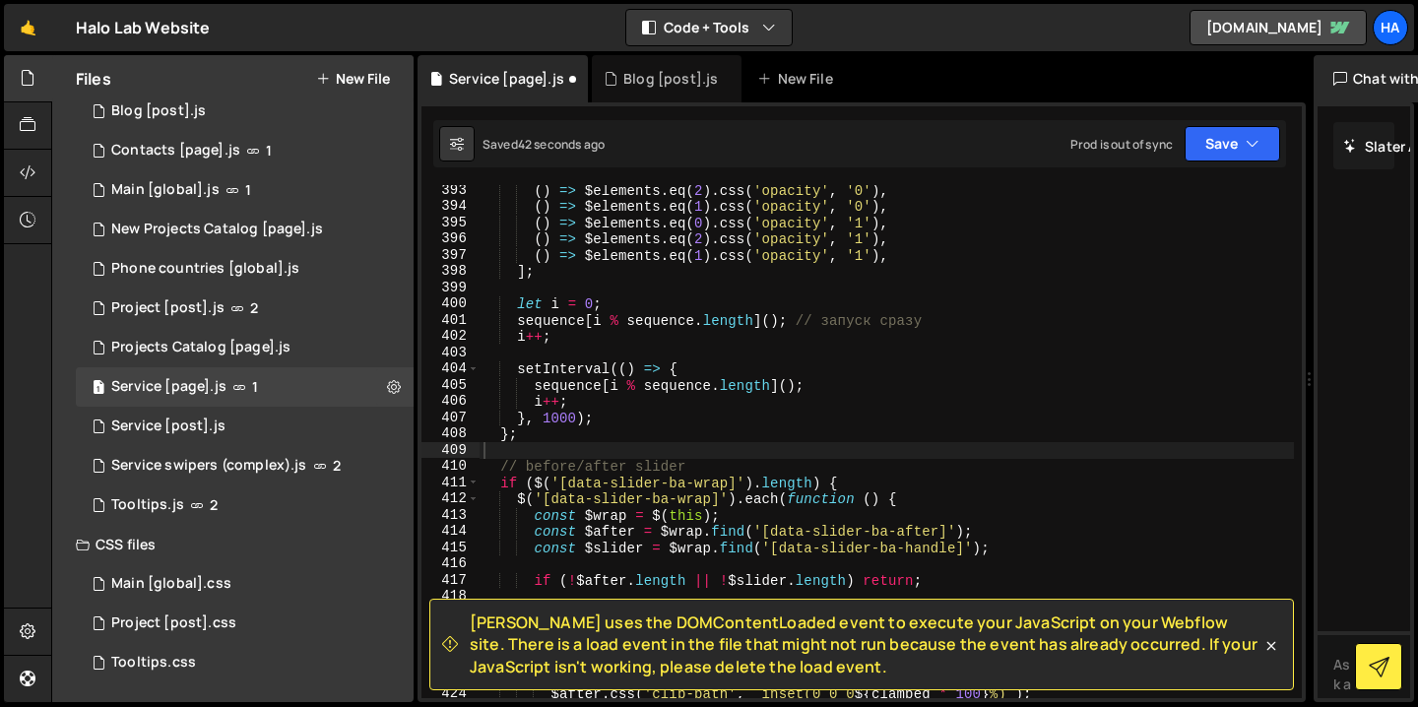
scroll to position [6389, 0]
click at [31, 172] on icon at bounding box center [28, 173] width 16 height 22
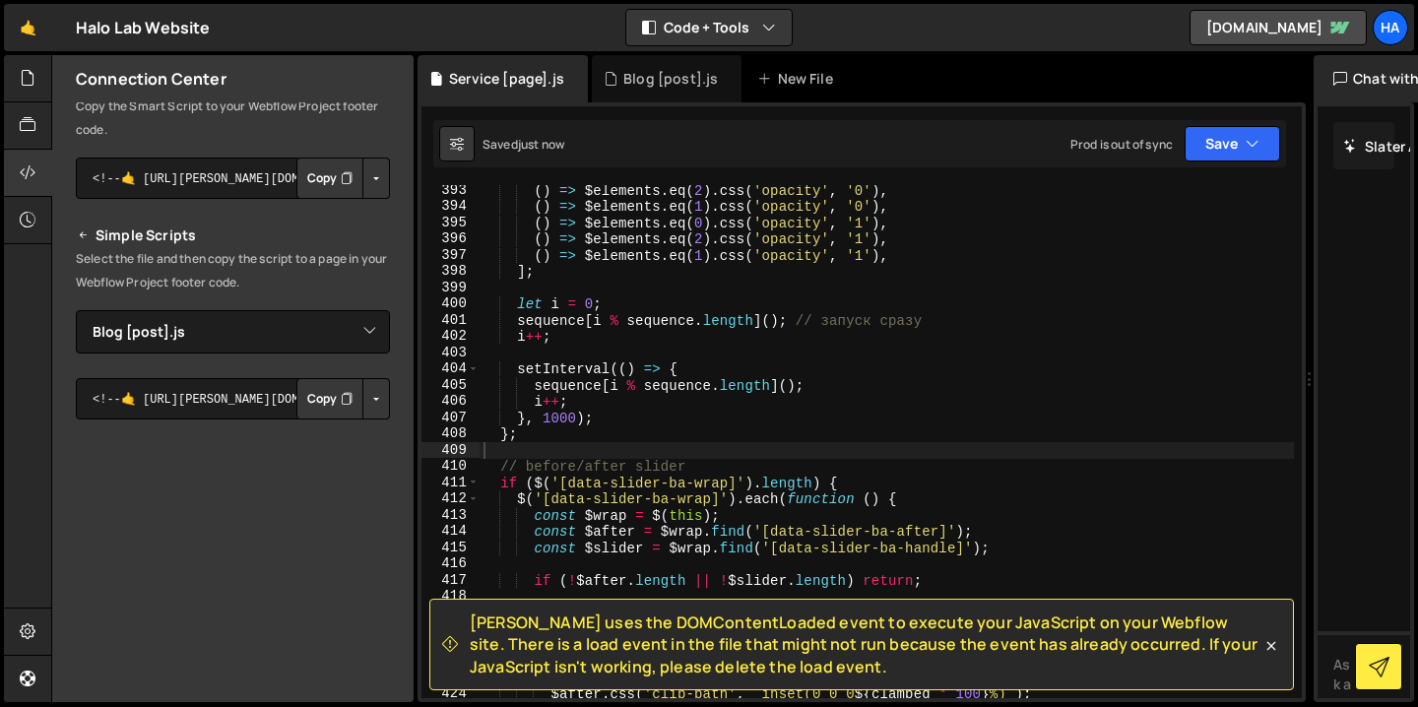
scroll to position [250, 0]
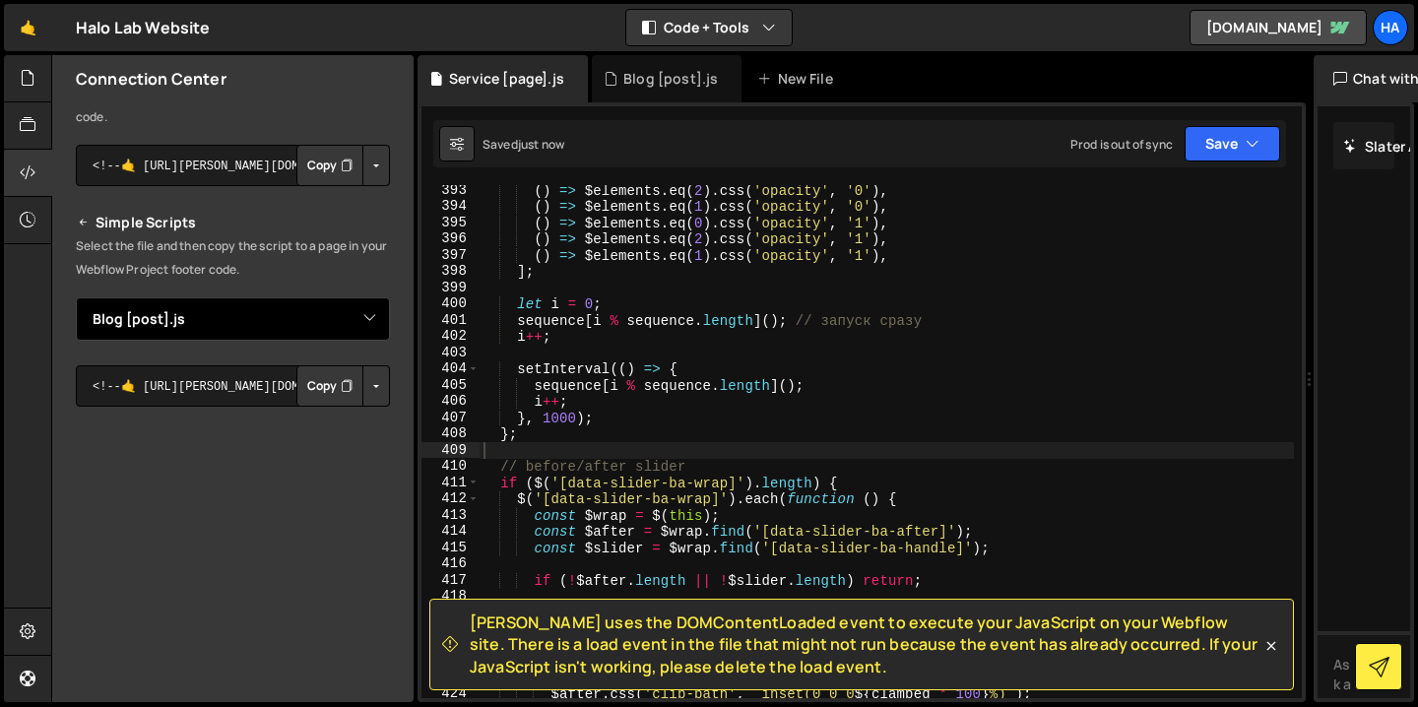
click at [342, 310] on select "Select File Animations [global].js before & after effect.js Blog [post].js Cont…" at bounding box center [233, 318] width 314 height 43
select select "10500"
click at [76, 297] on select "Select File Animations [global].js before & after effect.js Blog [post].js Cont…" at bounding box center [233, 318] width 314 height 43
click at [363, 394] on button "Button group with nested dropdown" at bounding box center [376, 385] width 28 height 41
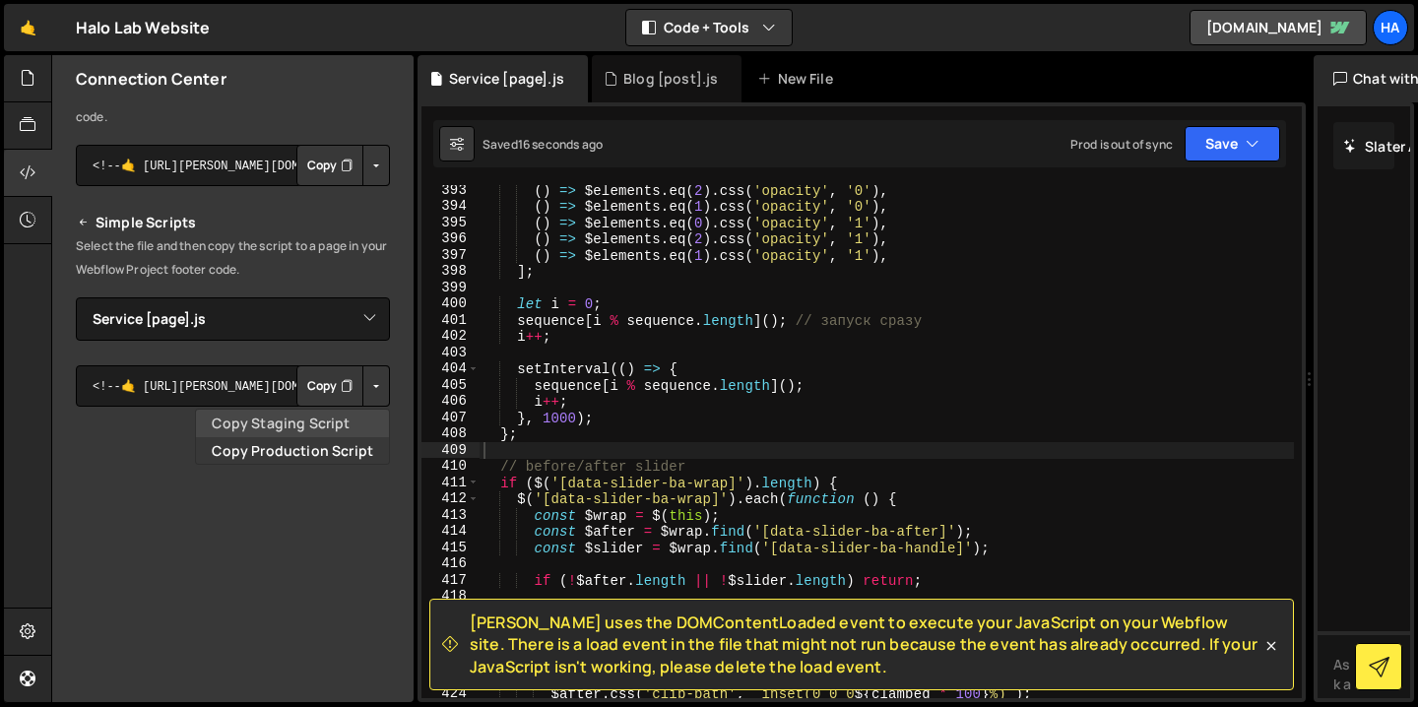
click at [339, 425] on link "Copy Staging Script" at bounding box center [292, 424] width 193 height 28
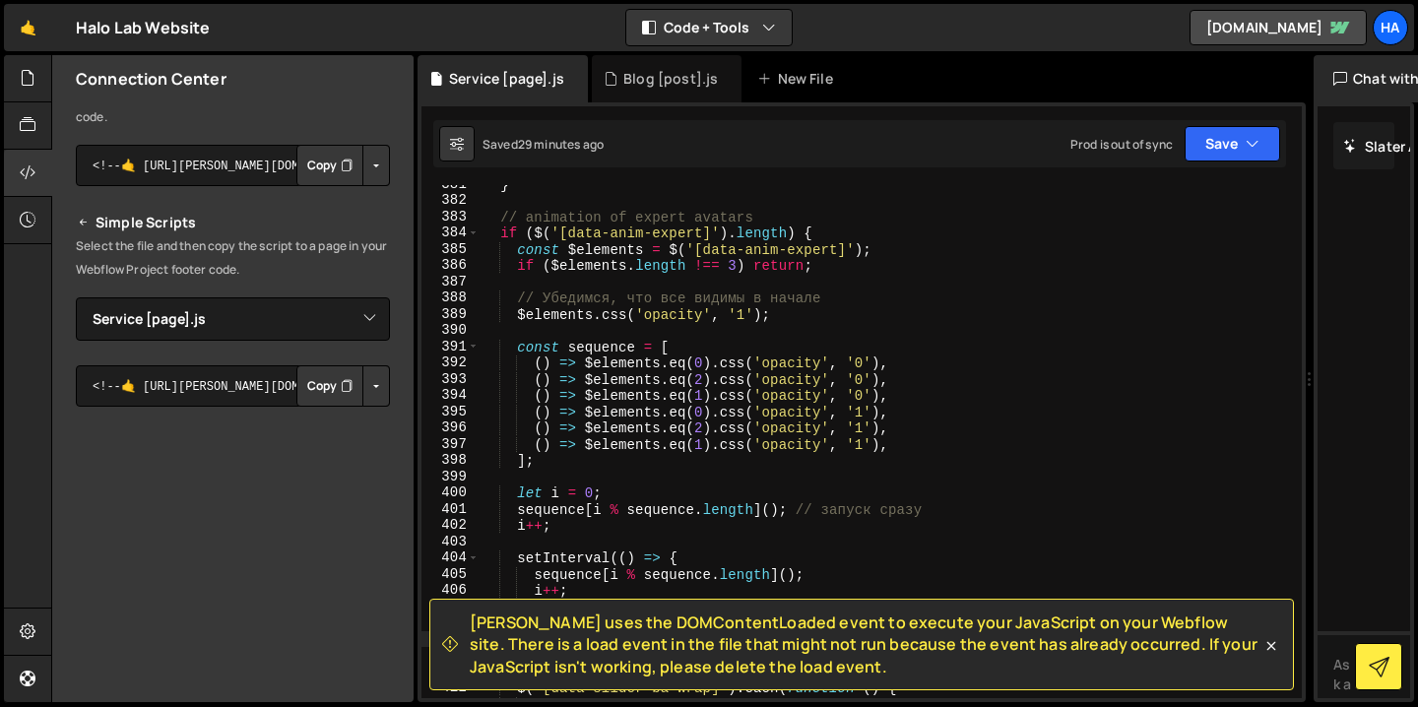
scroll to position [6199, 0]
click at [1269, 644] on icon at bounding box center [1271, 645] width 9 height 9
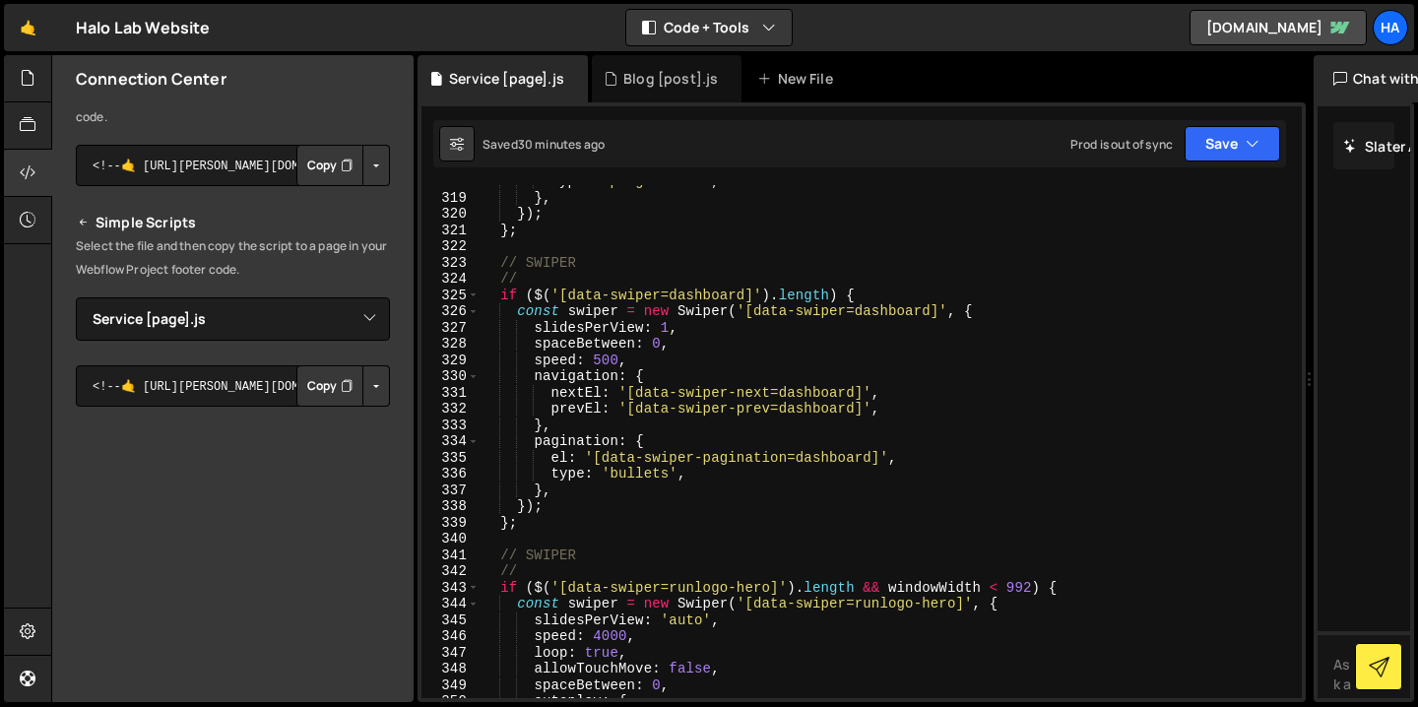
scroll to position [5162, 0]
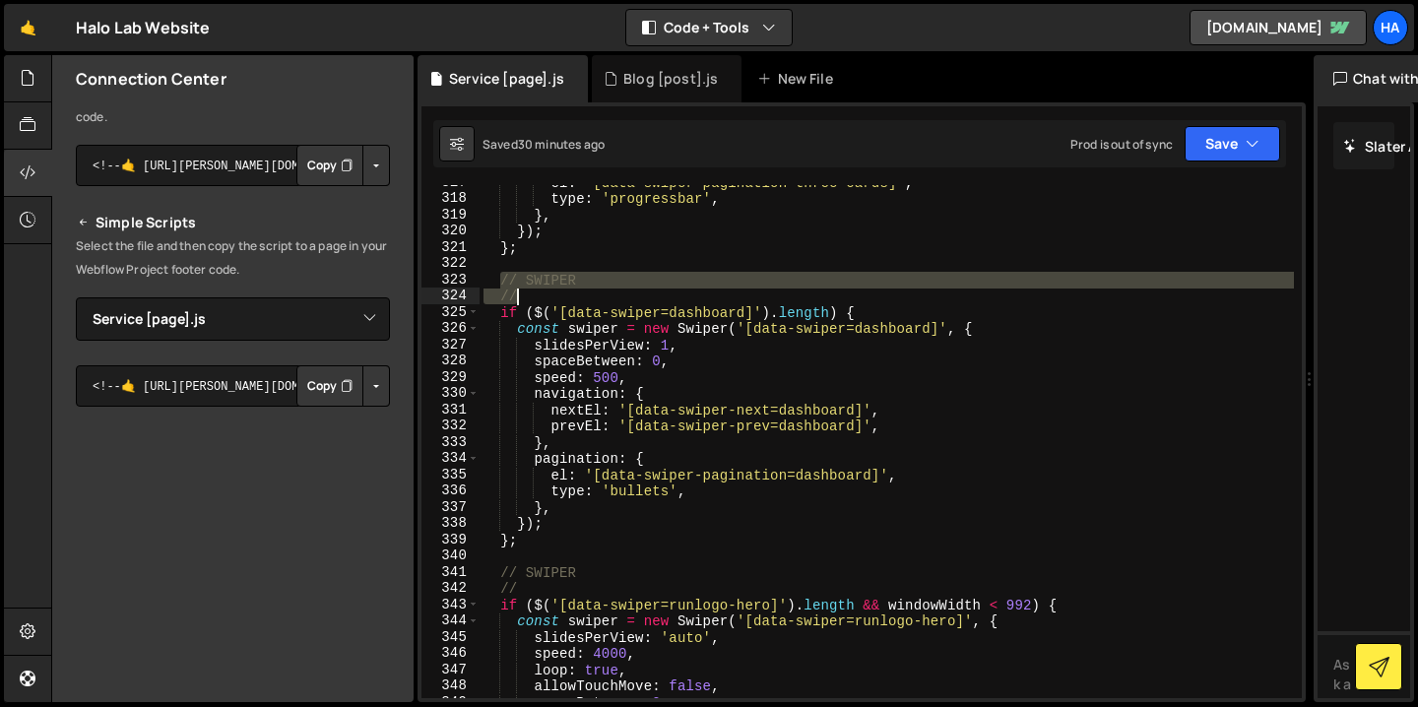
drag, startPoint x: 499, startPoint y: 281, endPoint x: 530, endPoint y: 294, distance: 33.5
click at [530, 294] on div "el : '[data-swiper-pagination=three-cards]' , type : 'progressbar' , } , }) ; }…" at bounding box center [887, 447] width 814 height 546
type textarea "// SWIPER //"
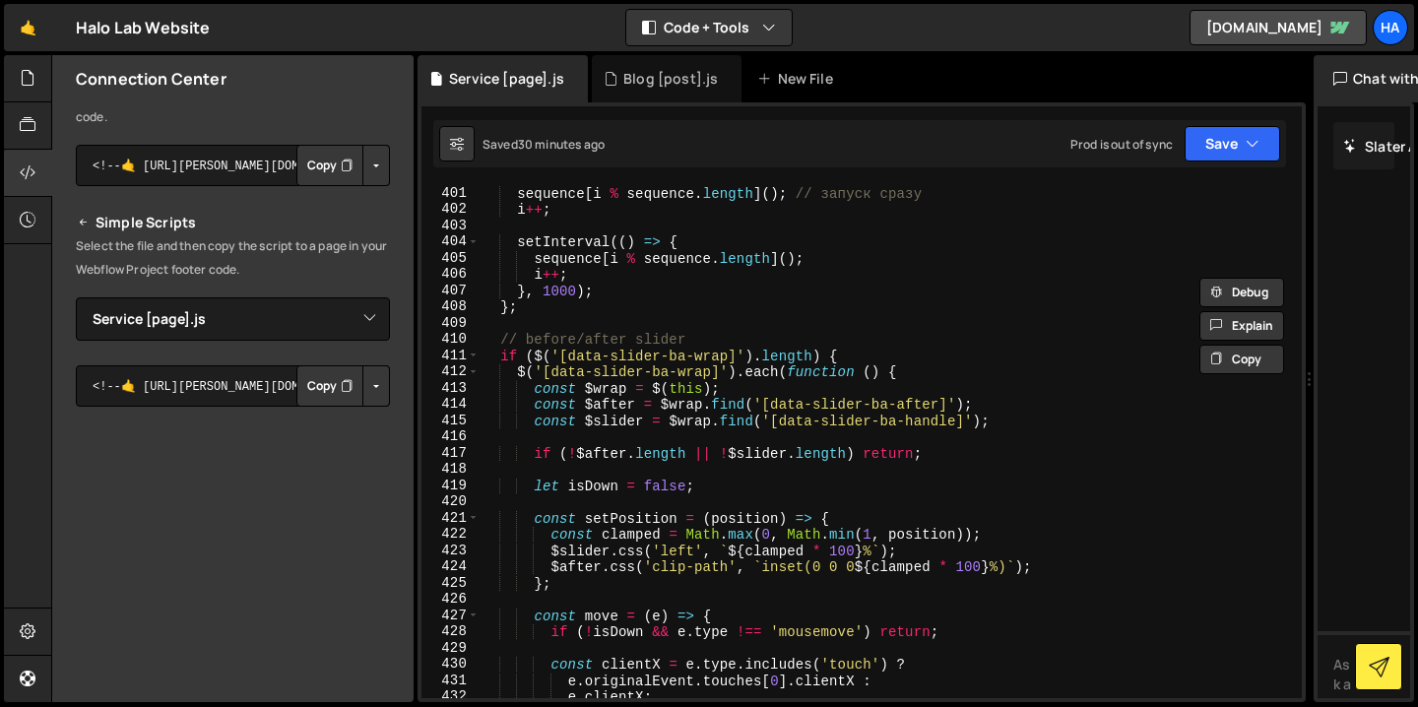
scroll to position [6485, 0]
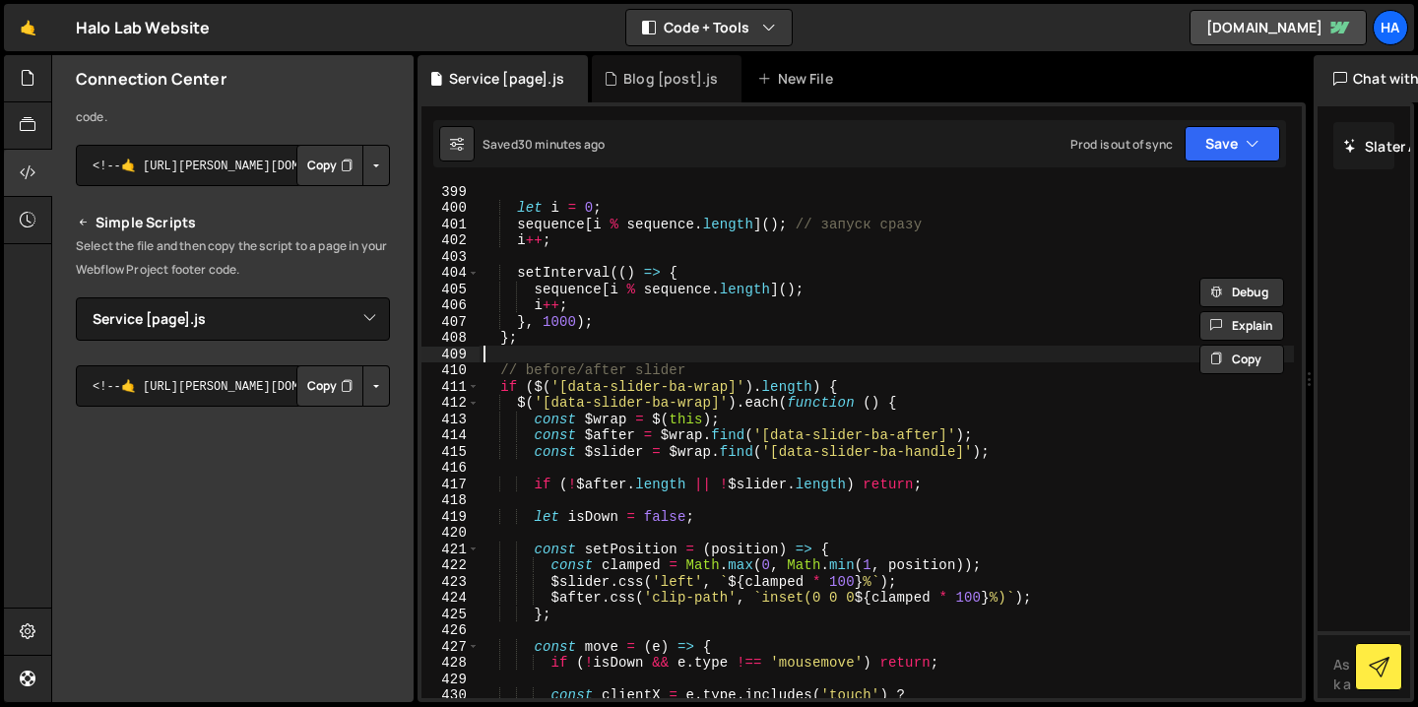
click at [589, 349] on div "let i = 0 ; sequence [ i % sequence . length ] ( ) ; // запуск сразу i ++ ; set…" at bounding box center [887, 456] width 814 height 546
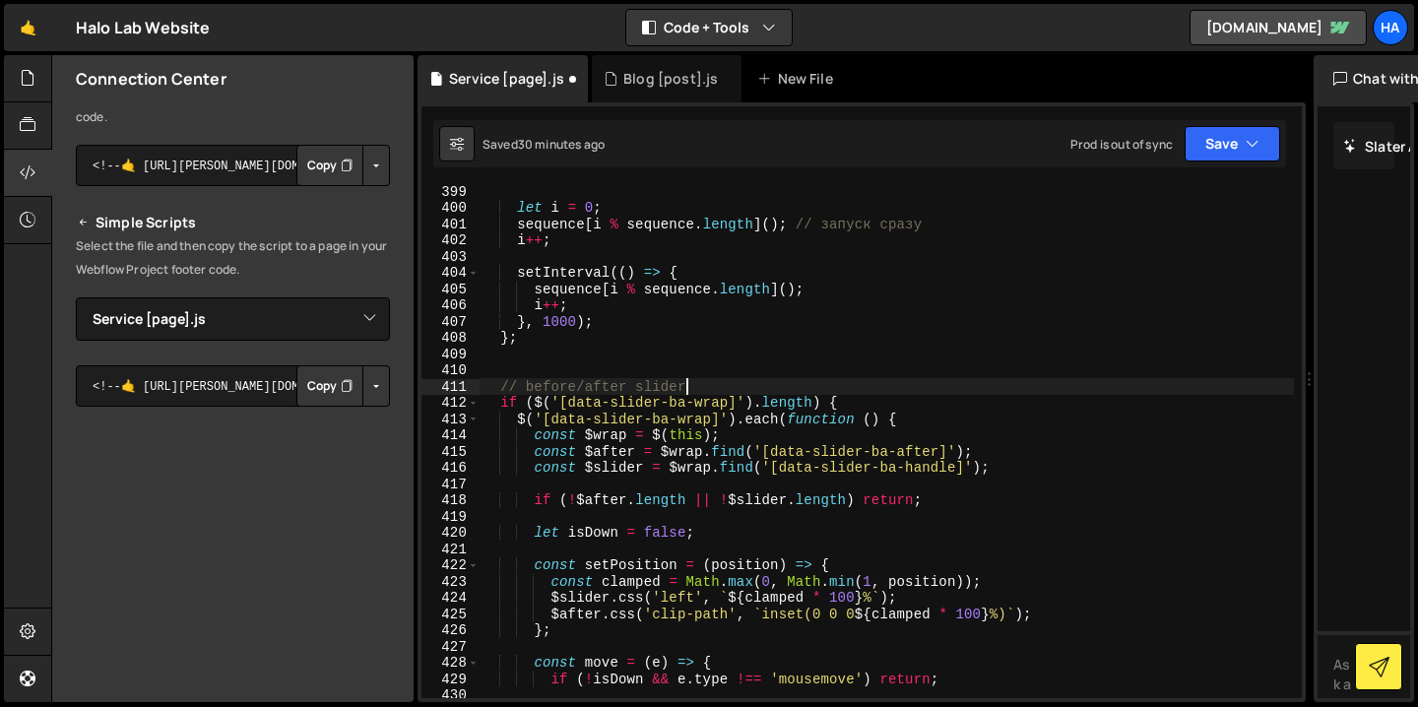
click at [713, 388] on div "let i = 0 ; sequence [ i % sequence . length ] ( ) ; // запуск сразу i ++ ; set…" at bounding box center [887, 456] width 814 height 546
type textarea "// before/after slider"
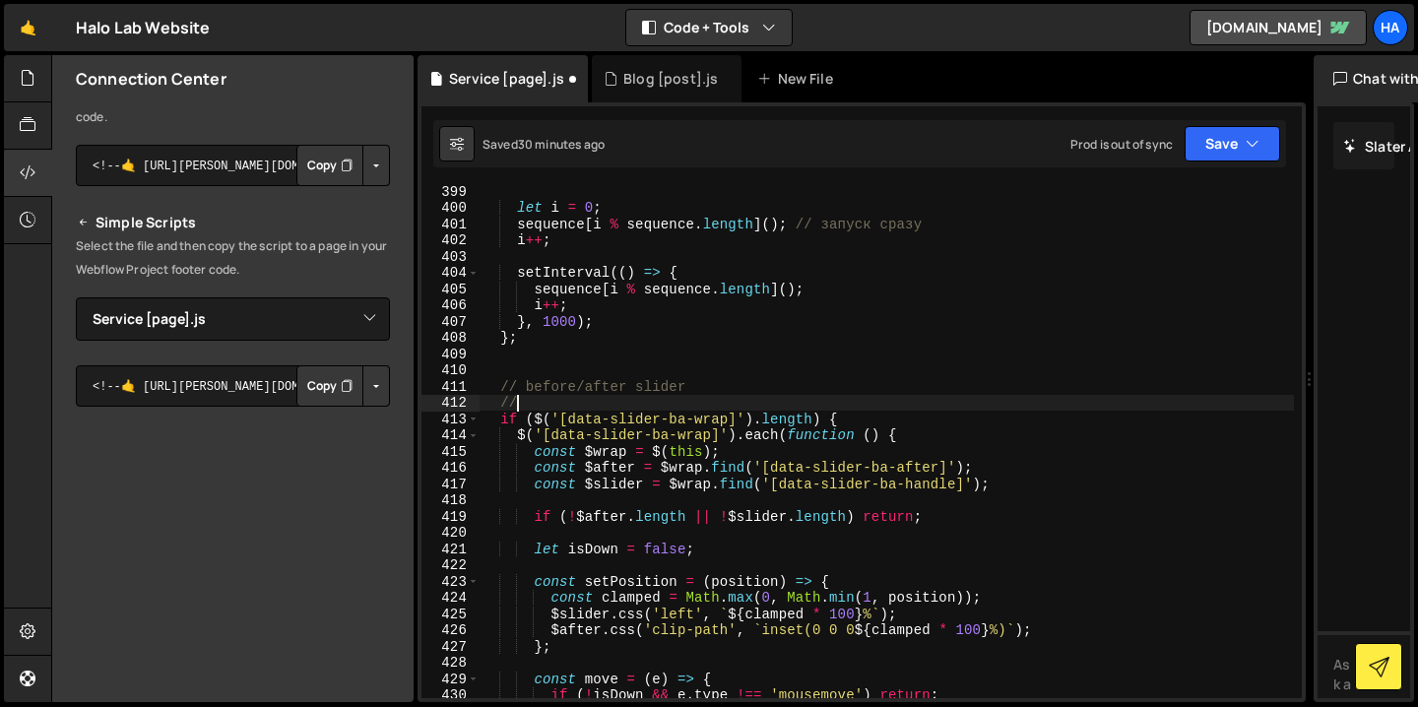
scroll to position [0, 1]
click at [703, 343] on div "let i = 0 ; sequence [ i % sequence . length ] ( ) ; // запуск сразу i ++ ; set…" at bounding box center [887, 456] width 814 height 546
type textarea "};"
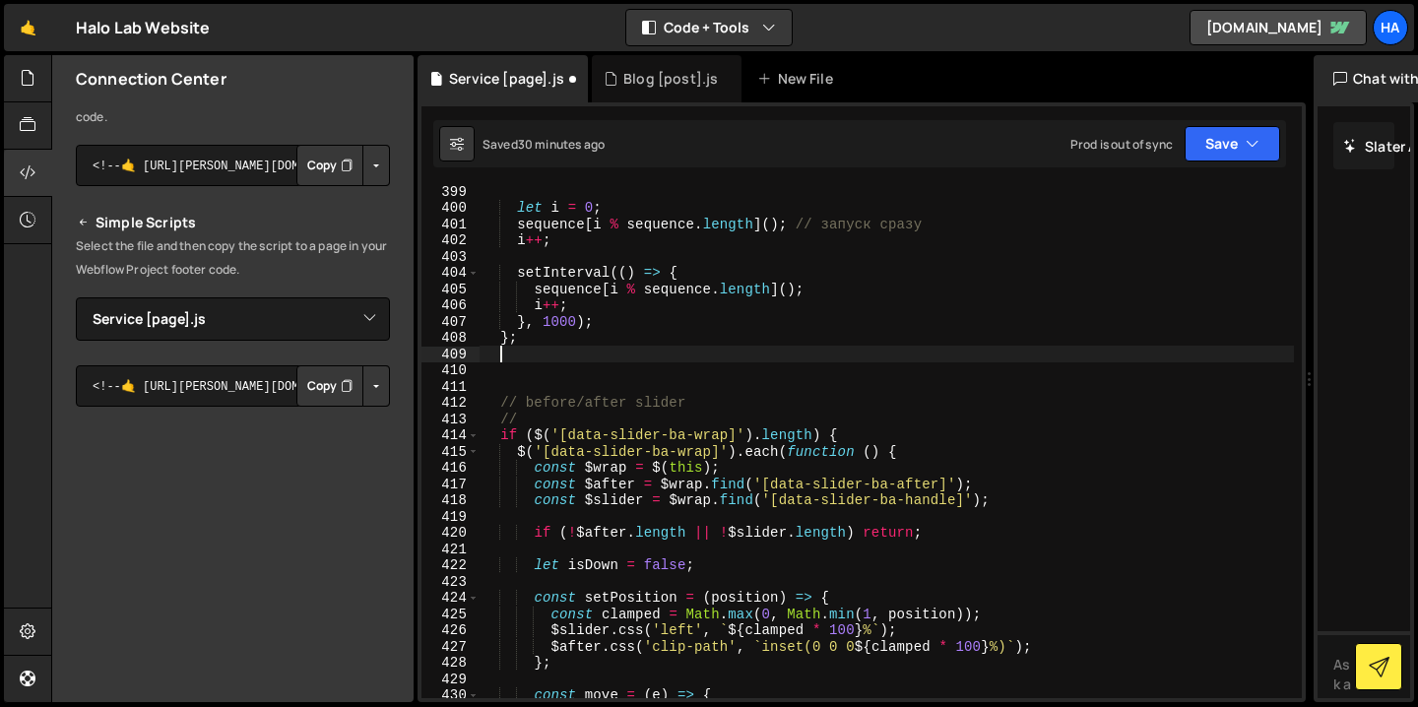
scroll to position [0, 0]
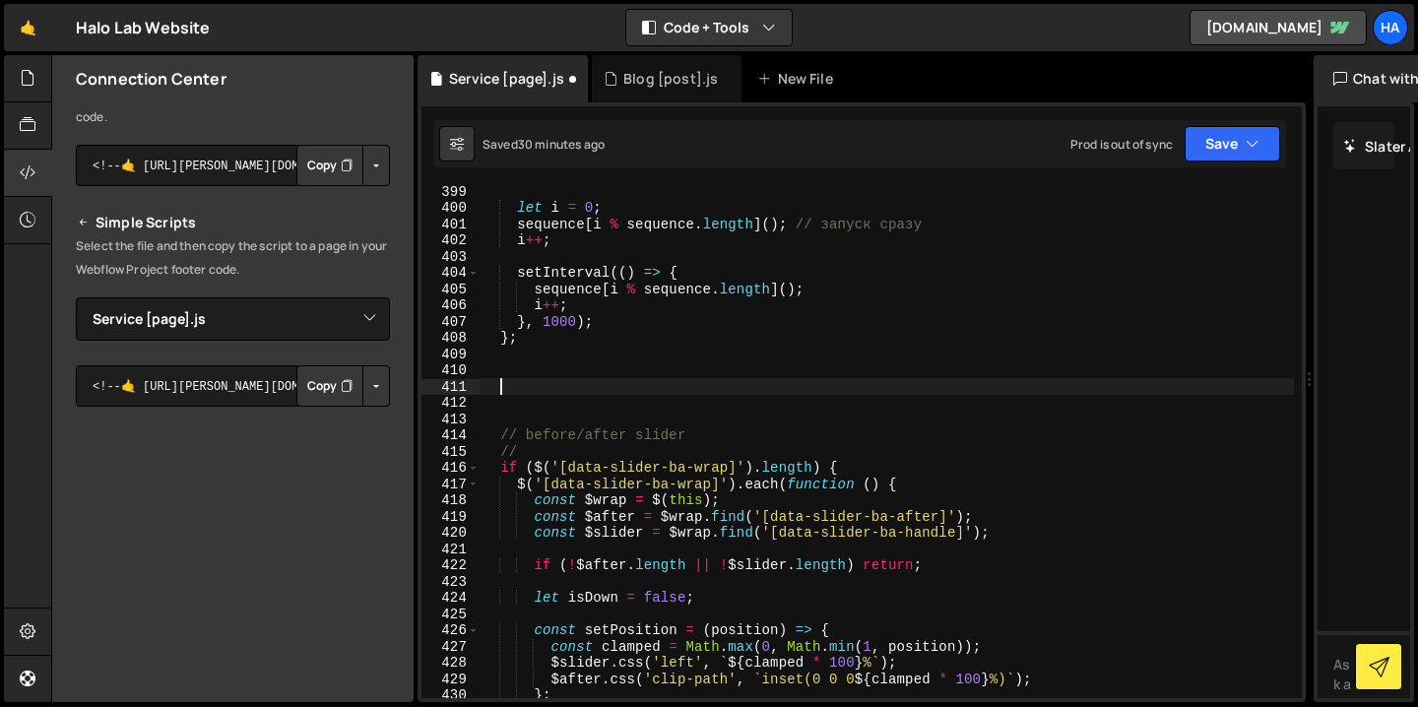
paste textarea "//"
type textarea "//"
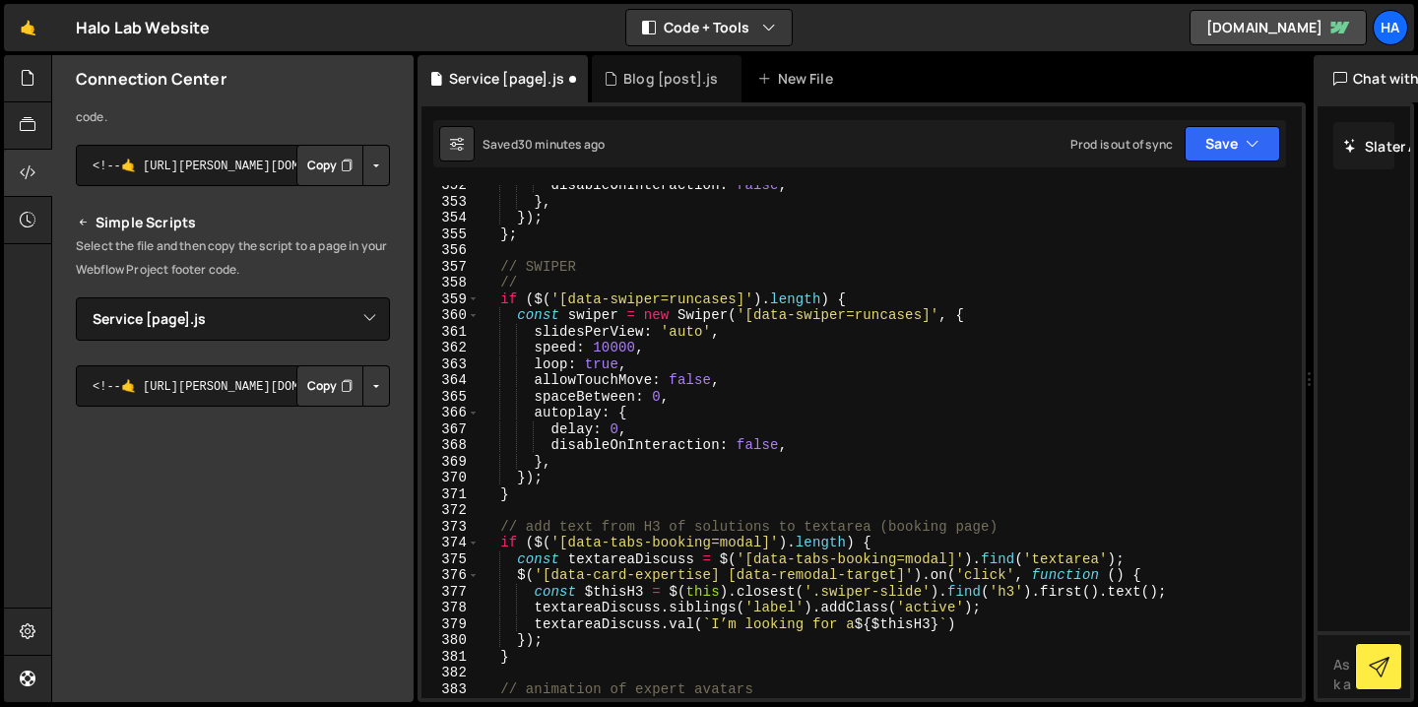
scroll to position [5726, 0]
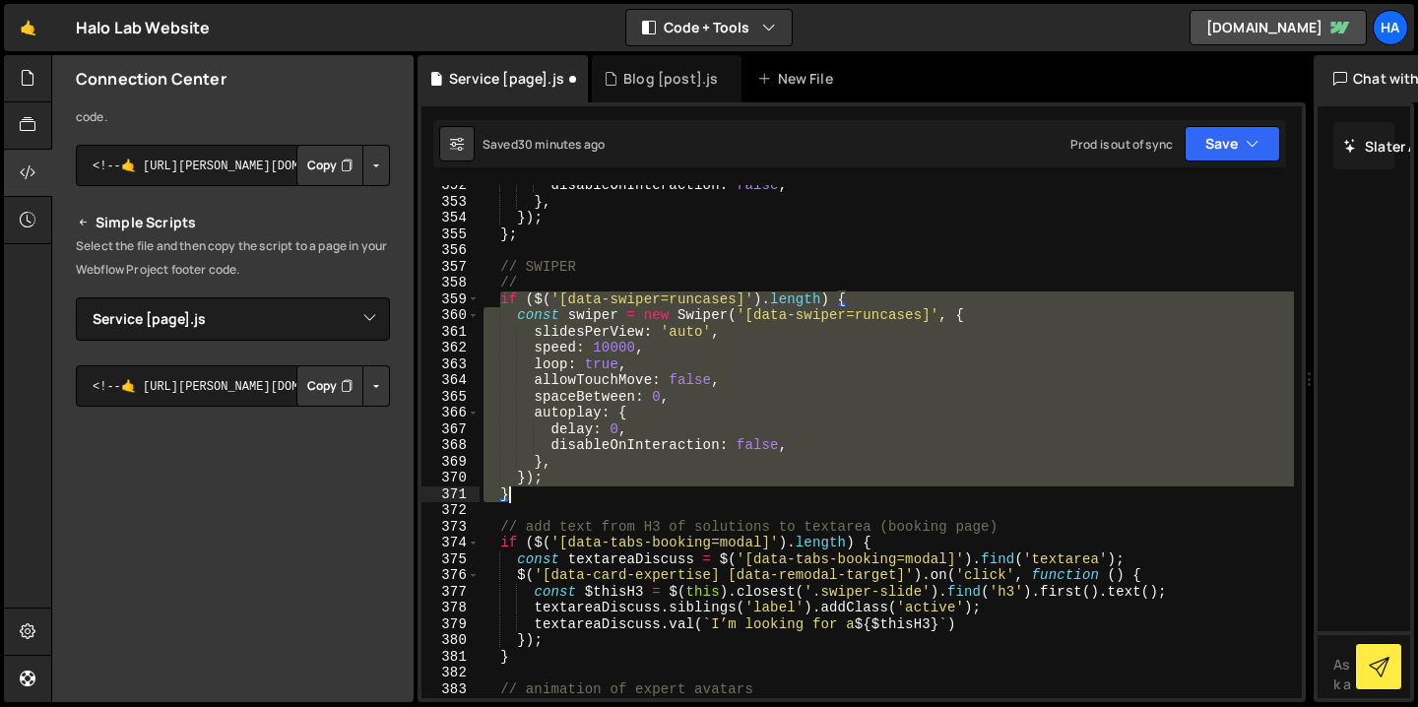
drag, startPoint x: 498, startPoint y: 298, endPoint x: 549, endPoint y: 491, distance: 199.4
click at [549, 491] on div "disableOnInteraction : false , } , }) ; } ; // SWIPER // if ( $ ( '[data-swiper…" at bounding box center [887, 450] width 814 height 546
type textarea "}); }"
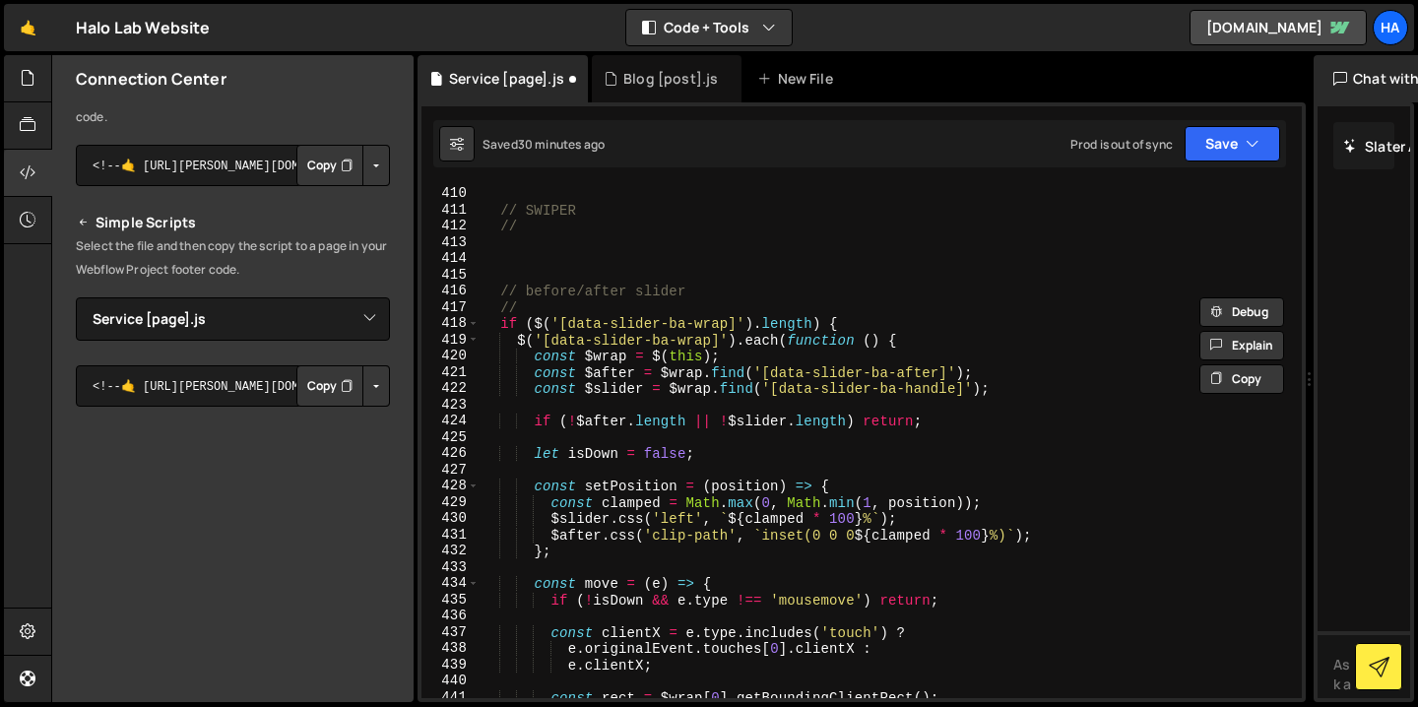
scroll to position [6662, 0]
click at [535, 244] on div "// SWIPER // // before/after slider // if ( $ ( '[data-slider-ba-wrap]' ) . len…" at bounding box center [887, 458] width 814 height 546
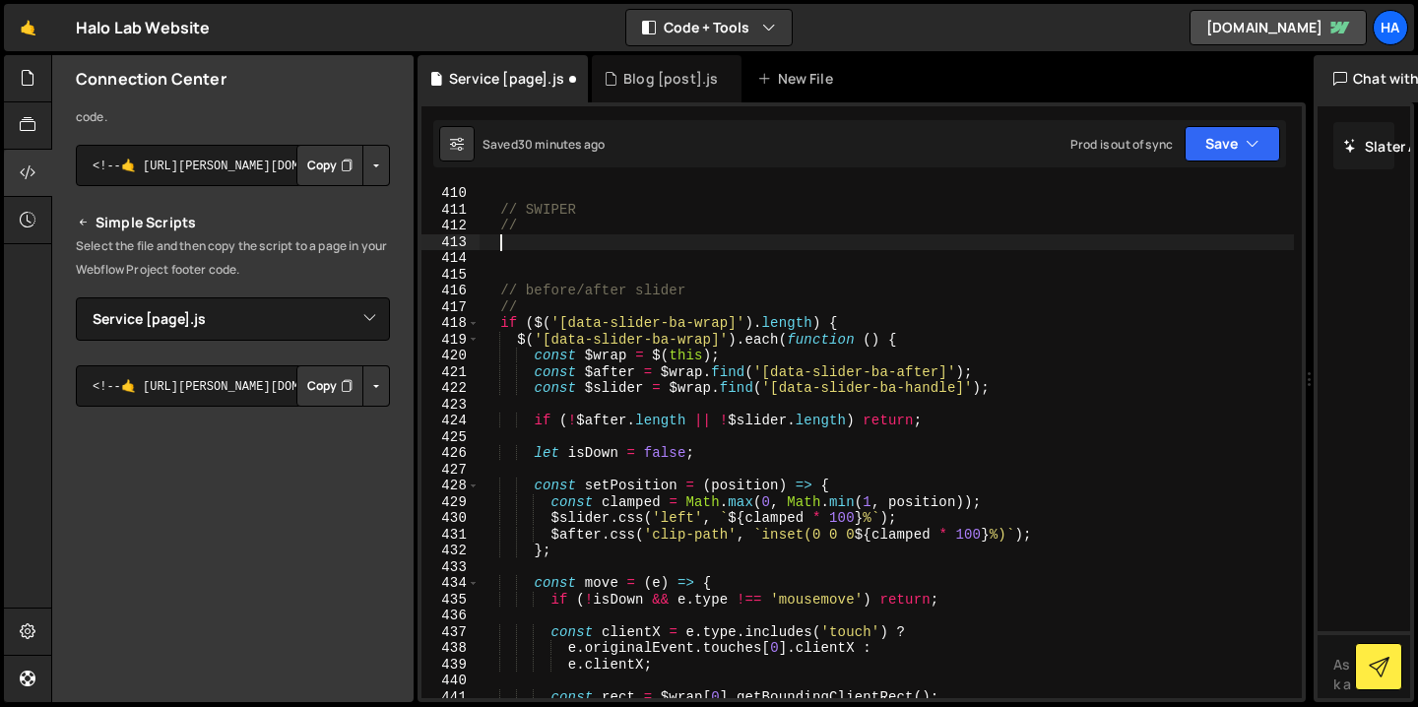
paste textarea "}"
type textarea "}"
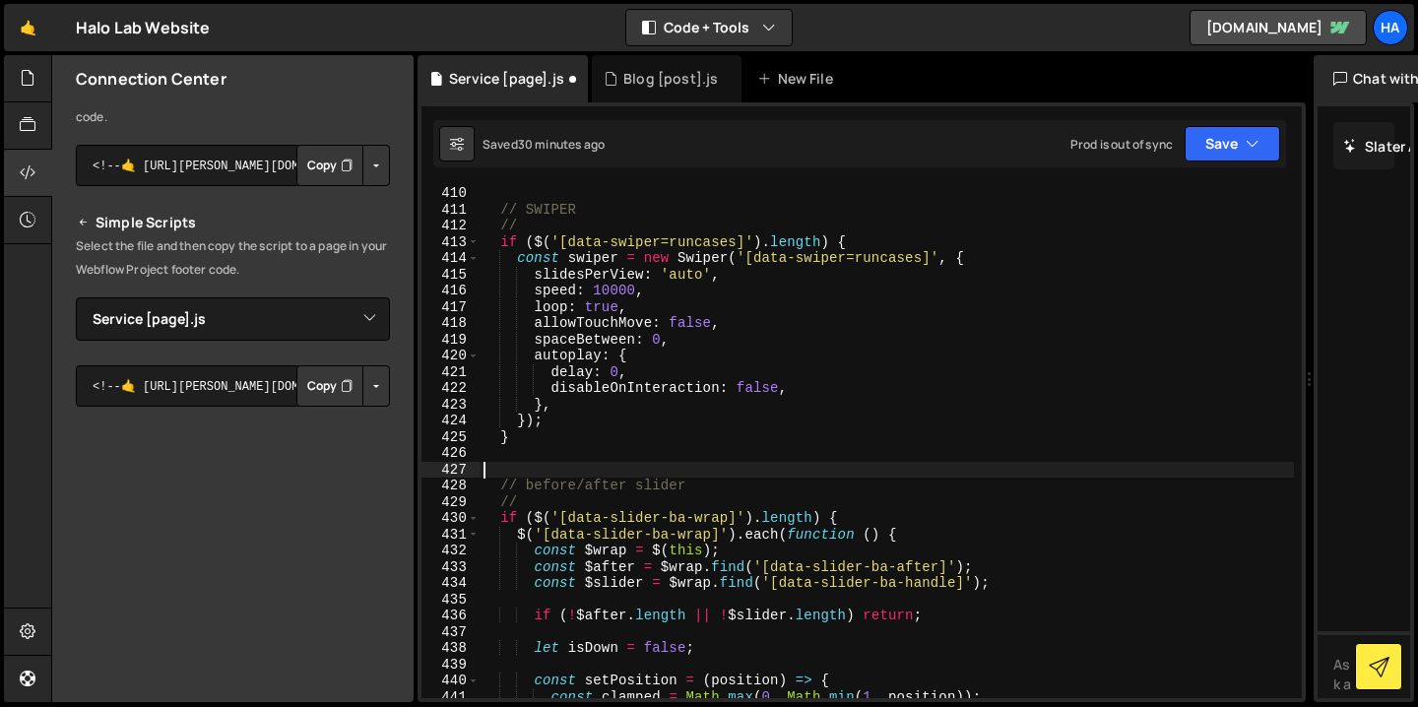
click at [563, 468] on div "// SWIPER // if ( $ ( '[data-swiper=runcases]' ) . length ) { const swiper = ne…" at bounding box center [887, 458] width 814 height 546
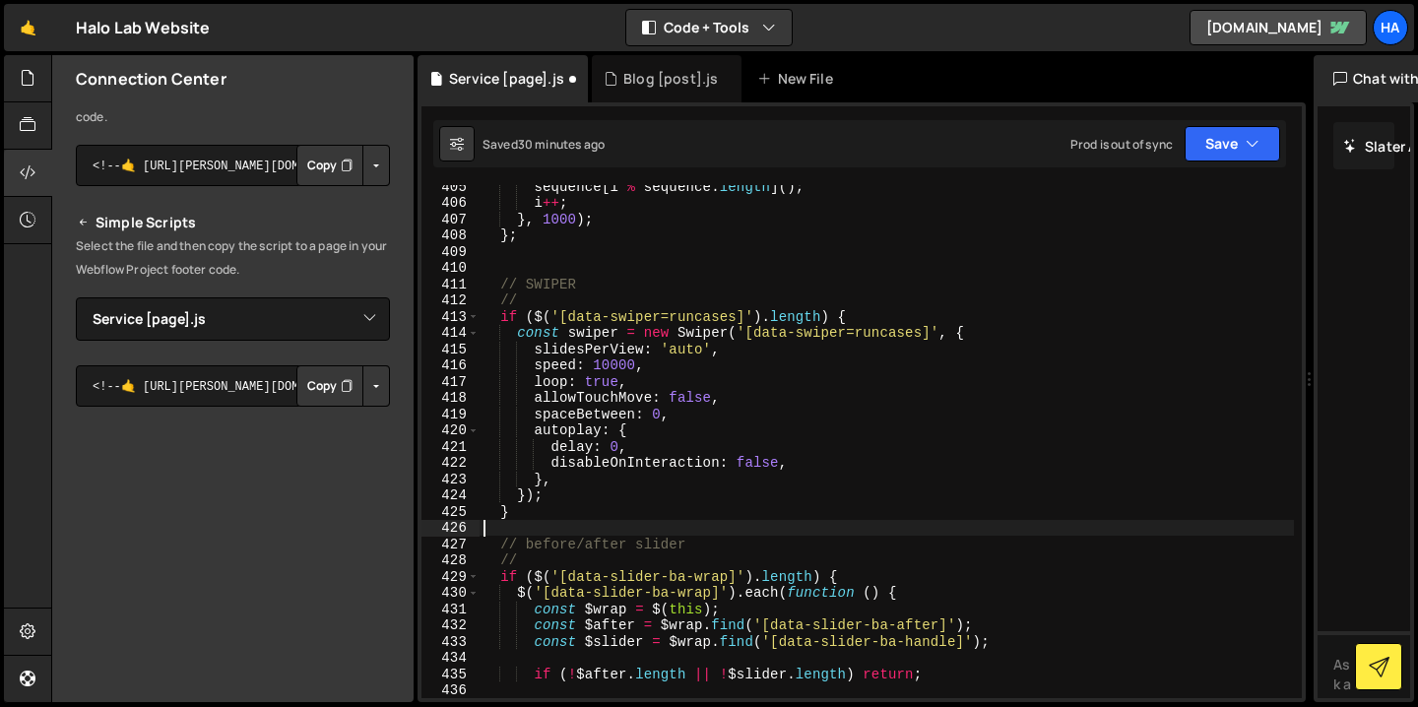
scroll to position [6587, 0]
click at [712, 316] on div "sequence [ i % sequence . length ] ( ) ; i ++ ; } , 1000 ) ; } ; // SWIPER // i…" at bounding box center [887, 451] width 814 height 546
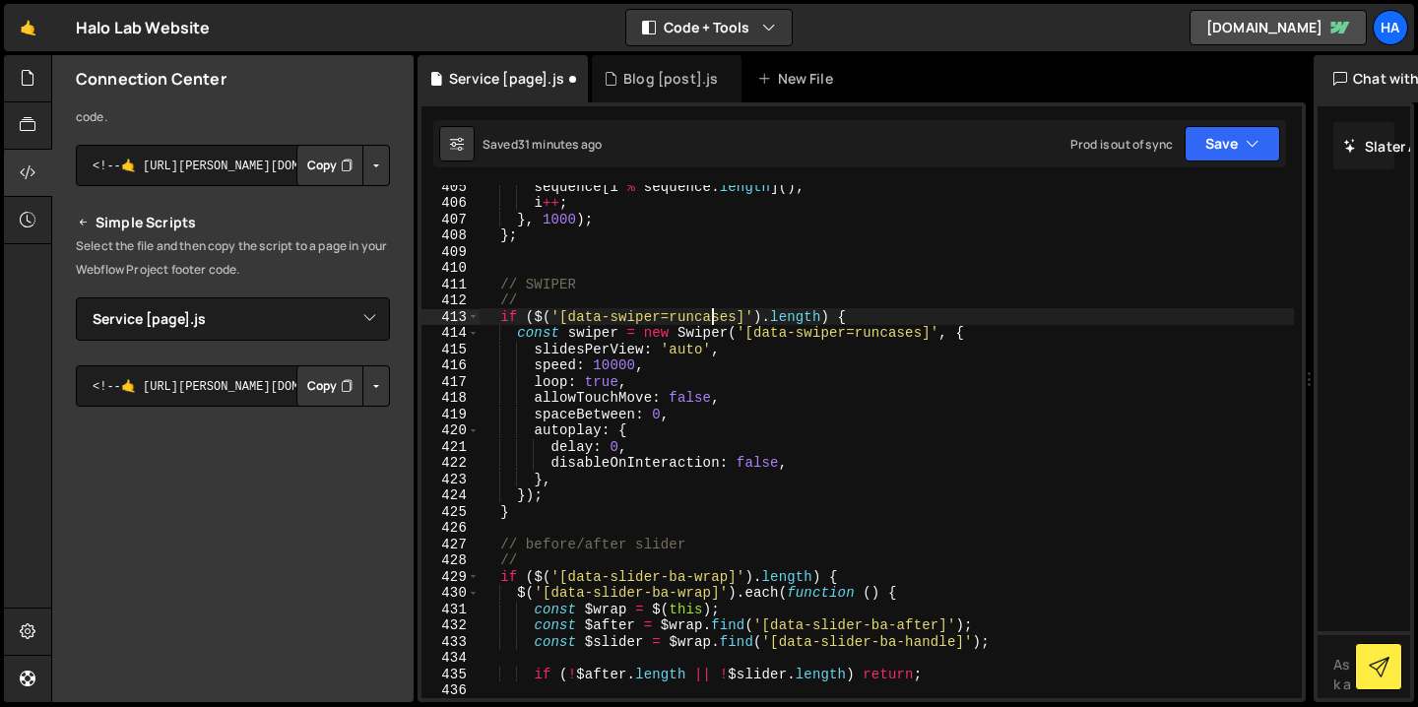
click at [712, 316] on div "sequence [ i % sequence . length ] ( ) ; i ++ ; } , 1000 ) ; } ; // SWIPER // i…" at bounding box center [887, 451] width 814 height 546
paste textarea "cases-before-after"
click at [889, 334] on div "sequence [ i % sequence . length ] ( ) ; i ++ ; } , 1000 ) ; } ; // SWIPER // i…" at bounding box center [887, 451] width 814 height 546
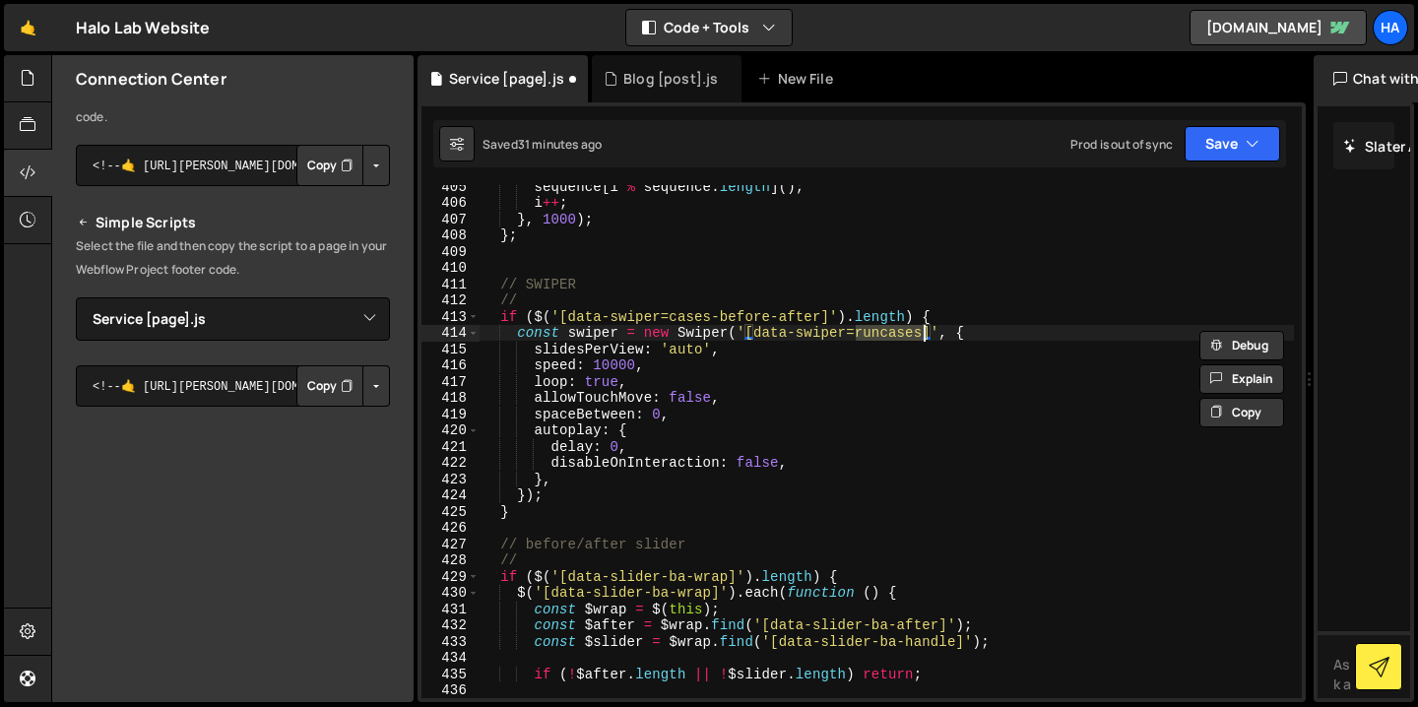
paste textarea "cases-before-after"
type textarea "const swiper = new Swiper('[data-swiper=cases-before-after]', {"
